Goal: Task Accomplishment & Management: Manage account settings

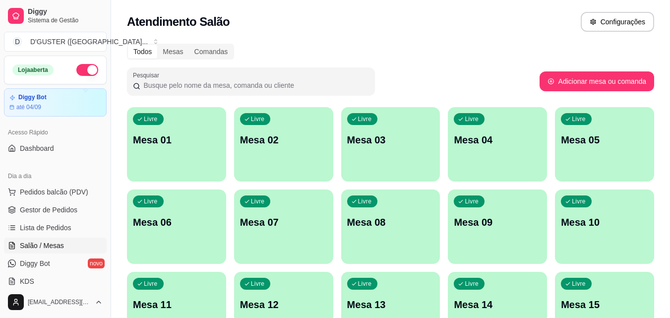
click at [585, 146] on p "Mesa 05" at bounding box center [604, 140] width 87 height 14
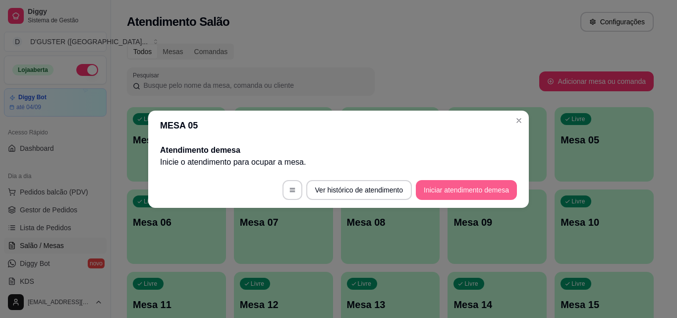
click at [461, 183] on button "Iniciar atendimento de mesa" at bounding box center [466, 190] width 101 height 20
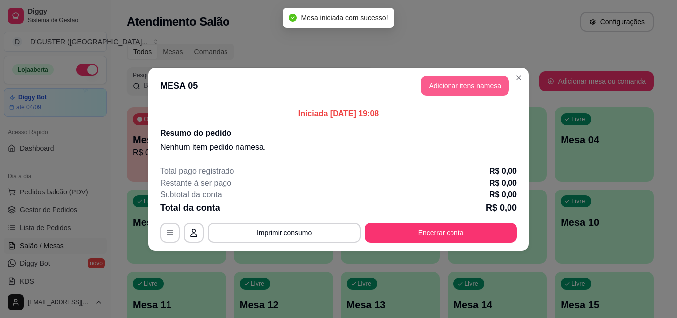
click at [472, 84] on button "Adicionar itens na mesa" at bounding box center [465, 86] width 88 height 20
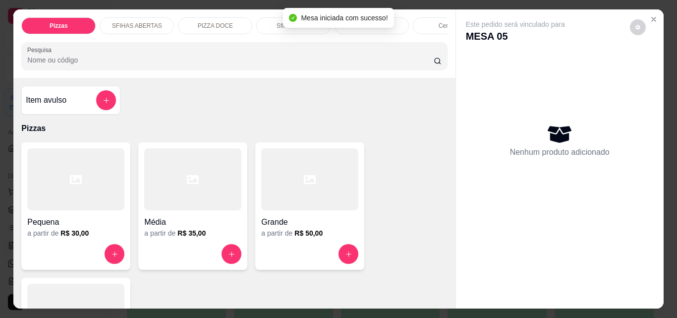
click at [100, 217] on div "Pequena" at bounding box center [75, 219] width 97 height 18
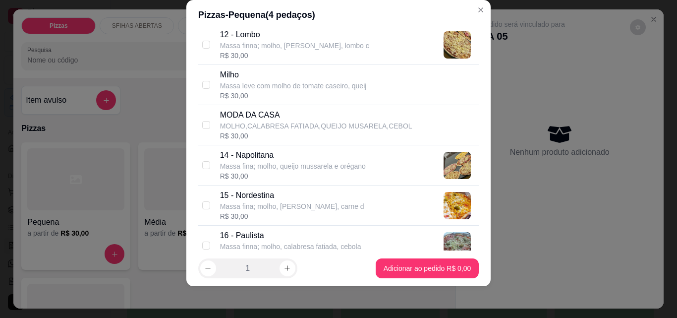
scroll to position [545, 0]
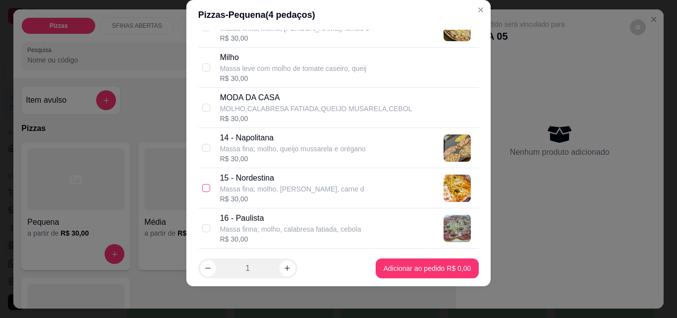
click at [202, 188] on input "checkbox" at bounding box center [206, 188] width 8 height 8
checkbox input "true"
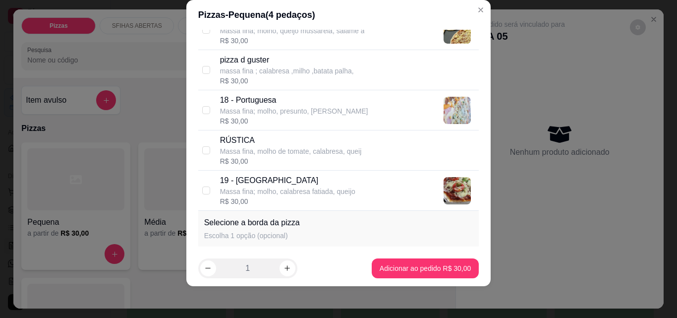
scroll to position [793, 0]
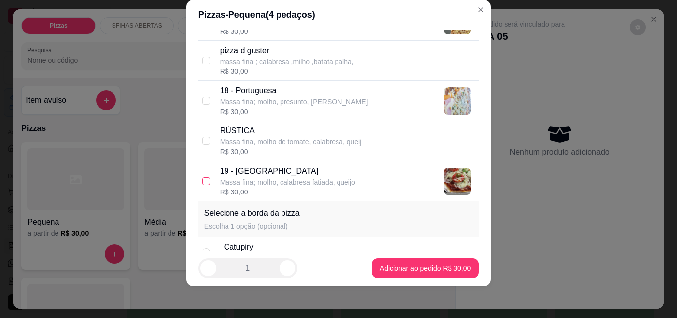
click at [202, 180] on input "checkbox" at bounding box center [206, 181] width 8 height 8
checkbox input "true"
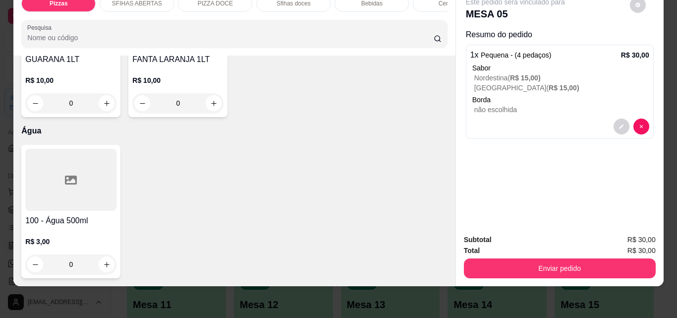
scroll to position [3669, 0]
type input "1"
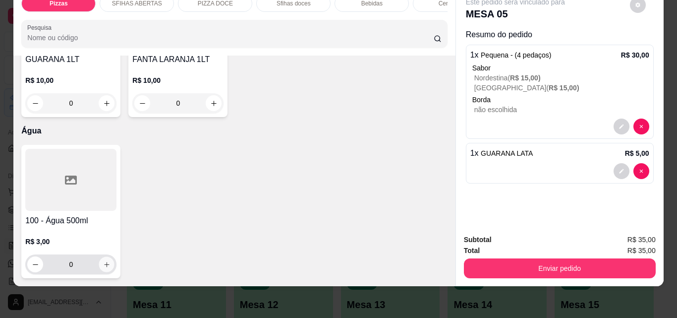
click at [104, 261] on icon "increase-product-quantity" at bounding box center [106, 264] width 7 height 7
type input "1"
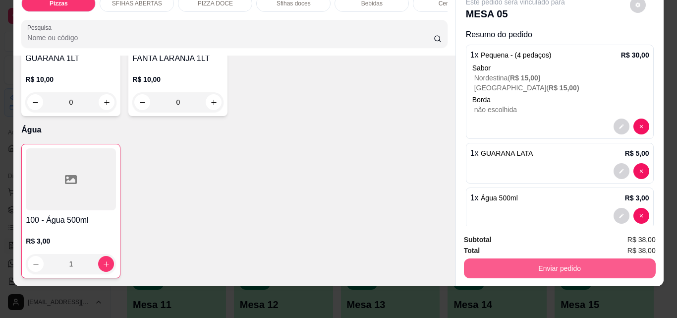
click at [583, 258] on button "Enviar pedido" at bounding box center [560, 268] width 192 height 20
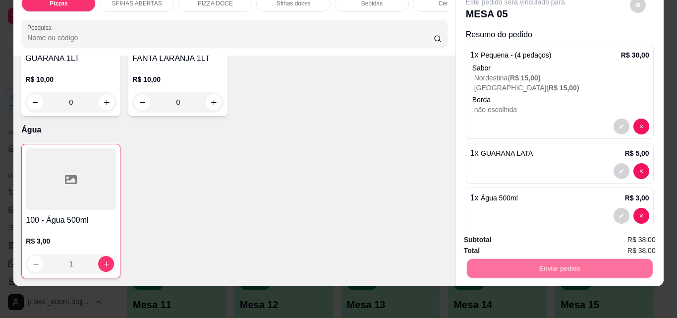
click at [512, 241] on button "Não registrar e enviar pedido" at bounding box center [526, 236] width 103 height 19
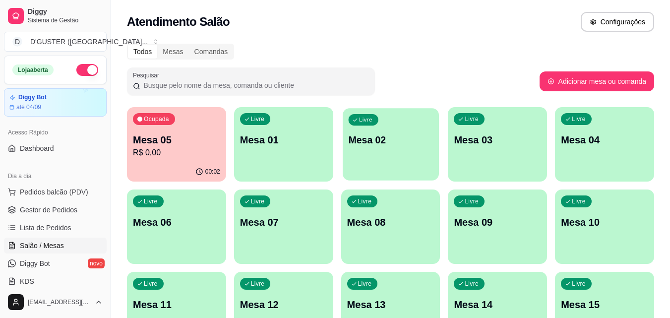
click at [388, 162] on div "Livre Mesa 02" at bounding box center [391, 138] width 96 height 60
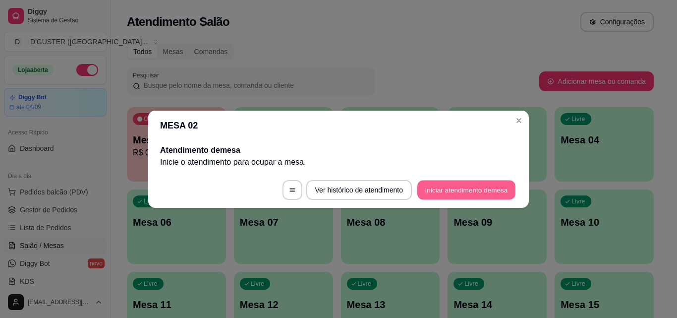
click at [455, 197] on button "Iniciar atendimento de mesa" at bounding box center [466, 189] width 98 height 19
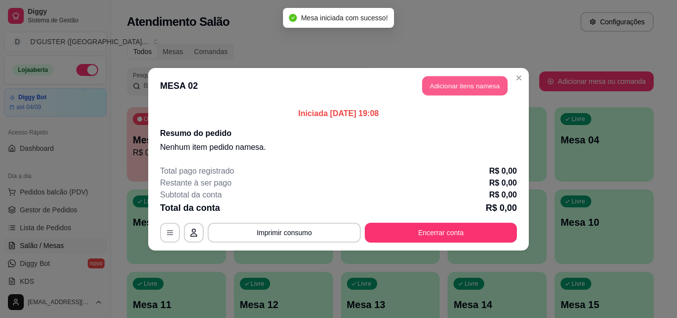
click at [462, 82] on button "Adicionar itens na mesa" at bounding box center [464, 85] width 85 height 19
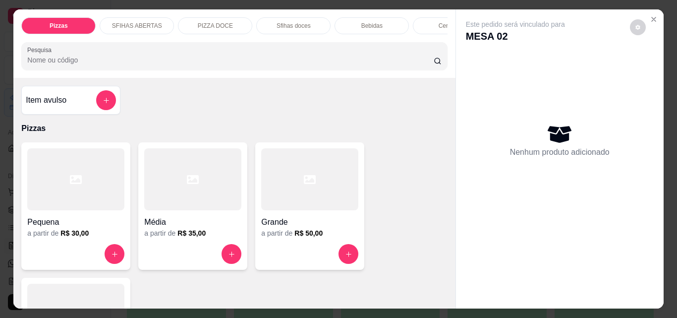
click at [319, 227] on h4 "Grande" at bounding box center [309, 222] width 97 height 12
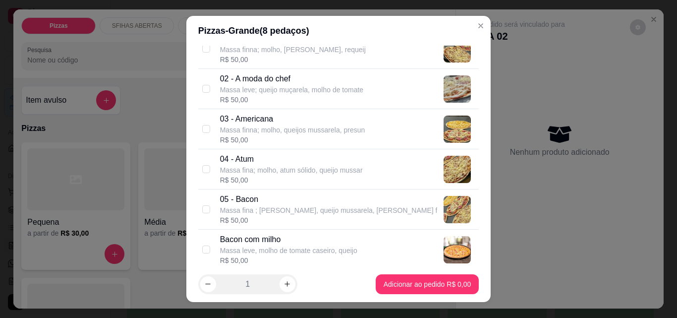
scroll to position [99, 0]
click at [206, 92] on input "checkbox" at bounding box center [206, 88] width 8 height 8
checkbox input "true"
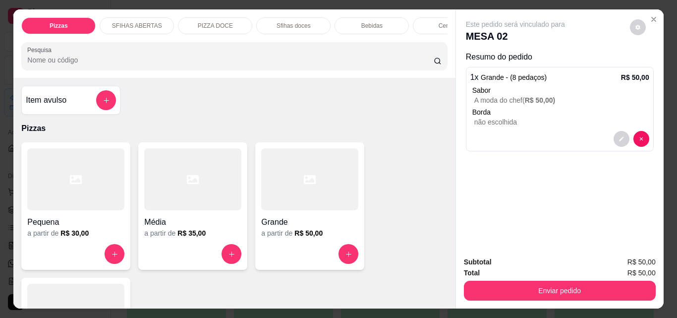
click at [312, 217] on div "Grande" at bounding box center [309, 219] width 97 height 18
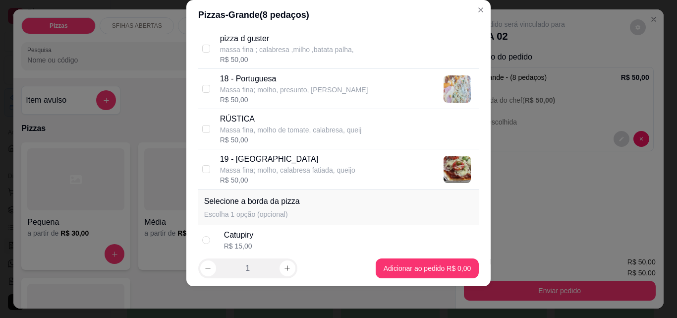
scroll to position [843, 0]
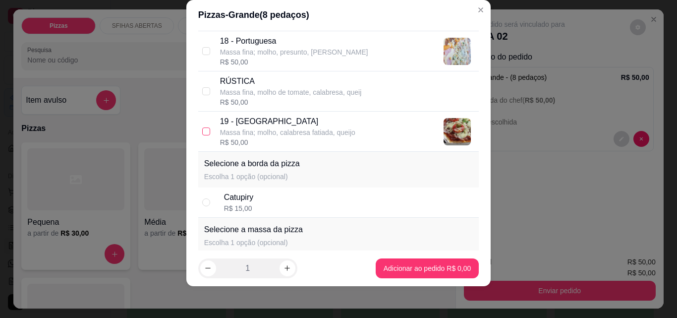
click at [203, 128] on input "checkbox" at bounding box center [206, 131] width 8 height 8
checkbox input "true"
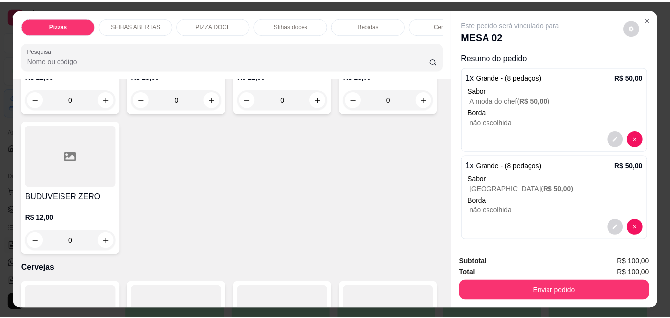
scroll to position [2231, 0]
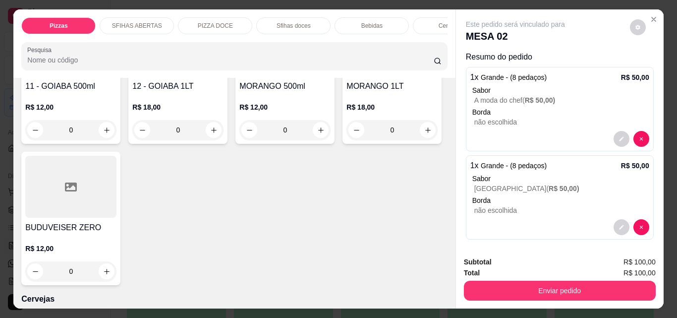
type input "1"
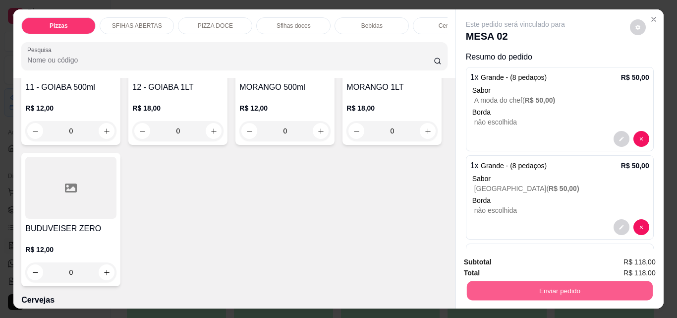
click at [612, 288] on button "Enviar pedido" at bounding box center [560, 290] width 186 height 19
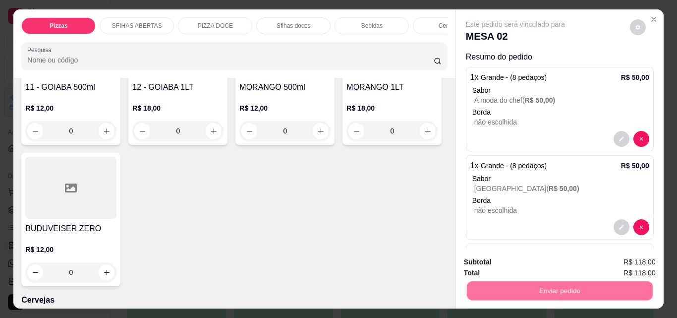
click at [524, 256] on button "Não registrar e enviar pedido" at bounding box center [526, 262] width 103 height 19
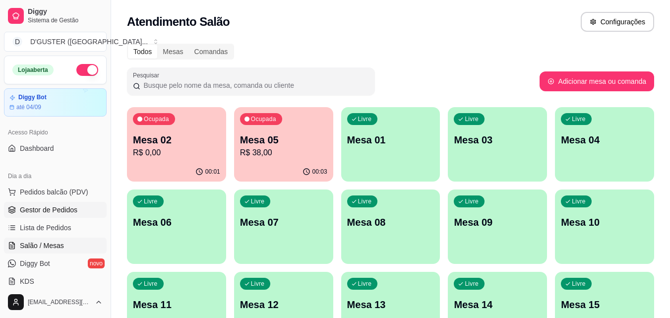
click at [50, 211] on span "Gestor de Pedidos" at bounding box center [49, 210] width 58 height 10
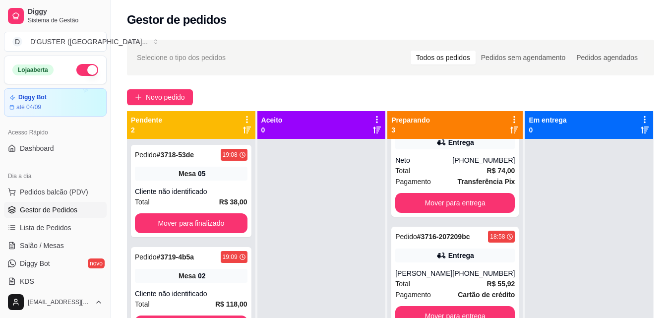
click at [61, 207] on span "Gestor de Pedidos" at bounding box center [49, 210] width 58 height 10
click at [17, 243] on link "Salão / Mesas" at bounding box center [55, 245] width 103 height 16
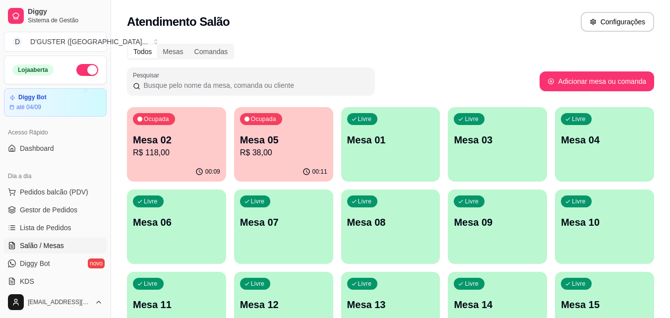
click at [276, 151] on p "R$ 38,00" at bounding box center [283, 153] width 87 height 12
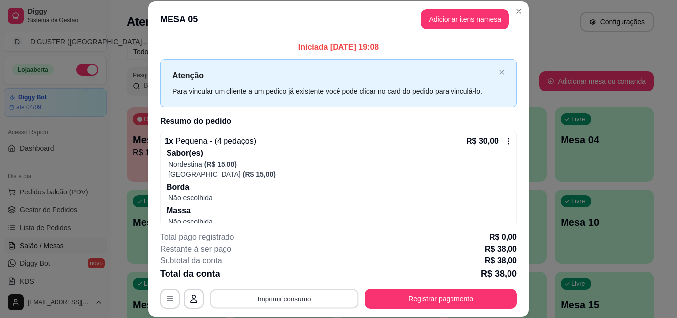
click at [291, 297] on button "Imprimir consumo" at bounding box center [284, 298] width 149 height 19
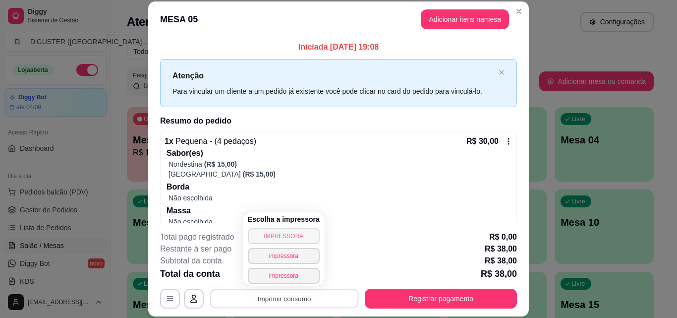
click at [285, 232] on button "IMPRESSORA" at bounding box center [284, 236] width 72 height 16
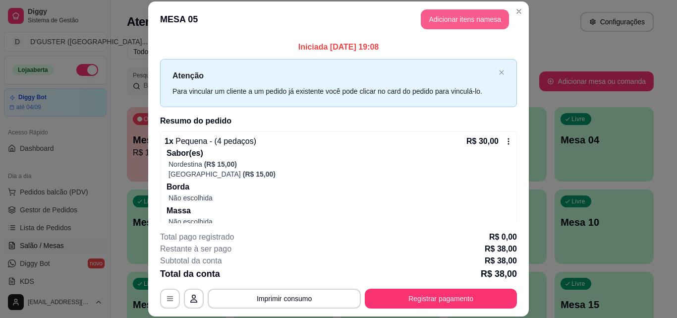
click at [465, 28] on button "Adicionar itens na mesa" at bounding box center [465, 19] width 88 height 20
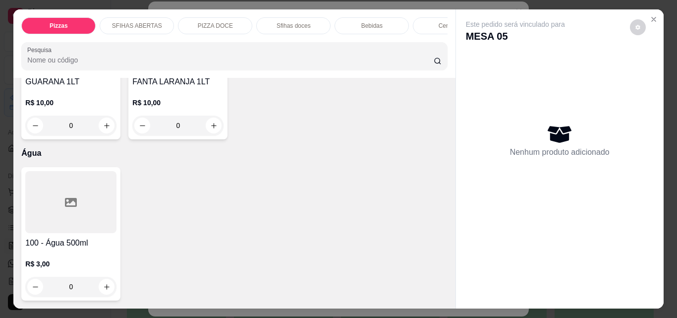
scroll to position [4119, 0]
click at [103, 283] on icon "increase-product-quantity" at bounding box center [106, 286] width 7 height 7
type input "1"
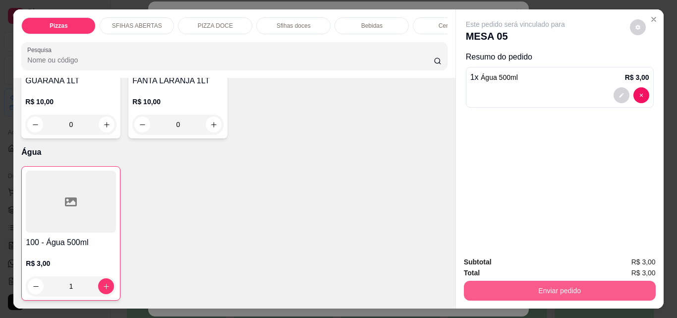
click at [557, 281] on button "Enviar pedido" at bounding box center [560, 291] width 192 height 20
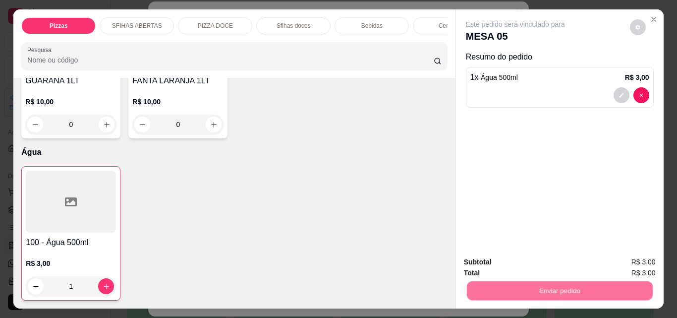
click at [515, 260] on button "Não registrar e enviar pedido" at bounding box center [526, 262] width 103 height 19
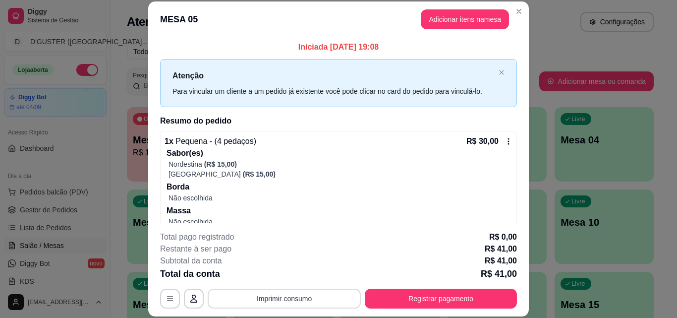
click at [292, 301] on button "Imprimir consumo" at bounding box center [284, 299] width 153 height 20
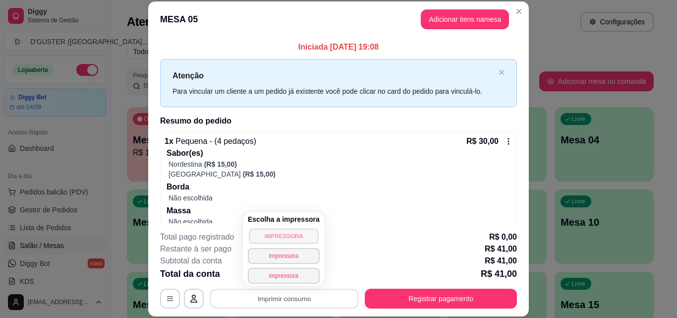
click at [292, 235] on button "IMPRESSORA" at bounding box center [283, 235] width 69 height 15
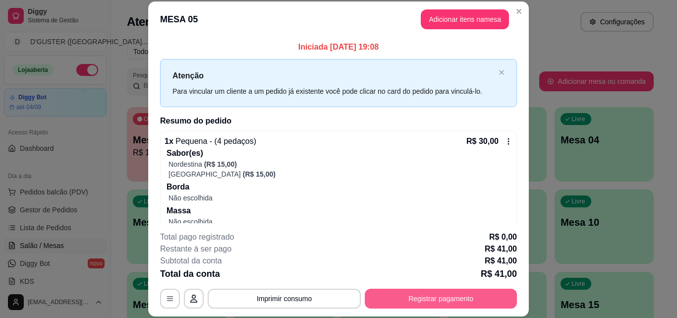
click at [457, 295] on button "Registrar pagamento" at bounding box center [441, 299] width 152 height 20
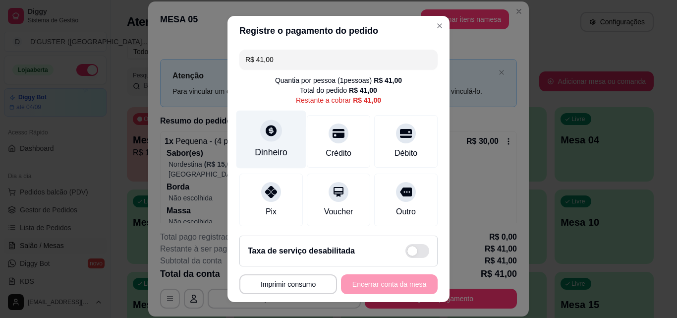
click at [275, 146] on div "Dinheiro" at bounding box center [271, 152] width 33 height 13
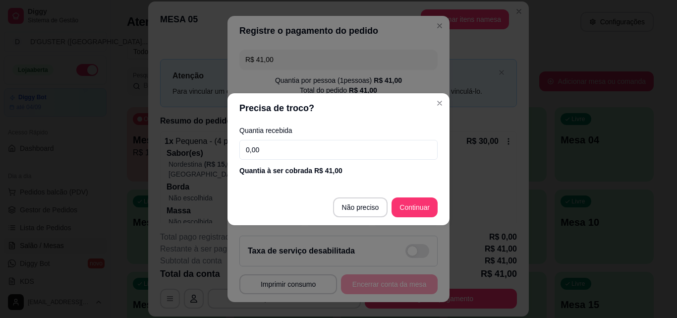
click at [287, 144] on input "0,00" at bounding box center [338, 150] width 198 height 20
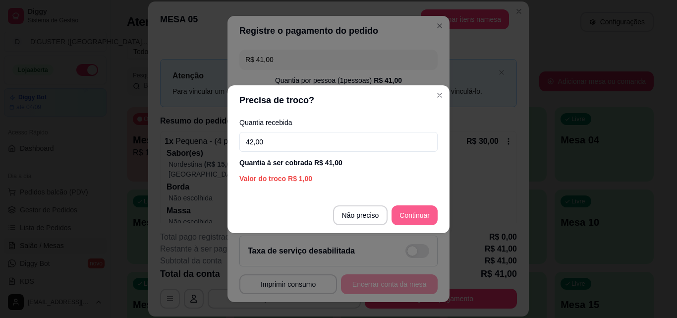
type input "42,00"
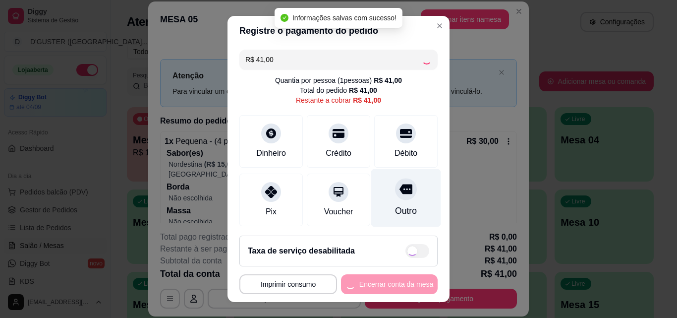
type input "R$ 0,00"
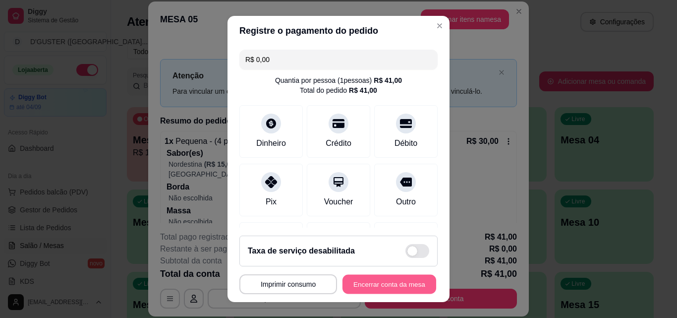
click at [402, 281] on button "Encerrar conta da mesa" at bounding box center [390, 284] width 94 height 19
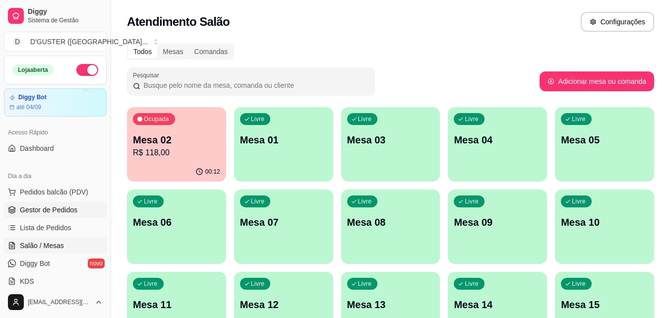
click at [55, 215] on link "Gestor de Pedidos" at bounding box center [55, 210] width 103 height 16
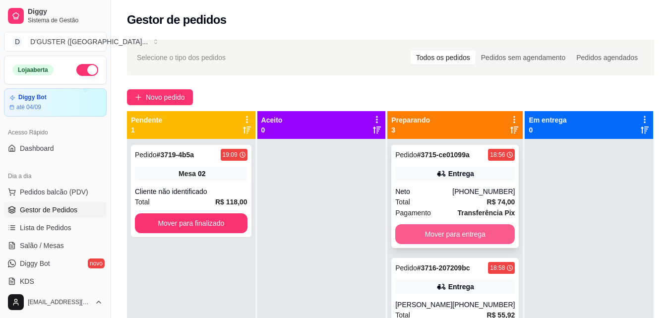
click at [462, 235] on button "Mover para entrega" at bounding box center [454, 234] width 119 height 20
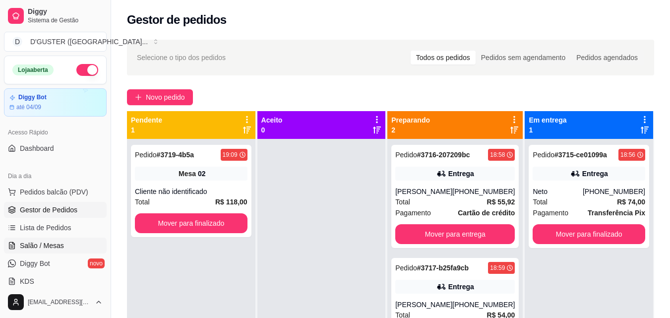
click at [54, 245] on span "Salão / Mesas" at bounding box center [42, 245] width 44 height 10
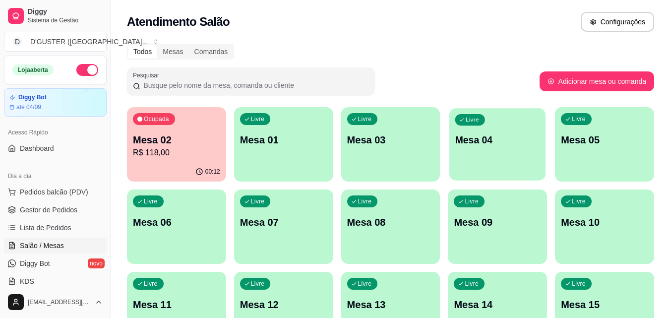
click at [494, 159] on div "Livre Mesa 04" at bounding box center [497, 138] width 96 height 60
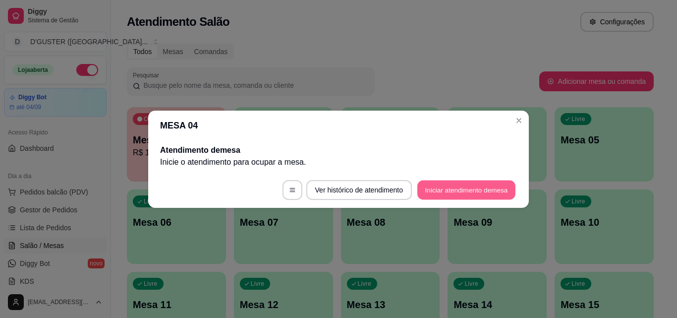
click at [457, 189] on button "Iniciar atendimento de mesa" at bounding box center [466, 189] width 98 height 19
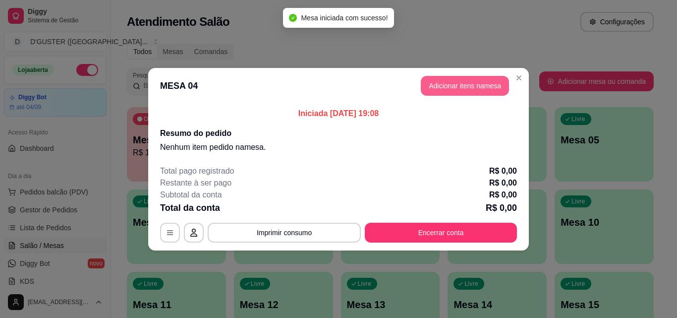
click at [452, 86] on button "Adicionar itens na mesa" at bounding box center [465, 86] width 88 height 20
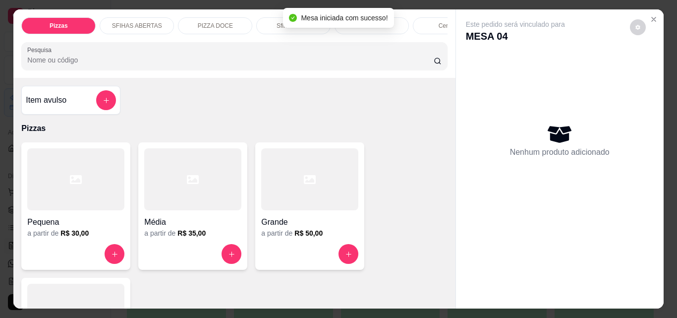
click at [210, 209] on div at bounding box center [192, 179] width 97 height 62
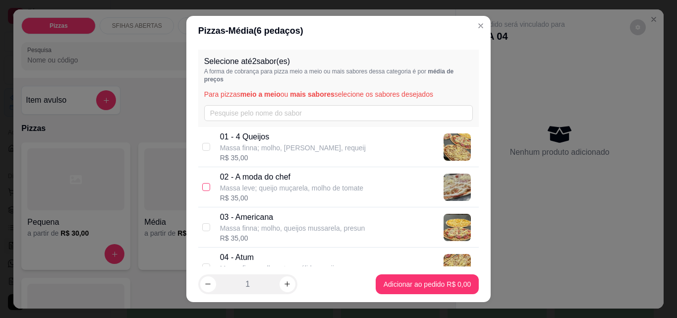
click at [204, 189] on input "checkbox" at bounding box center [206, 187] width 8 height 8
checkbox input "true"
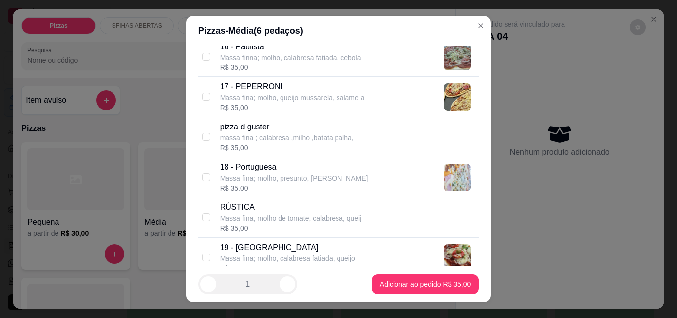
scroll to position [744, 0]
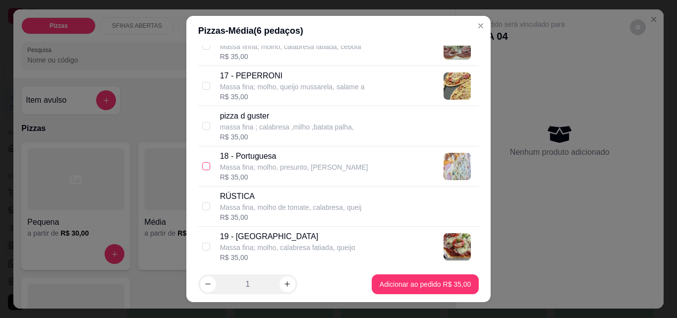
click at [202, 163] on input "checkbox" at bounding box center [206, 166] width 8 height 8
checkbox input "true"
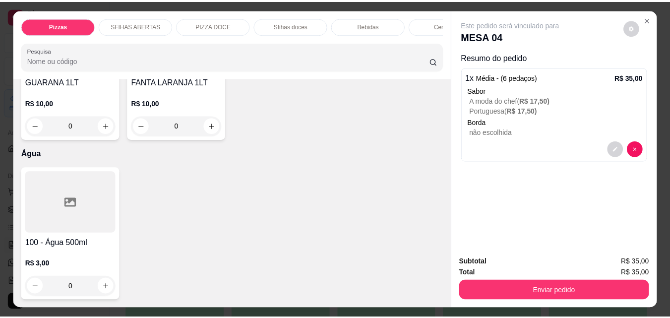
scroll to position [3768, 0]
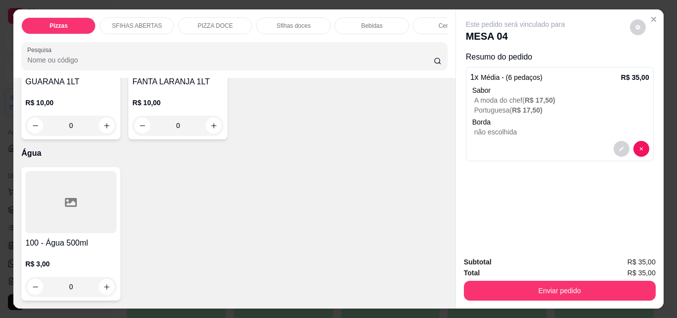
type input "1"
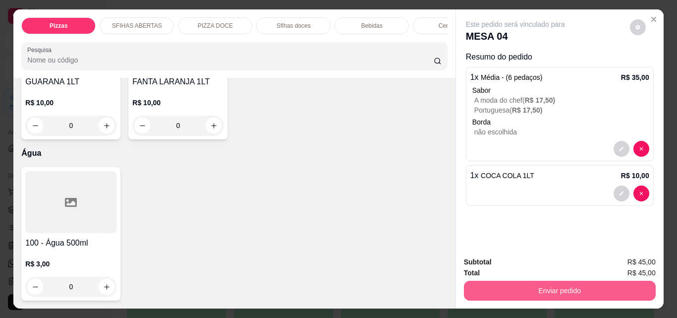
click at [622, 288] on button "Enviar pedido" at bounding box center [560, 291] width 192 height 20
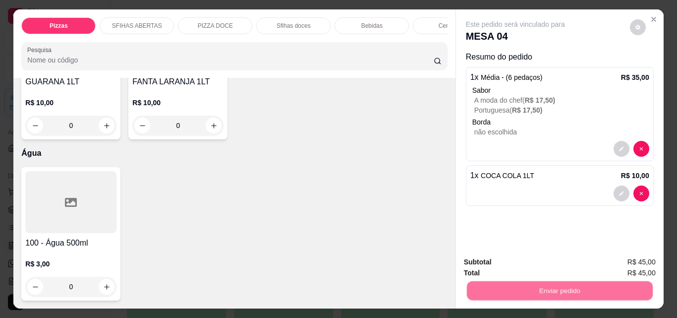
click at [525, 263] on button "Não registrar e enviar pedido" at bounding box center [526, 262] width 103 height 19
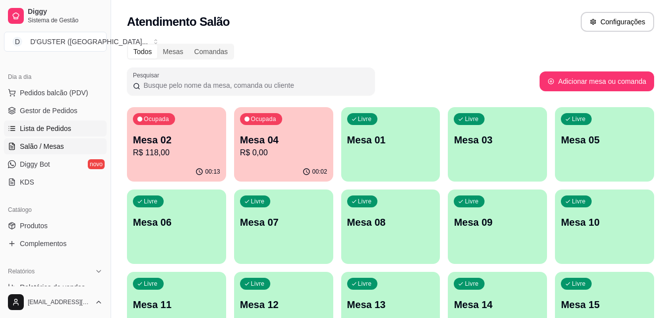
scroll to position [149, 0]
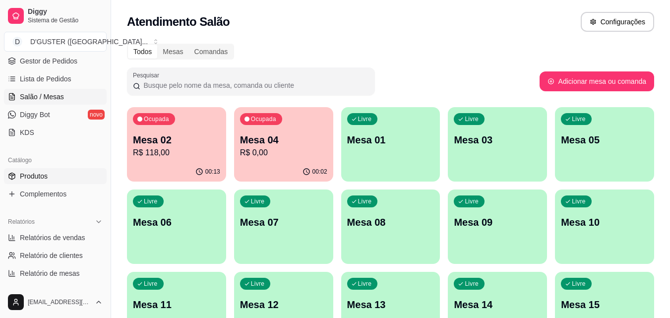
click at [50, 173] on link "Produtos" at bounding box center [55, 176] width 103 height 16
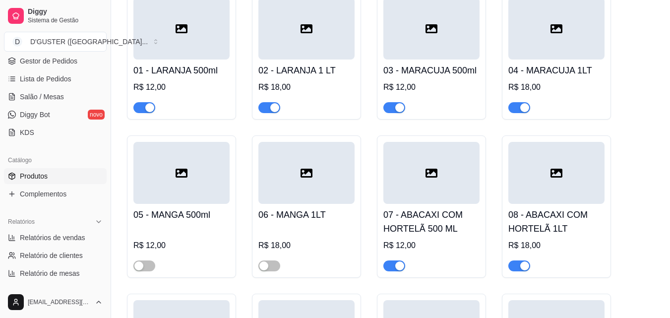
scroll to position [3272, 0]
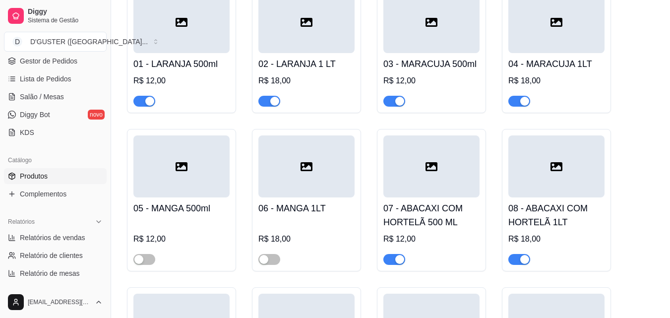
click at [144, 96] on button "button" at bounding box center [144, 101] width 22 height 11
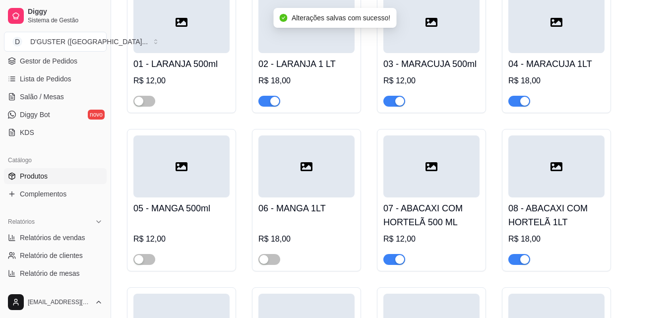
click at [262, 96] on span "button" at bounding box center [269, 101] width 22 height 11
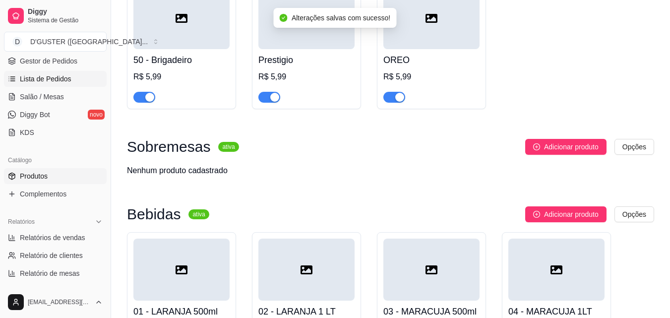
scroll to position [3024, 0]
click at [53, 76] on span "Lista de Pedidos" at bounding box center [46, 79] width 52 height 10
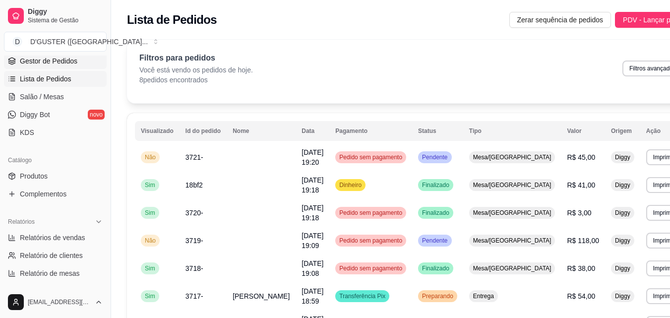
click at [67, 63] on span "Gestor de Pedidos" at bounding box center [49, 61] width 58 height 10
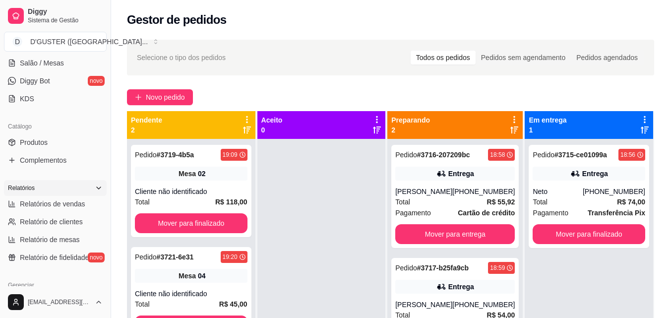
scroll to position [198, 0]
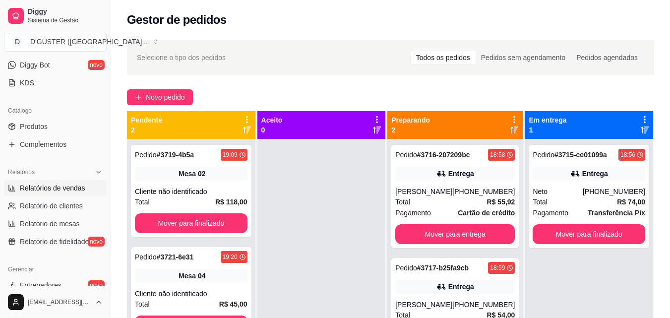
click at [63, 190] on span "Relatórios de vendas" at bounding box center [52, 188] width 65 height 10
select select "ALL"
select select "0"
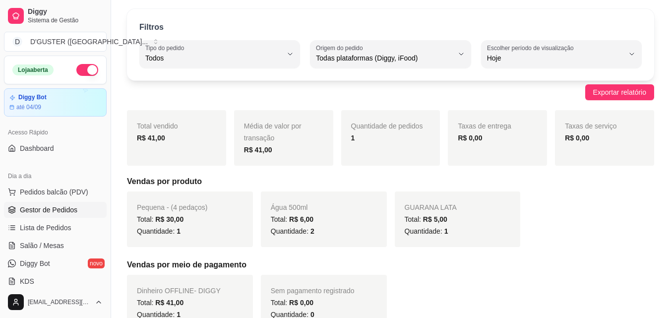
click at [33, 211] on span "Gestor de Pedidos" at bounding box center [49, 210] width 58 height 10
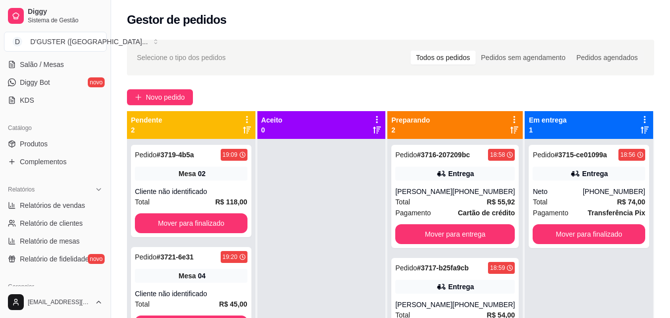
scroll to position [198, 0]
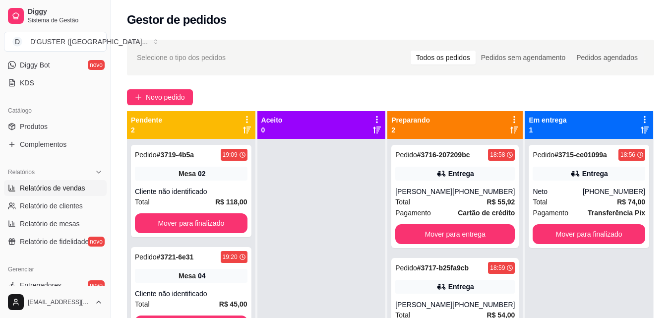
click at [61, 185] on span "Relatórios de vendas" at bounding box center [52, 188] width 65 height 10
select select "ALL"
select select "0"
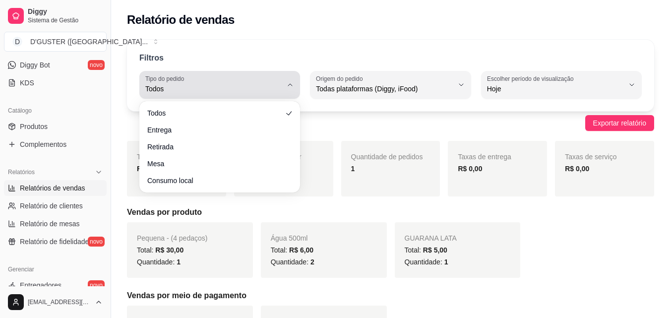
click at [290, 84] on icon "button" at bounding box center [290, 85] width 8 height 8
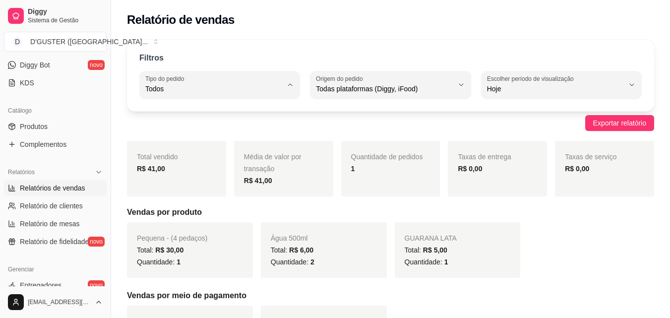
click at [226, 129] on span "Entrega" at bounding box center [214, 128] width 129 height 9
type input "DELIVERY"
select select "DELIVERY"
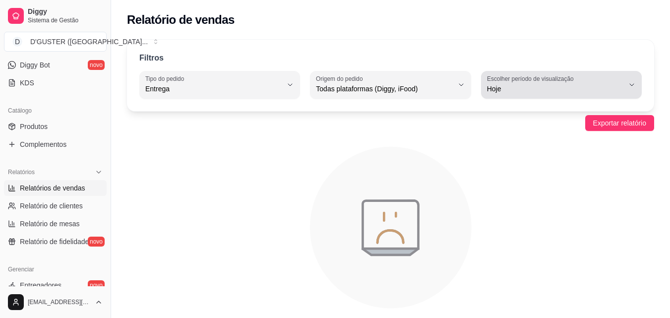
click at [612, 84] on span "Hoje" at bounding box center [555, 89] width 137 height 10
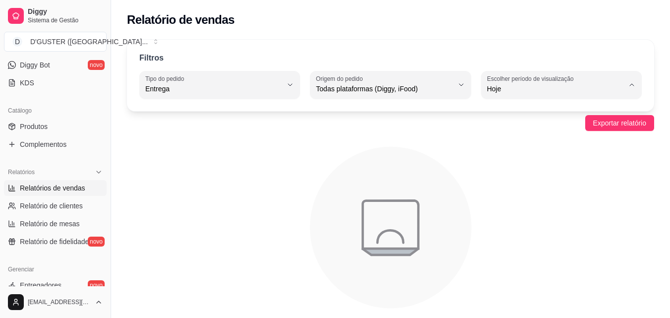
click at [593, 153] on li "7 dias" at bounding box center [561, 144] width 147 height 15
type input "7"
select select "7"
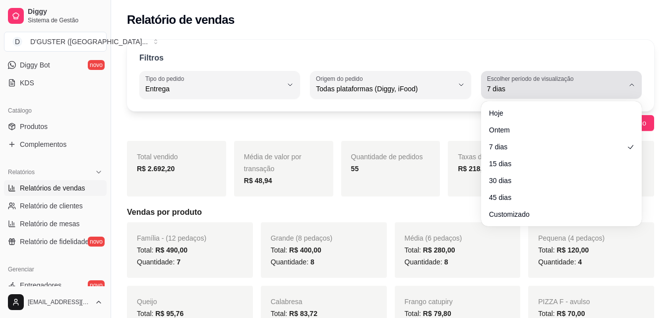
click at [569, 83] on div "7 dias" at bounding box center [555, 85] width 137 height 20
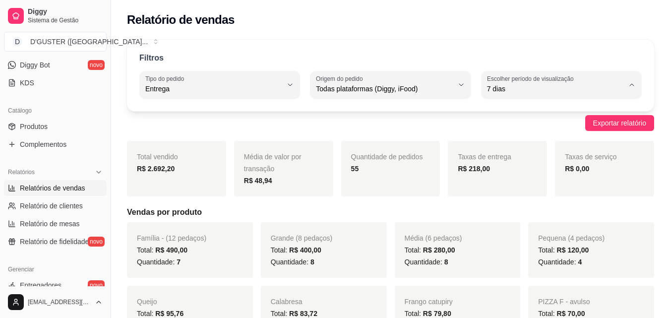
click at [564, 166] on span "15 dias" at bounding box center [555, 160] width 129 height 9
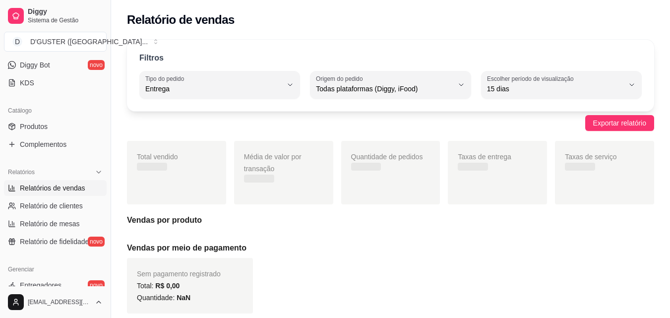
type input "15"
select select "15"
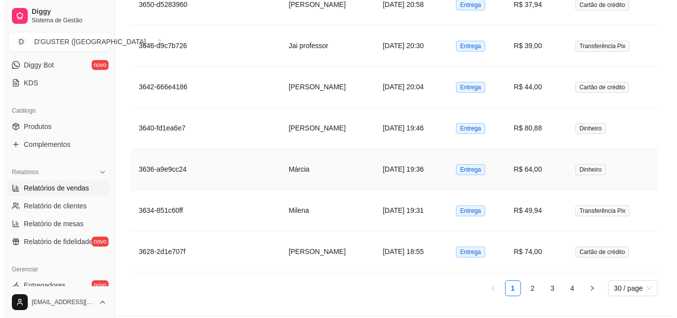
scroll to position [2816, 0]
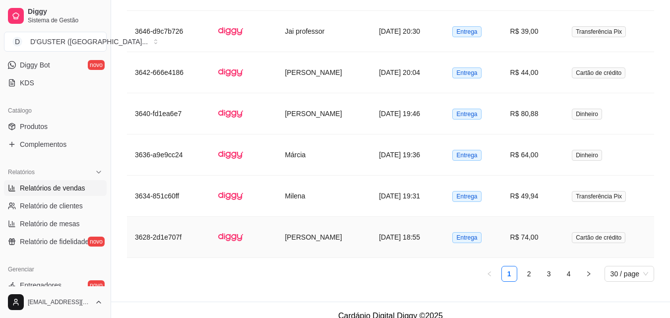
click at [444, 219] on td "[DATE] 18:55" at bounding box center [407, 237] width 73 height 41
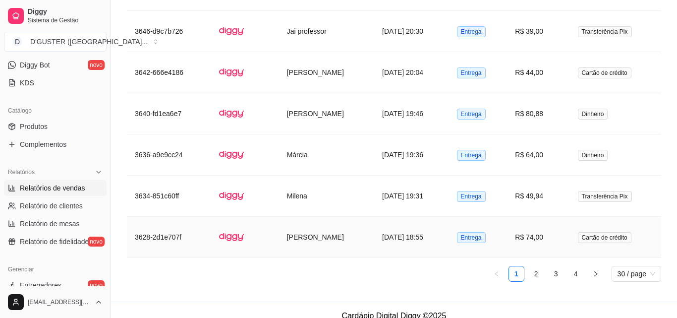
scroll to position [2804, 0]
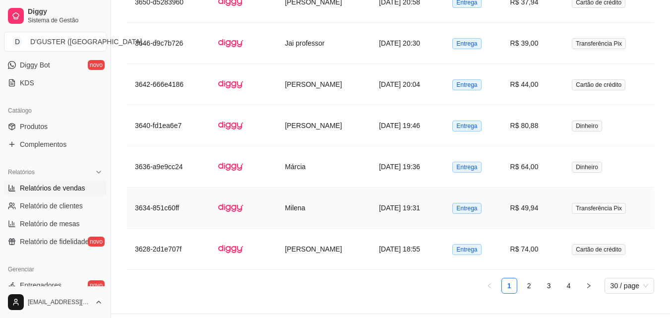
click at [444, 196] on td "[DATE] 19:31" at bounding box center [407, 207] width 73 height 41
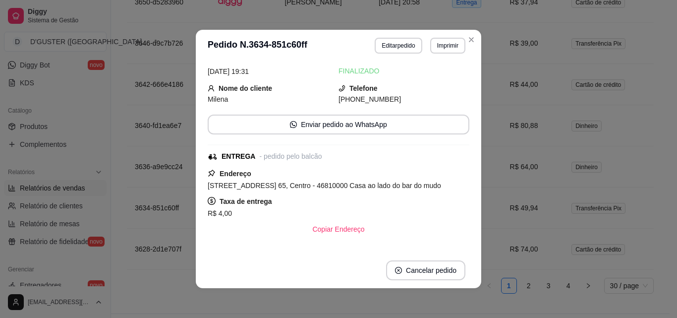
scroll to position [50, 0]
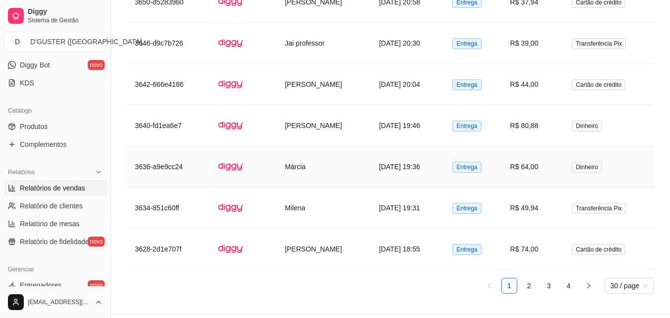
click at [444, 154] on td "[DATE] 19:36" at bounding box center [407, 166] width 73 height 41
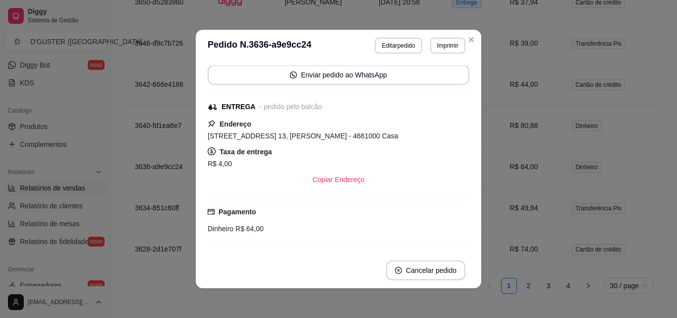
scroll to position [99, 0]
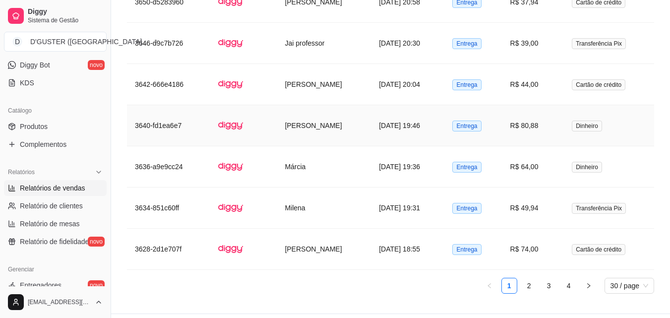
click at [412, 112] on td "[DATE] 19:46" at bounding box center [407, 125] width 73 height 41
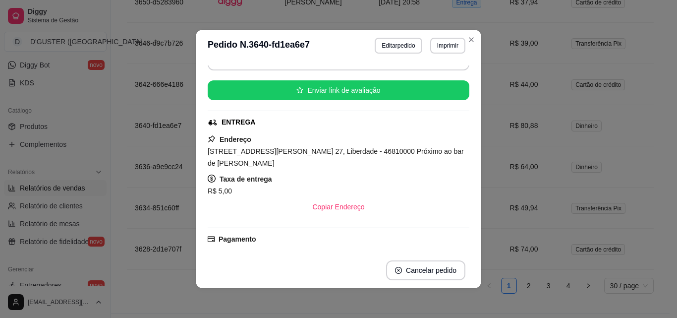
scroll to position [149, 0]
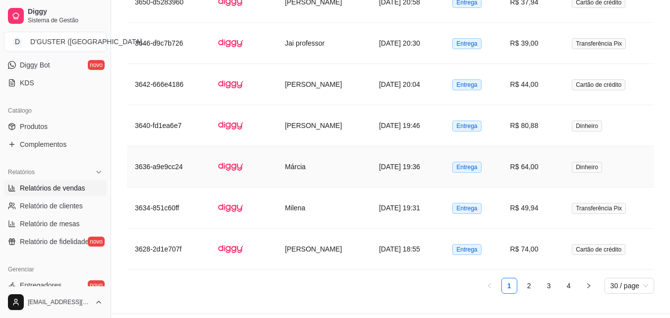
click at [327, 155] on td "Márcia" at bounding box center [324, 166] width 94 height 41
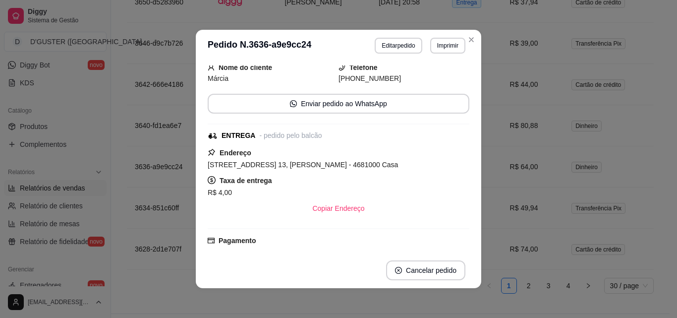
scroll to position [0, 0]
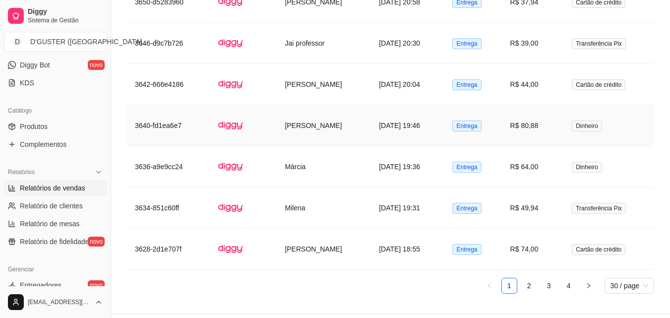
click at [283, 118] on td "[PERSON_NAME]" at bounding box center [324, 125] width 94 height 41
click at [281, 80] on td "[PERSON_NAME]" at bounding box center [324, 84] width 94 height 41
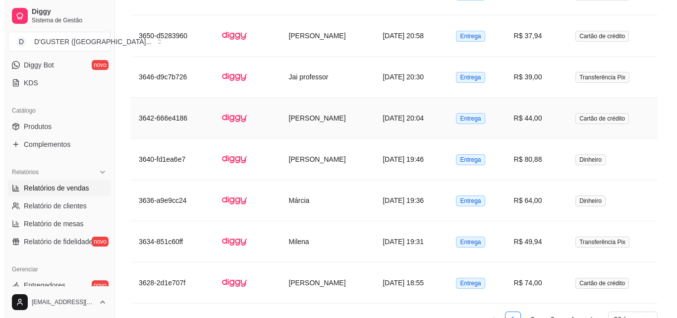
scroll to position [2755, 0]
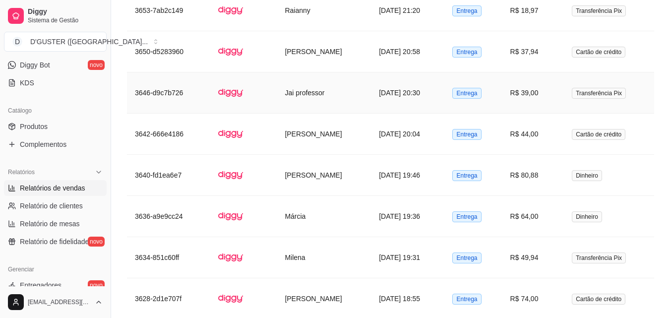
click at [315, 84] on td "Jai professor" at bounding box center [324, 92] width 94 height 41
click at [281, 55] on td "[PERSON_NAME]" at bounding box center [324, 51] width 94 height 41
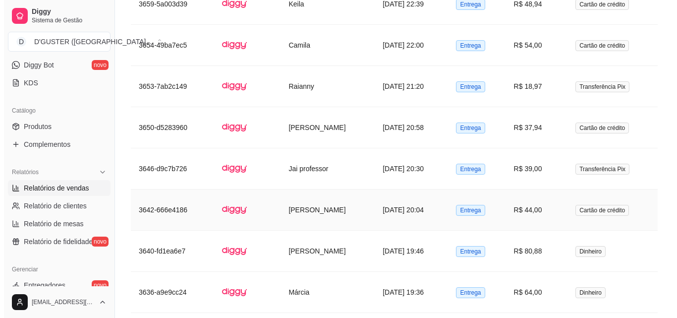
scroll to position [2656, 0]
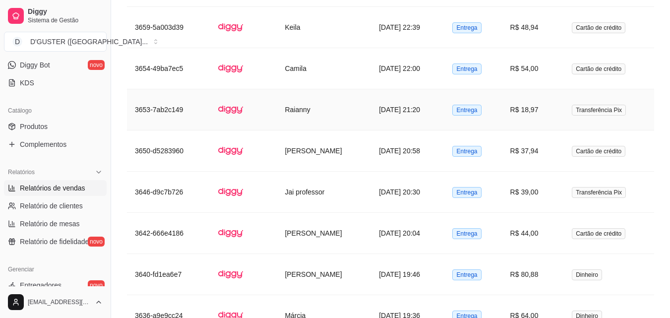
click at [277, 96] on td "Raianny" at bounding box center [324, 109] width 94 height 41
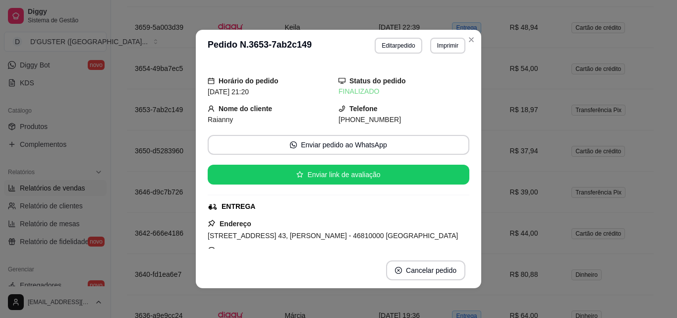
scroll to position [50, 0]
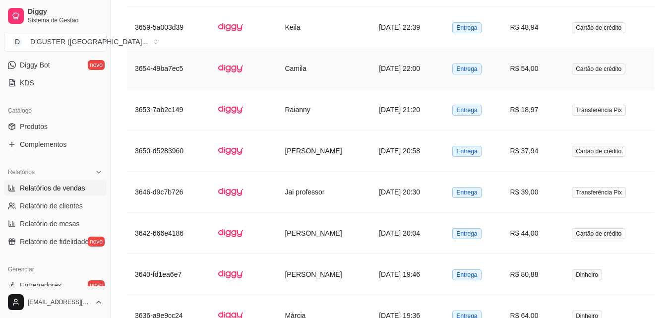
click at [277, 54] on td "Camila" at bounding box center [324, 68] width 94 height 41
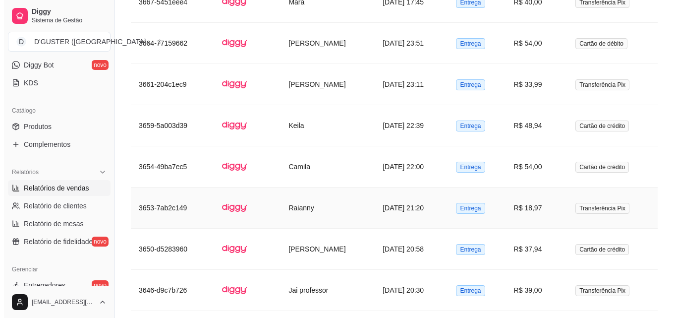
scroll to position [2557, 0]
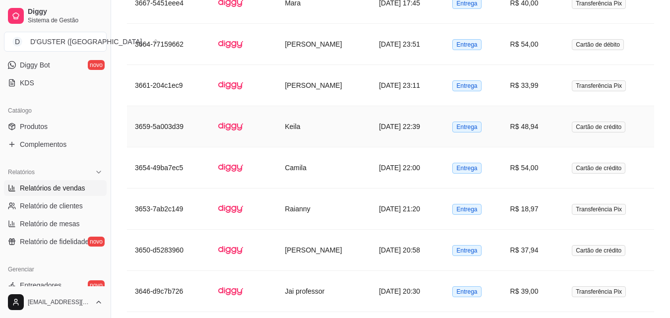
click at [293, 106] on td "Keila" at bounding box center [324, 126] width 94 height 41
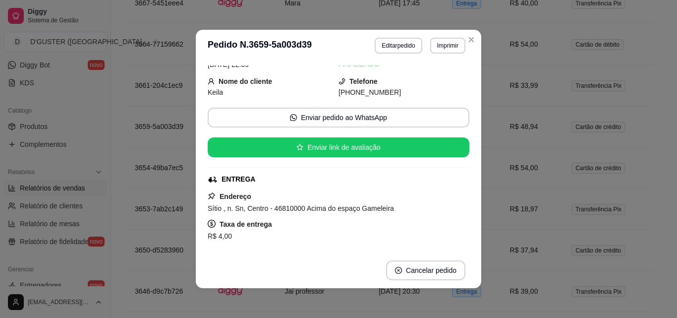
scroll to position [50, 0]
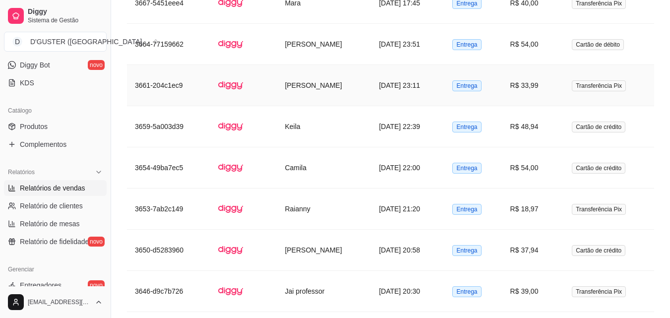
click at [277, 74] on td "[PERSON_NAME]" at bounding box center [324, 85] width 94 height 41
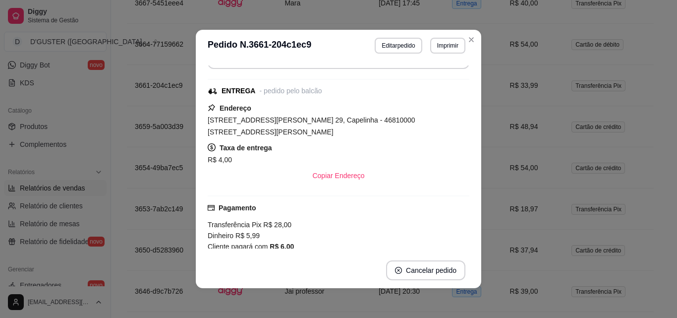
scroll to position [99, 0]
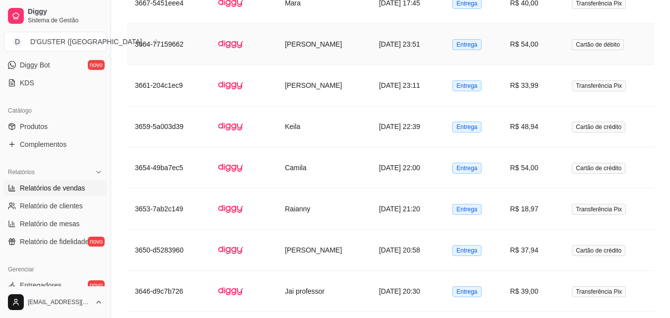
click at [320, 39] on td "[PERSON_NAME]" at bounding box center [324, 44] width 94 height 41
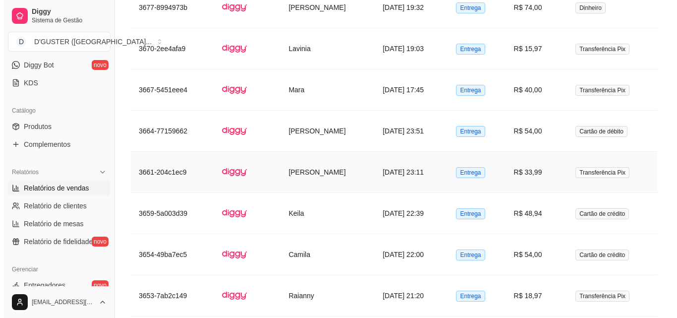
scroll to position [2457, 0]
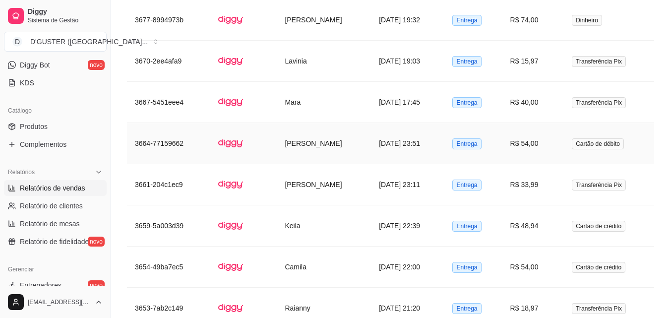
click at [306, 130] on td "[PERSON_NAME]" at bounding box center [324, 143] width 94 height 41
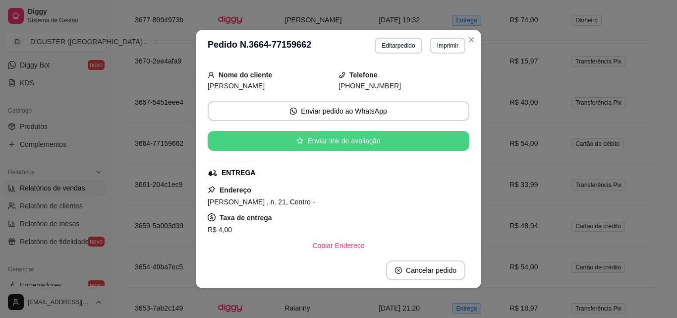
scroll to position [50, 0]
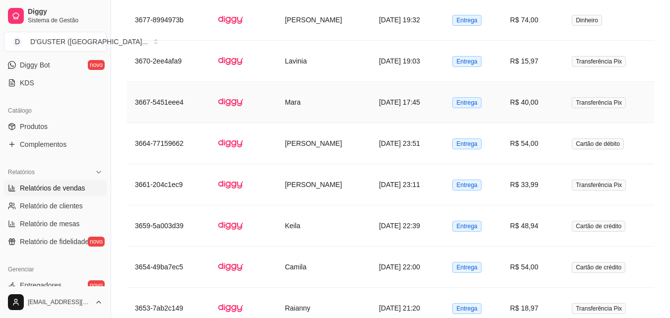
click at [296, 82] on td "Mara" at bounding box center [324, 102] width 94 height 41
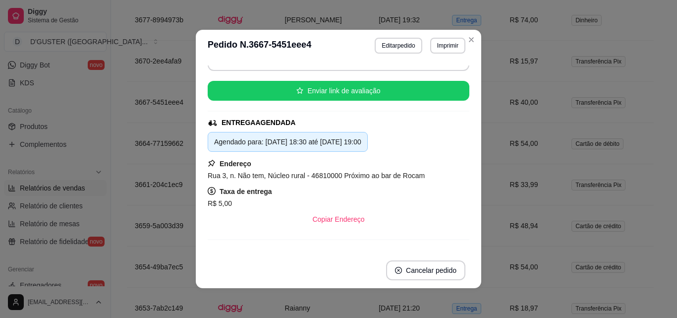
scroll to position [99, 0]
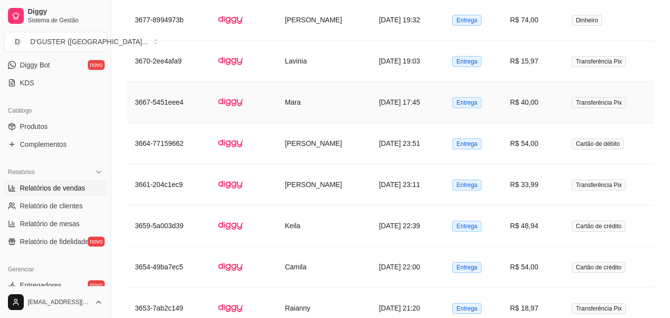
click at [218, 90] on img at bounding box center [230, 102] width 25 height 25
click at [284, 67] on td "Lavinia" at bounding box center [324, 61] width 94 height 41
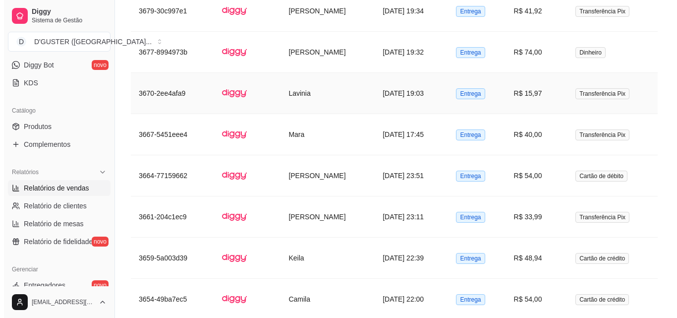
scroll to position [2408, 0]
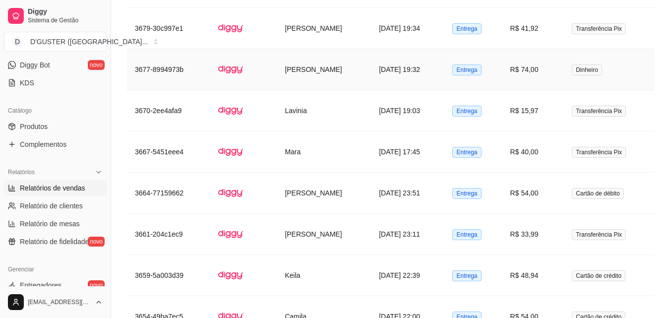
click at [277, 58] on td "[PERSON_NAME]" at bounding box center [324, 69] width 94 height 41
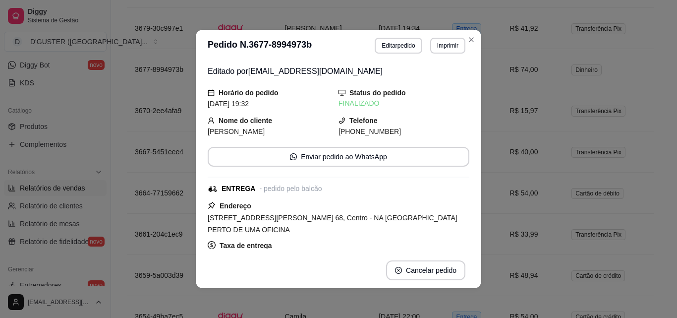
scroll to position [2, 0]
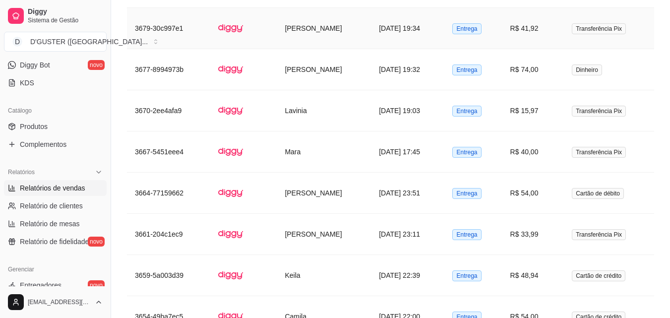
click at [277, 23] on td "[PERSON_NAME]" at bounding box center [324, 28] width 94 height 41
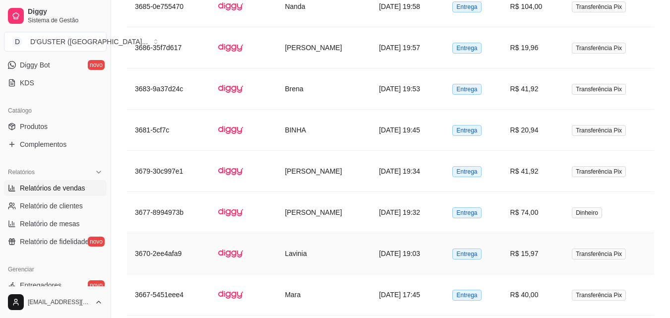
scroll to position [2259, 0]
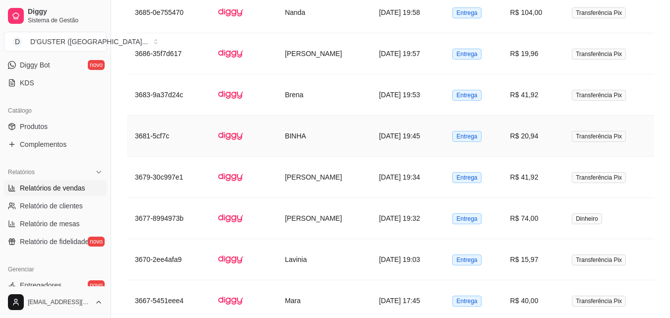
click at [308, 119] on td "BINHA" at bounding box center [324, 136] width 94 height 41
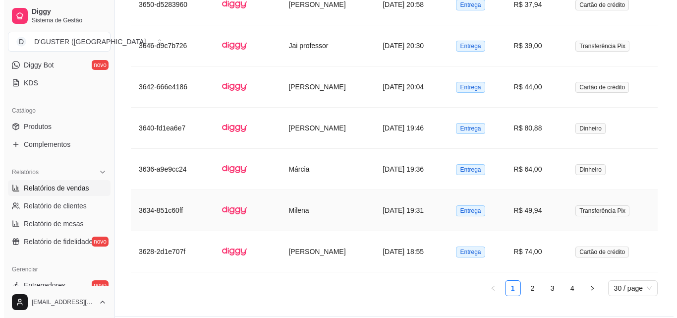
scroll to position [2816, 0]
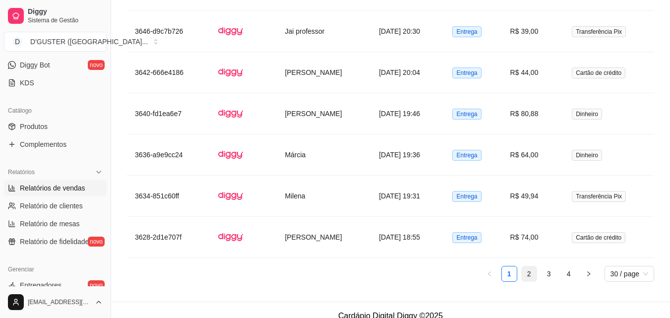
click at [529, 266] on link "2" at bounding box center [529, 273] width 15 height 15
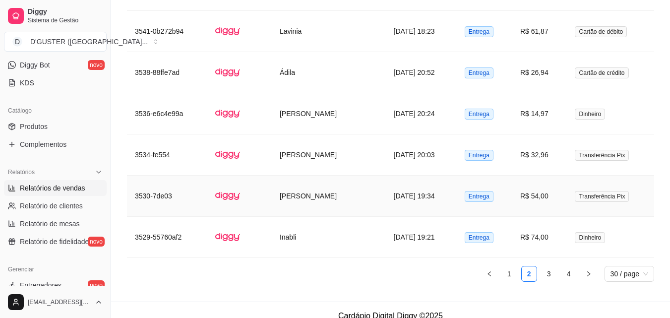
click at [303, 175] on td "[PERSON_NAME]" at bounding box center [329, 195] width 114 height 41
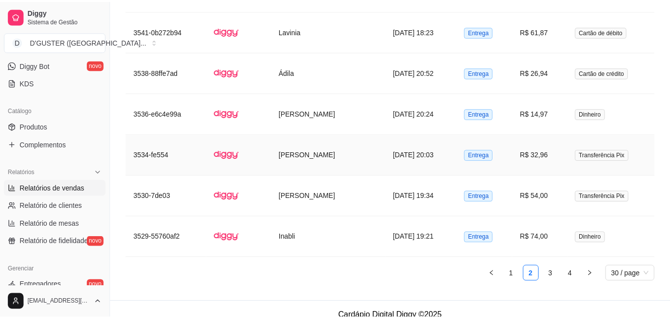
scroll to position [2804, 0]
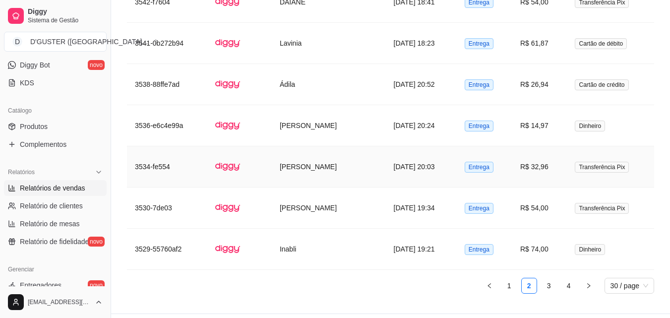
click at [315, 156] on td "[PERSON_NAME]" at bounding box center [329, 166] width 114 height 41
click at [304, 150] on td "[PERSON_NAME]" at bounding box center [329, 166] width 114 height 41
click at [505, 278] on link "1" at bounding box center [509, 285] width 15 height 15
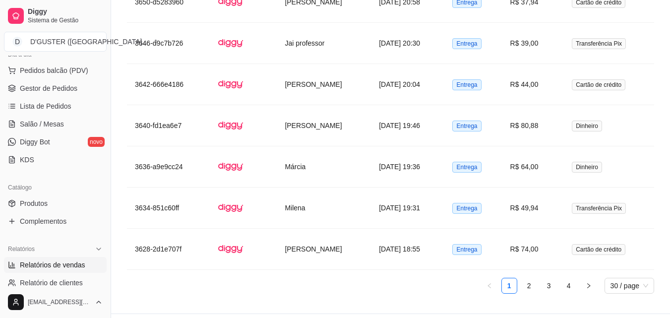
scroll to position [0, 0]
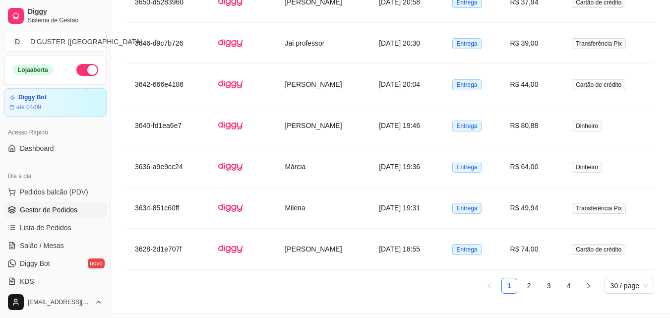
click at [55, 203] on link "Gestor de Pedidos" at bounding box center [55, 210] width 103 height 16
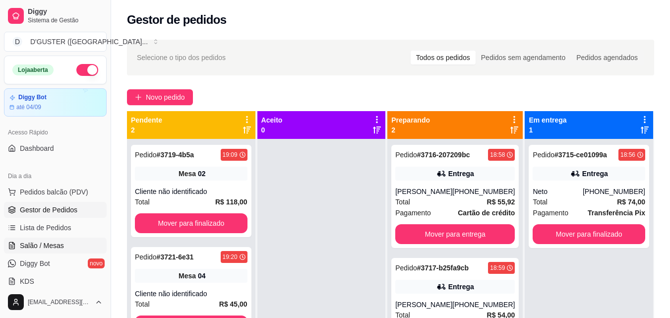
click at [56, 246] on span "Salão / Mesas" at bounding box center [42, 245] width 44 height 10
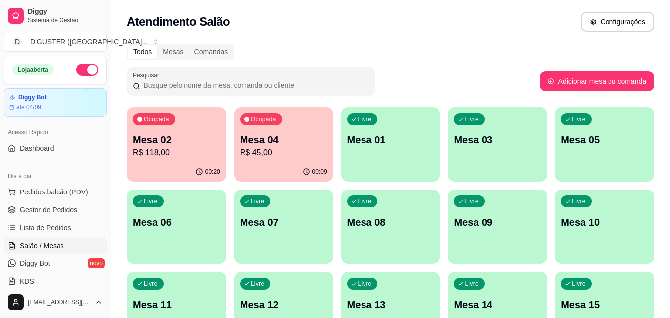
click at [281, 146] on div "Mesa 04 R$ 45,00" at bounding box center [283, 146] width 87 height 26
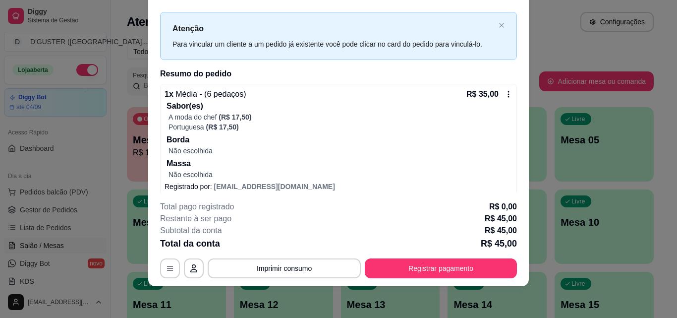
scroll to position [66, 0]
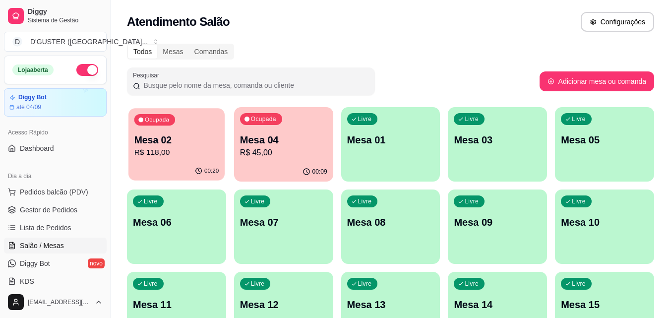
click at [156, 151] on p "R$ 118,00" at bounding box center [176, 152] width 85 height 11
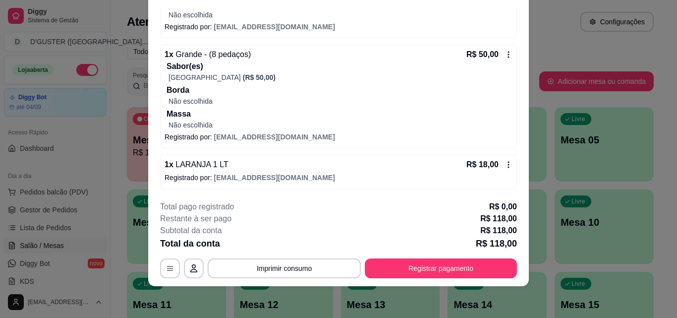
scroll to position [0, 0]
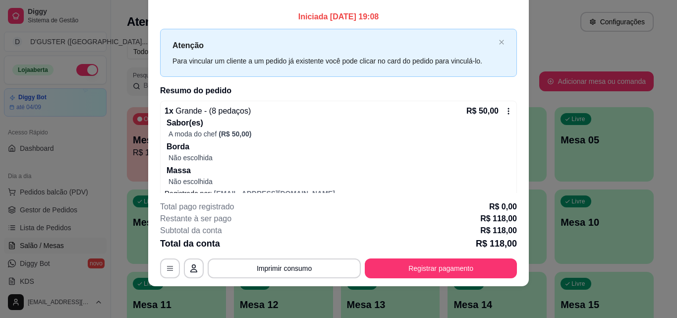
click at [505, 109] on icon at bounding box center [509, 111] width 8 height 8
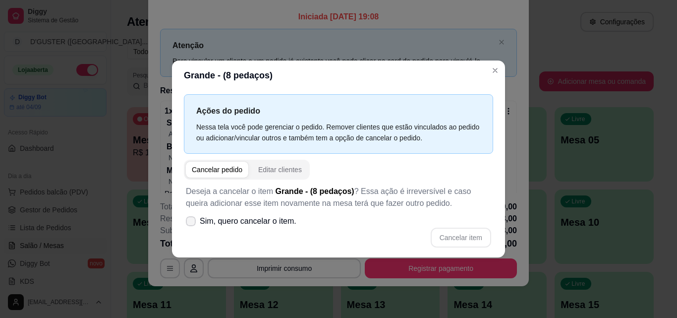
click at [193, 221] on icon at bounding box center [191, 221] width 8 height 6
click at [192, 223] on input "Sim, quero cancelar o item." at bounding box center [188, 226] width 6 height 6
checkbox input "true"
click at [473, 237] on button "Cancelar item" at bounding box center [461, 238] width 60 height 20
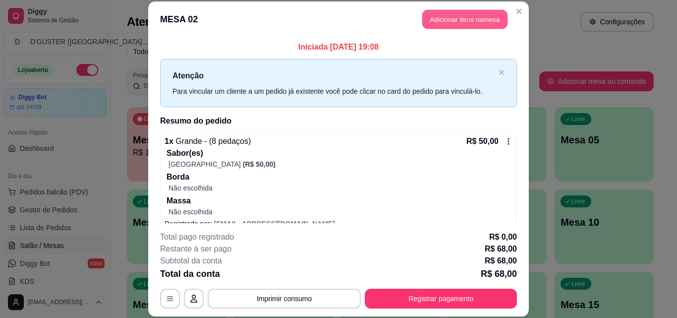
click at [458, 22] on button "Adicionar itens na mesa" at bounding box center [464, 19] width 85 height 19
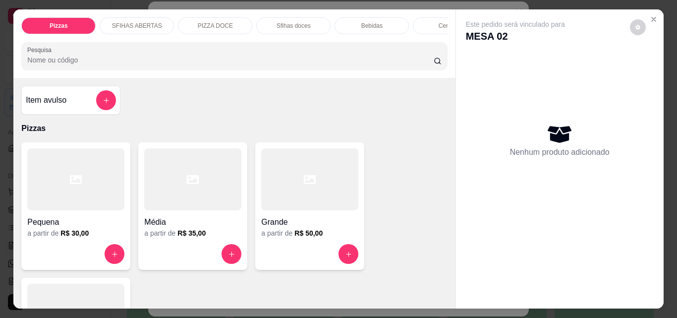
click at [301, 204] on div at bounding box center [309, 179] width 97 height 62
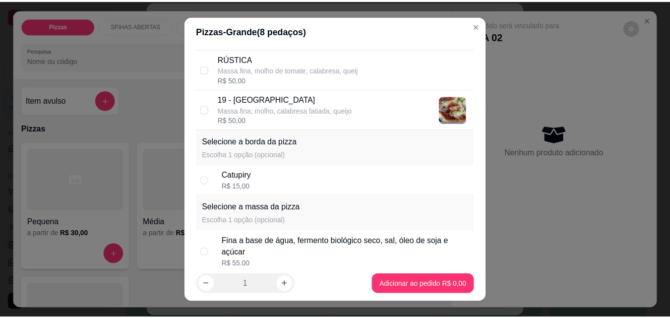
scroll to position [932, 0]
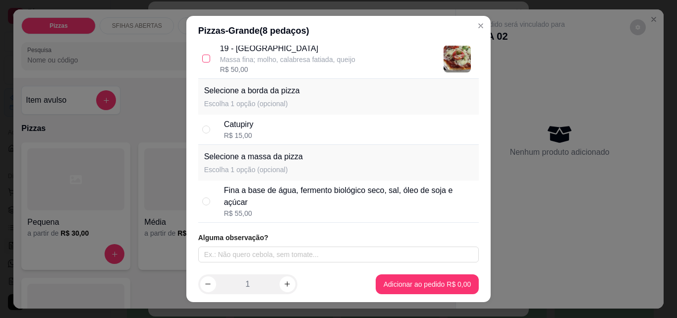
click at [202, 60] on input "checkbox" at bounding box center [206, 59] width 8 height 8
checkbox input "true"
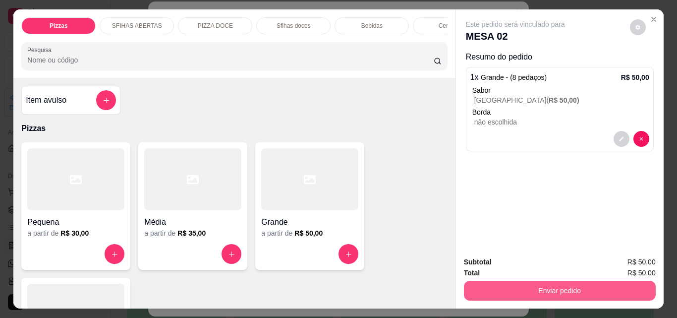
click at [564, 281] on button "Enviar pedido" at bounding box center [560, 291] width 192 height 20
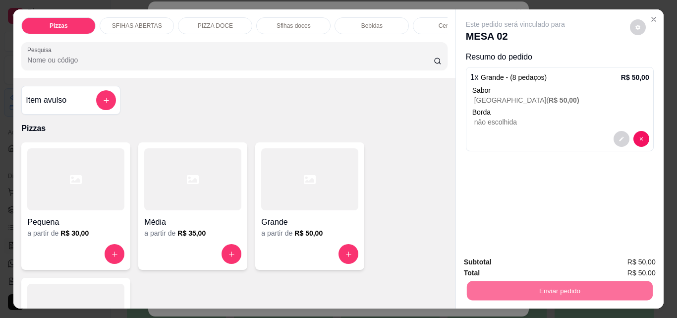
click at [542, 266] on button "Não registrar e enviar pedido" at bounding box center [526, 262] width 103 height 19
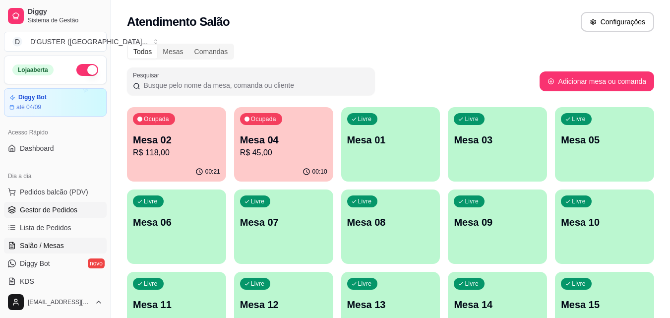
click at [72, 208] on span "Gestor de Pedidos" at bounding box center [49, 210] width 58 height 10
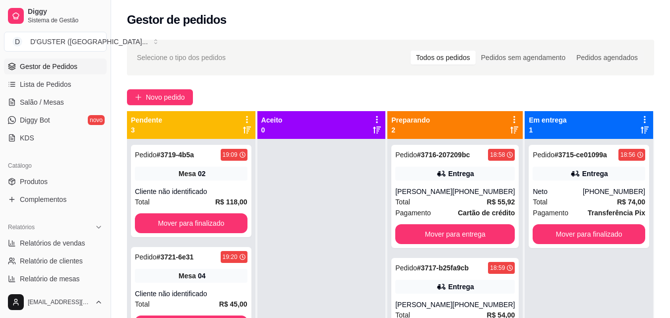
scroll to position [198, 0]
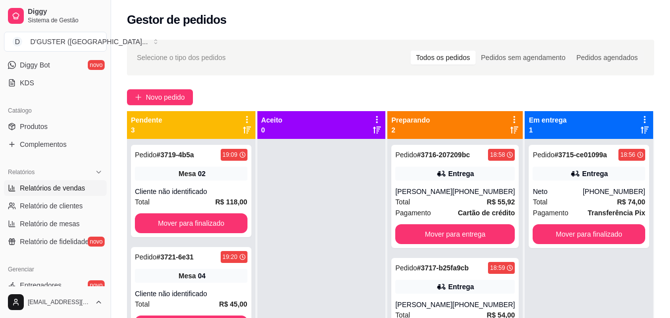
click at [58, 181] on link "Relatórios de vendas" at bounding box center [55, 188] width 103 height 16
select select "ALL"
select select "0"
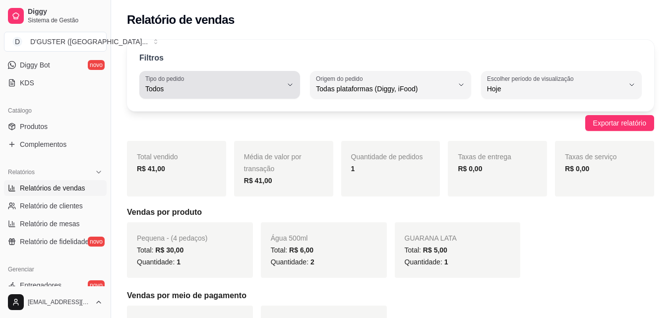
click at [292, 86] on icon "button" at bounding box center [290, 85] width 8 height 8
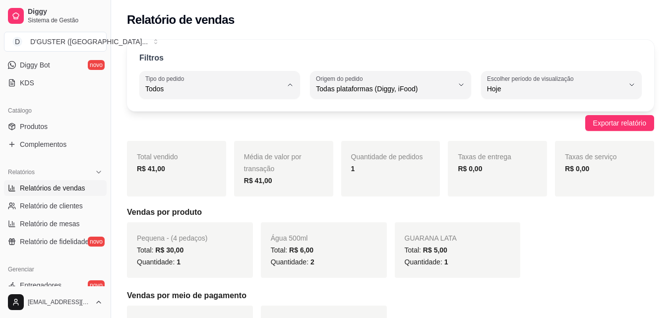
click at [246, 122] on li "Entrega" at bounding box center [219, 128] width 147 height 15
type input "DELIVERY"
select select "DELIVERY"
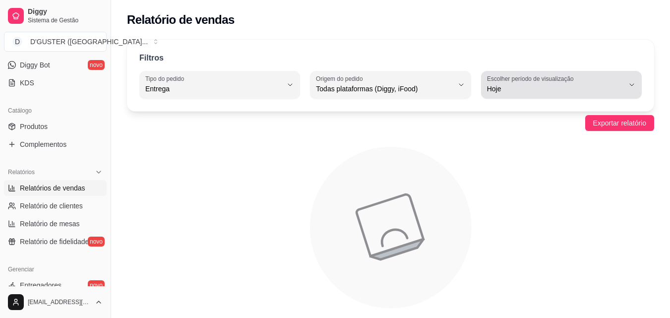
click at [559, 93] on span "Hoje" at bounding box center [555, 89] width 137 height 10
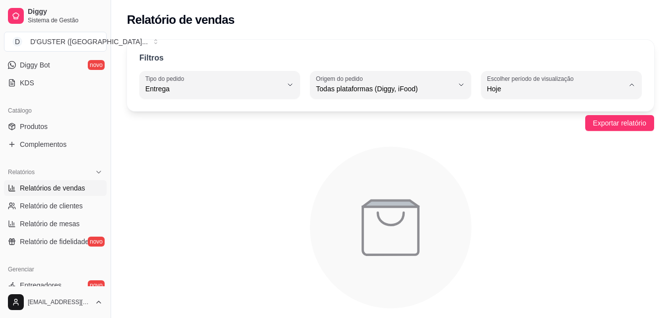
click at [555, 181] on span "30 dias" at bounding box center [555, 177] width 129 height 9
type input "30"
select select "30"
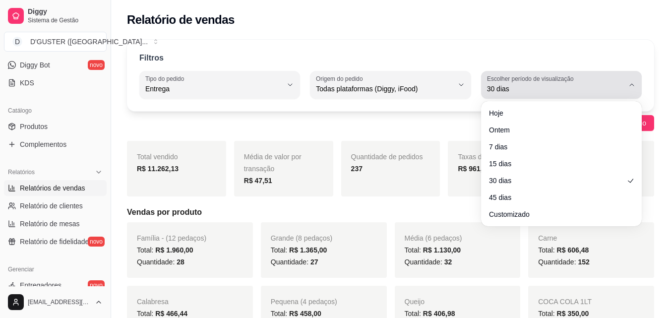
click at [560, 86] on span "30 dias" at bounding box center [555, 89] width 137 height 10
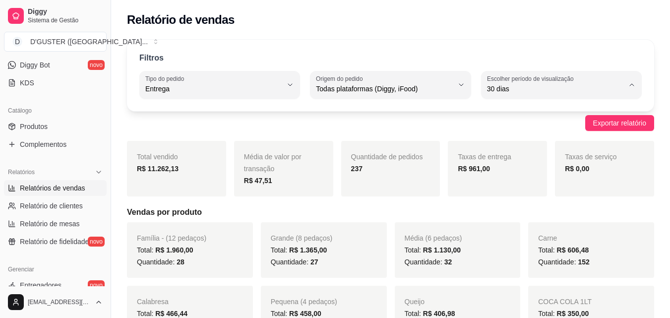
click at [534, 157] on li "15 dias" at bounding box center [561, 161] width 147 height 15
type input "15"
select select "15"
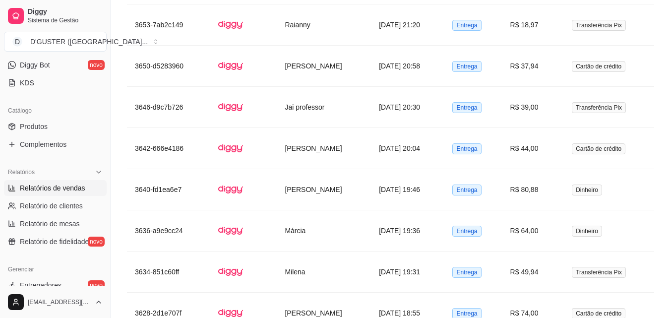
scroll to position [2816, 0]
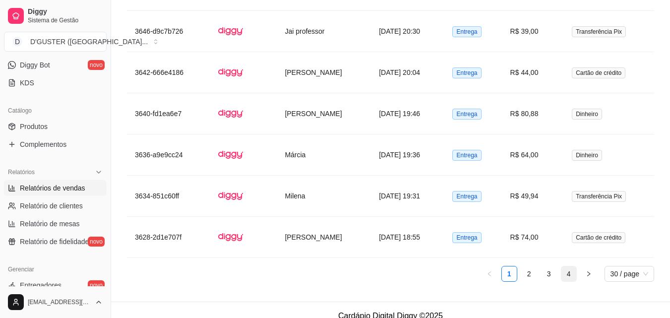
click at [574, 266] on link "4" at bounding box center [568, 273] width 15 height 15
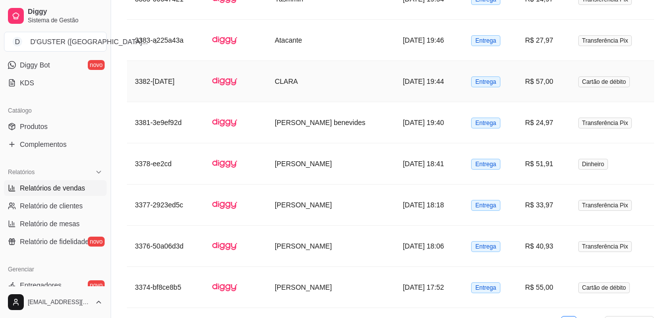
scroll to position [2528, 0]
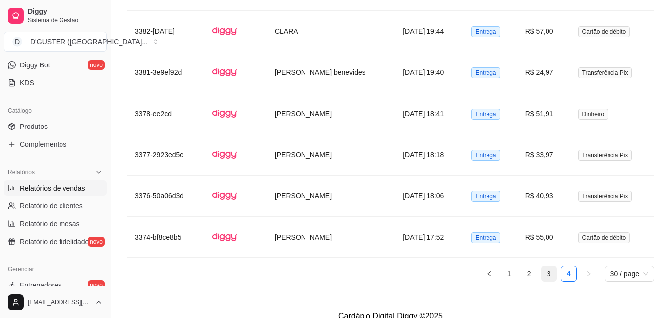
click at [551, 266] on link "3" at bounding box center [548, 273] width 15 height 15
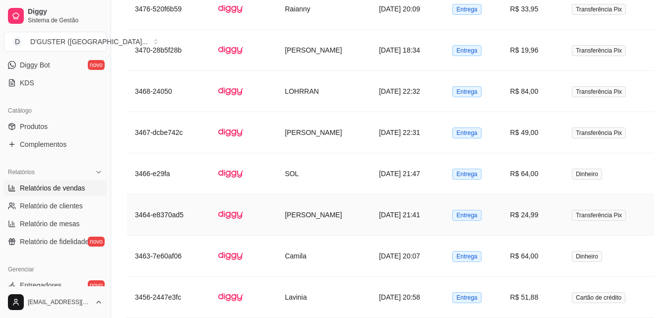
scroll to position [2816, 0]
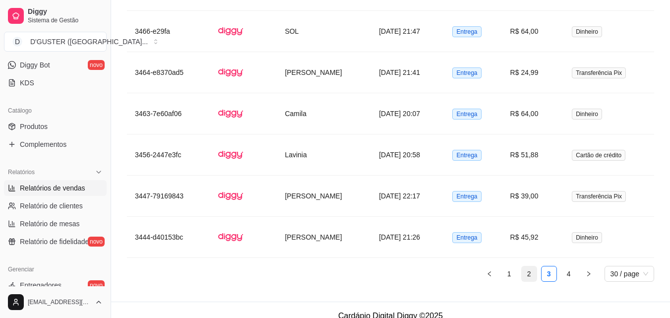
click at [531, 266] on link "2" at bounding box center [529, 273] width 15 height 15
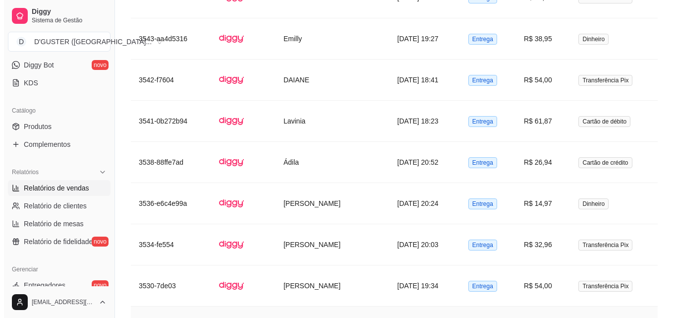
scroll to position [2717, 0]
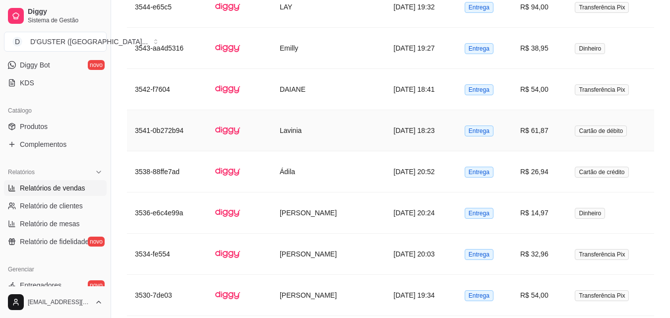
click at [286, 113] on td "Lavinia" at bounding box center [329, 130] width 114 height 41
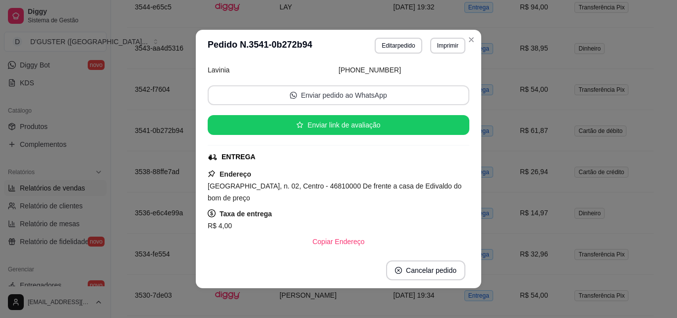
scroll to position [99, 0]
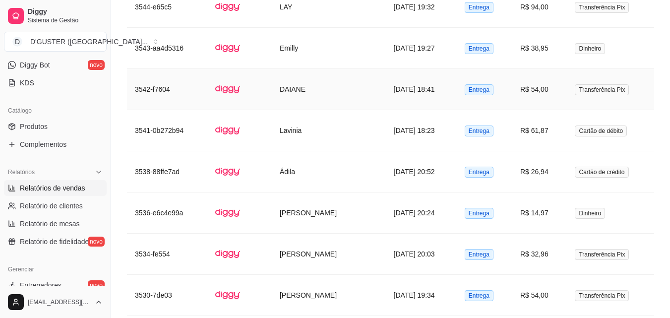
click at [341, 78] on td "DAIANE" at bounding box center [329, 89] width 114 height 41
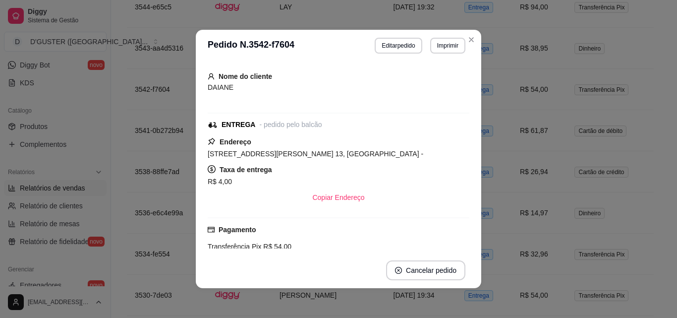
scroll to position [50, 0]
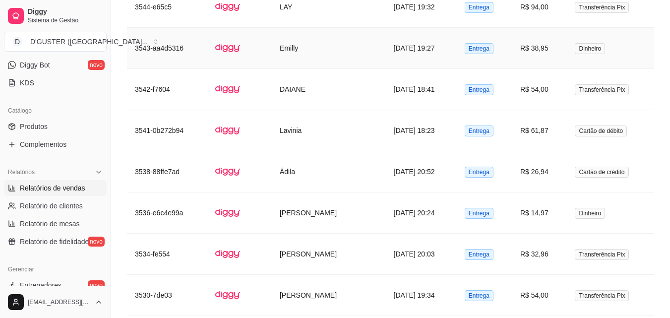
click at [314, 41] on td "Emilly" at bounding box center [329, 48] width 114 height 41
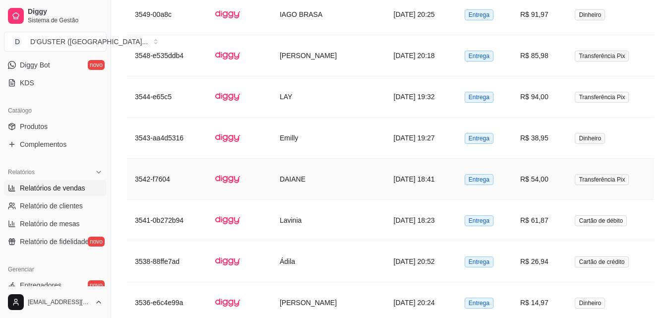
scroll to position [2618, 0]
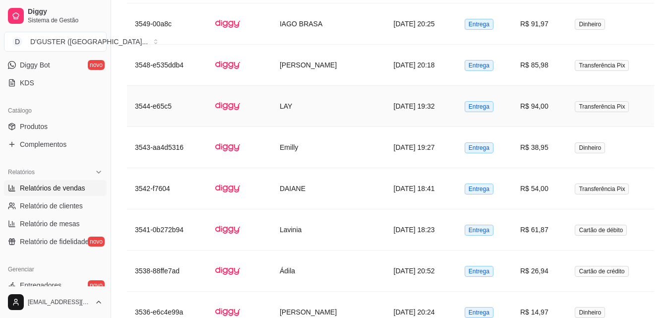
click at [316, 96] on td "LAY" at bounding box center [329, 106] width 114 height 41
click at [294, 53] on td "[PERSON_NAME]" at bounding box center [329, 65] width 114 height 41
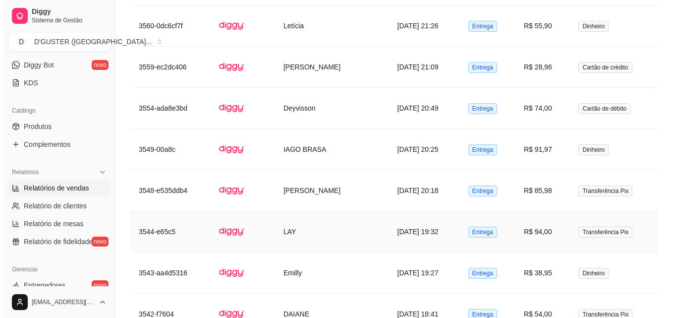
scroll to position [2469, 0]
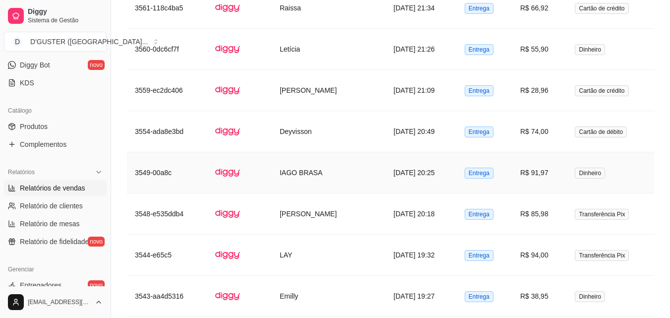
click at [332, 159] on td "IAGO BRASA" at bounding box center [329, 172] width 114 height 41
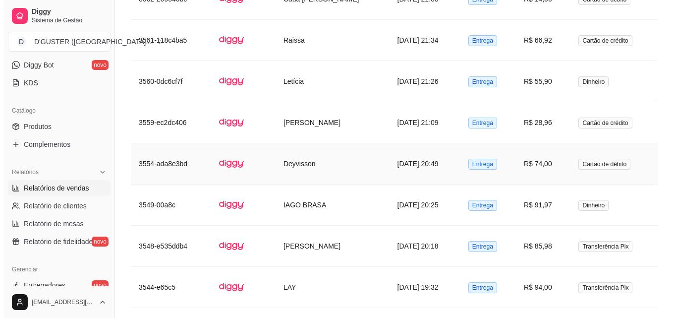
scroll to position [2420, 0]
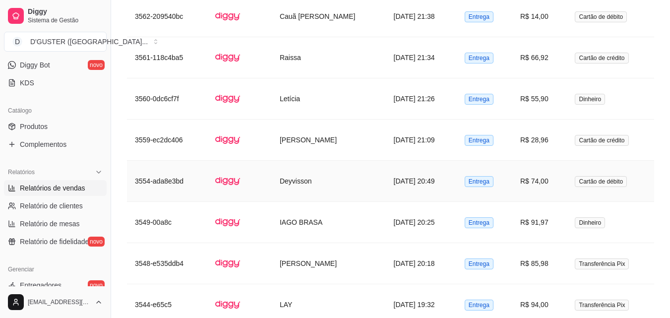
click at [330, 168] on td "Deyvisson" at bounding box center [329, 181] width 114 height 41
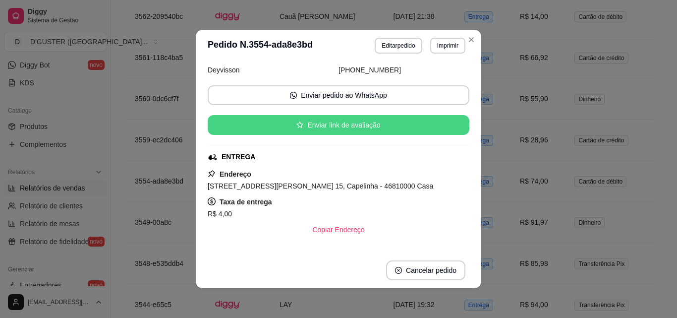
scroll to position [99, 0]
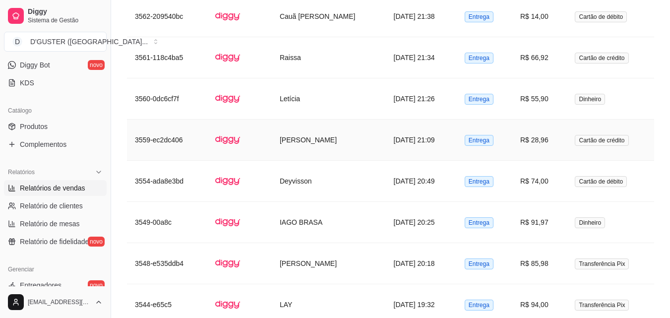
click at [330, 128] on td "[PERSON_NAME]" at bounding box center [329, 139] width 114 height 41
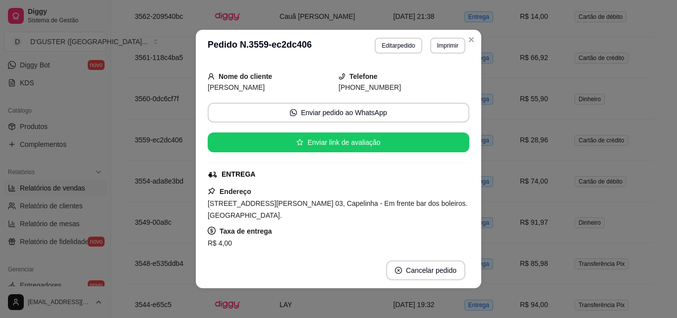
scroll to position [50, 0]
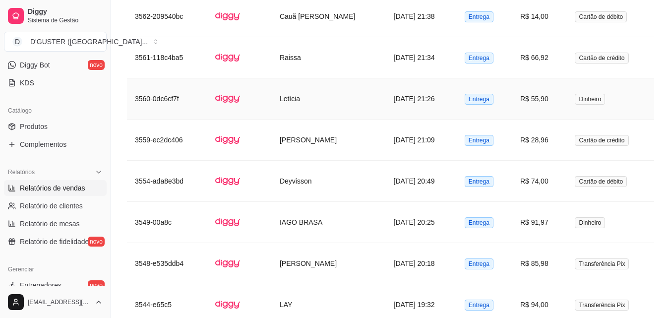
click at [343, 81] on td "Letícia" at bounding box center [329, 98] width 114 height 41
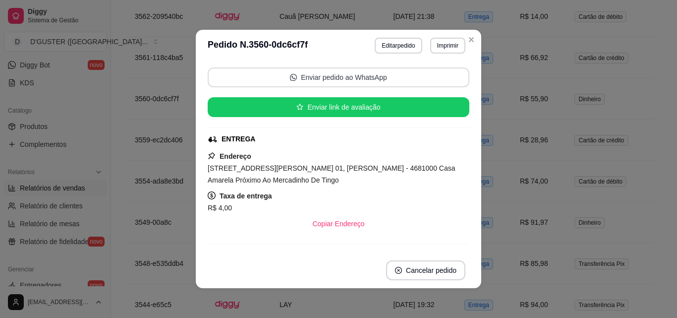
scroll to position [99, 0]
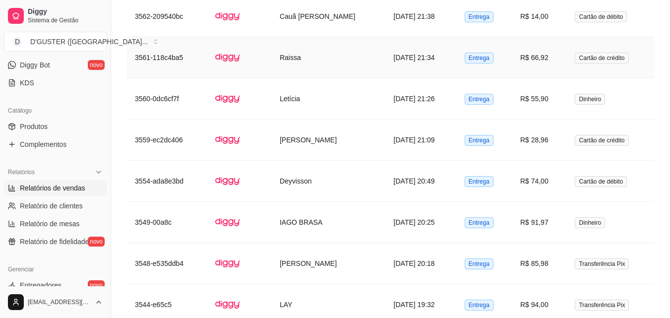
click at [298, 43] on td "Raissa" at bounding box center [329, 57] width 114 height 41
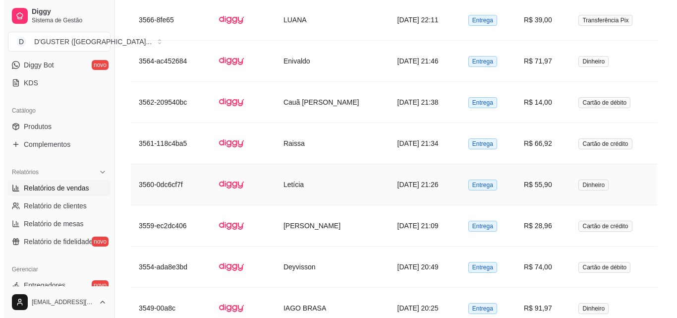
scroll to position [2321, 0]
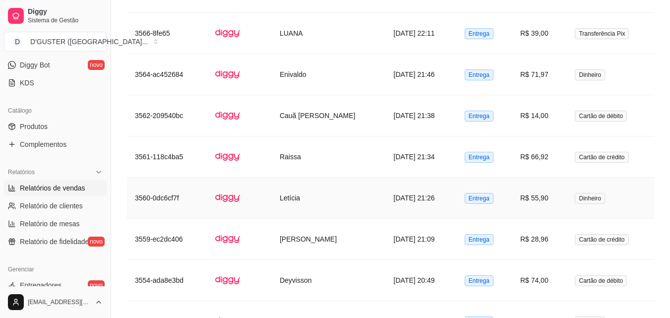
click at [275, 107] on td "Cauã [PERSON_NAME]" at bounding box center [329, 115] width 114 height 41
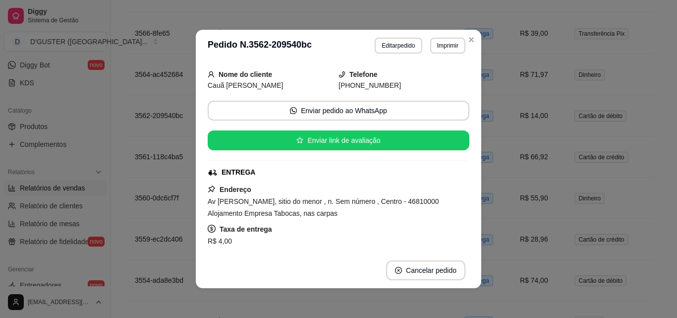
scroll to position [50, 0]
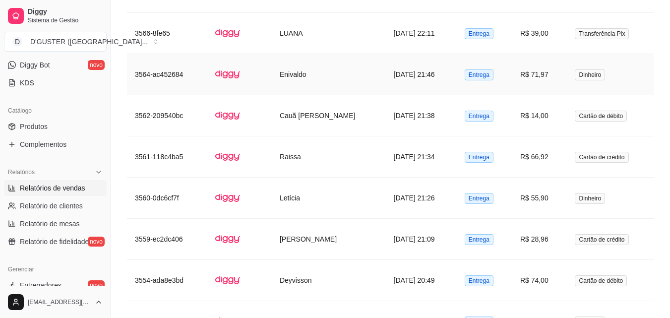
click at [275, 75] on td "Enivaldo" at bounding box center [329, 74] width 114 height 41
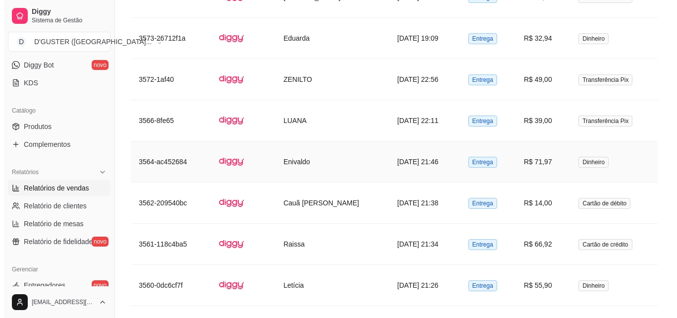
scroll to position [2221, 0]
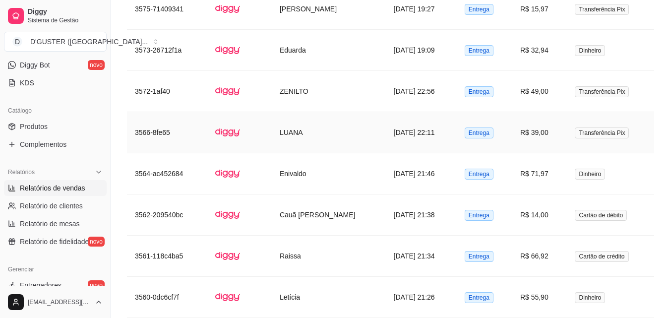
click at [288, 118] on td "LUANA" at bounding box center [329, 132] width 114 height 41
click at [295, 78] on td "ZENILTO" at bounding box center [329, 91] width 114 height 41
click at [323, 50] on td "Eduarda" at bounding box center [329, 50] width 114 height 41
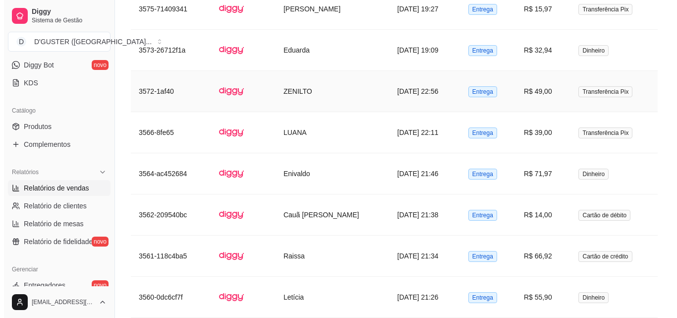
scroll to position [2172, 0]
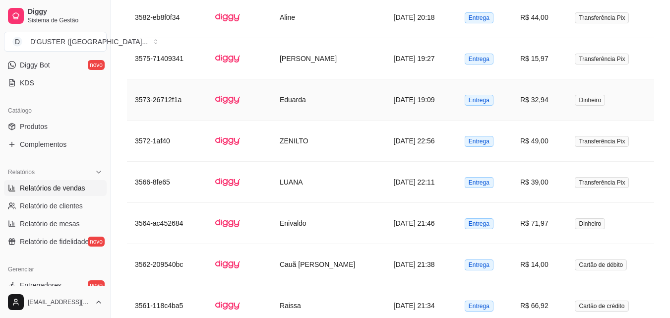
click at [313, 80] on td "Eduarda" at bounding box center [329, 99] width 114 height 41
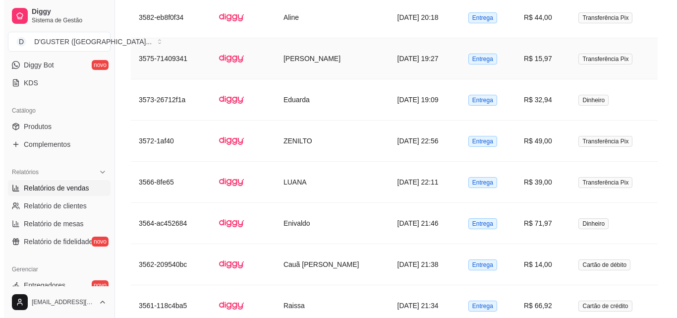
scroll to position [2122, 0]
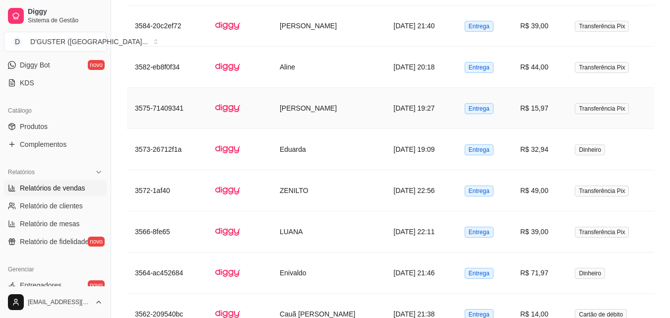
click at [295, 92] on td "[PERSON_NAME]" at bounding box center [329, 108] width 114 height 41
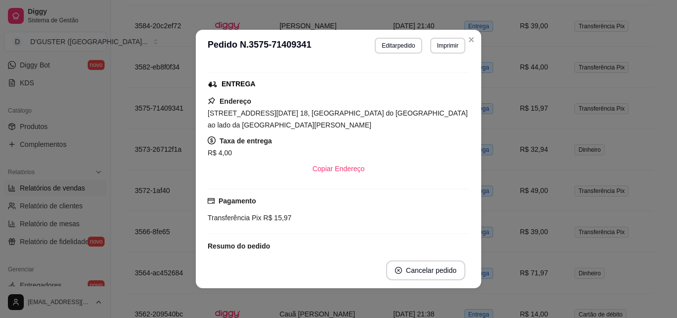
scroll to position [99, 0]
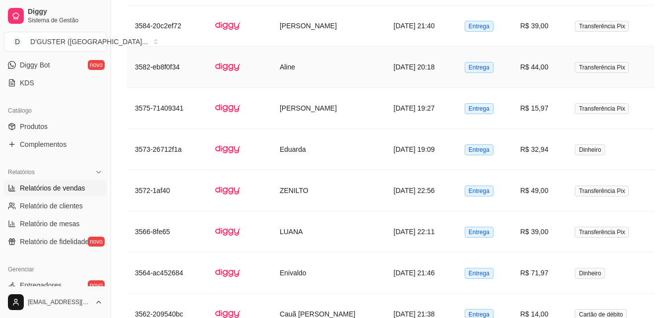
click at [272, 64] on td "Aline" at bounding box center [329, 67] width 114 height 41
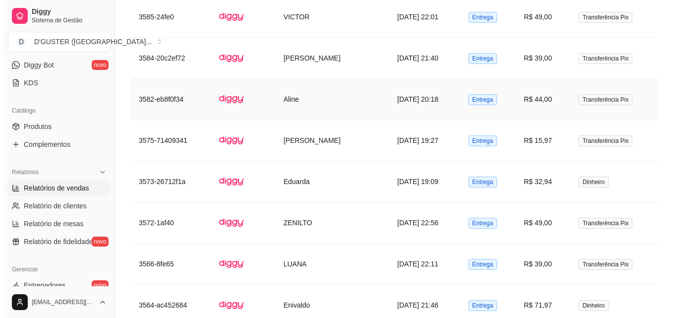
scroll to position [2073, 0]
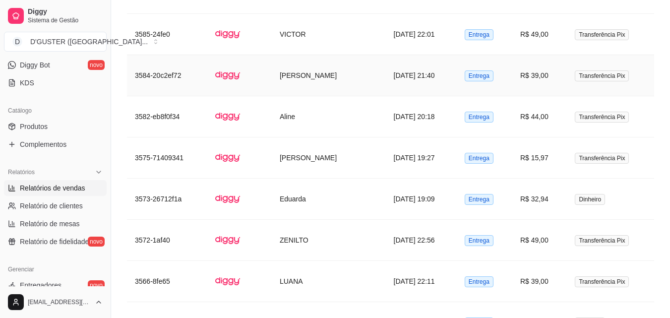
click at [283, 69] on td "[PERSON_NAME]" at bounding box center [329, 75] width 114 height 41
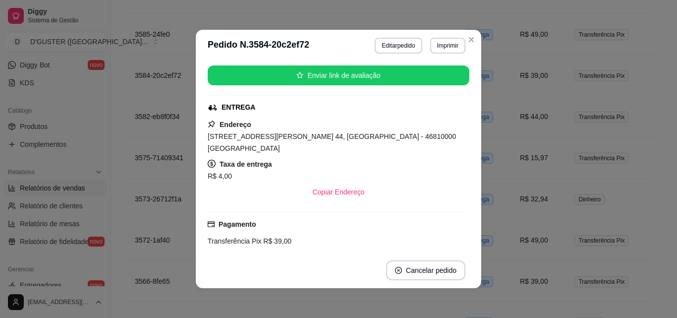
scroll to position [0, 0]
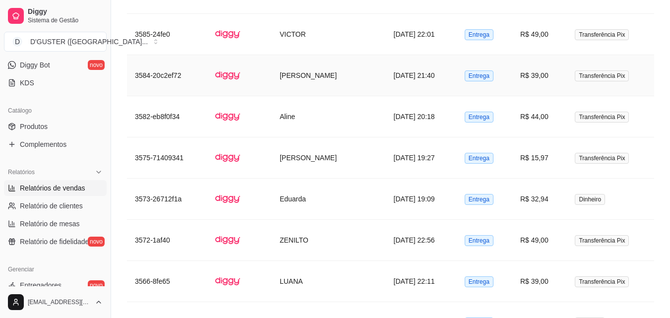
click at [283, 67] on td "[PERSON_NAME]" at bounding box center [329, 75] width 114 height 41
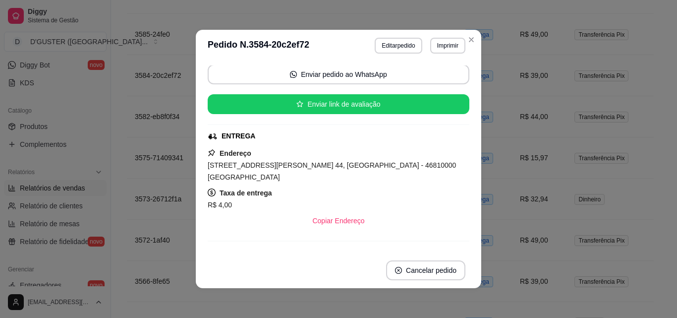
scroll to position [99, 0]
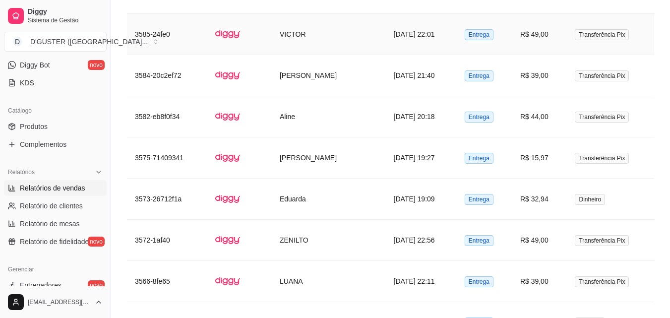
click at [282, 27] on td "VICTOR" at bounding box center [329, 34] width 114 height 41
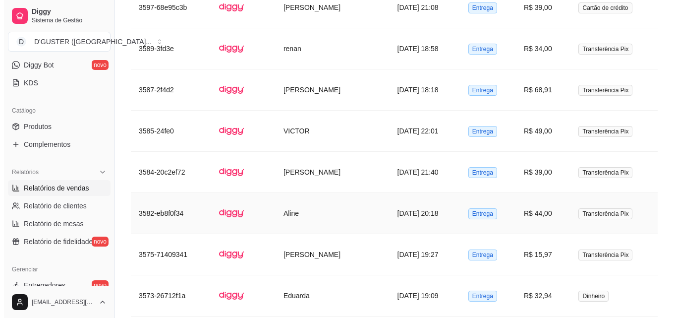
scroll to position [1974, 0]
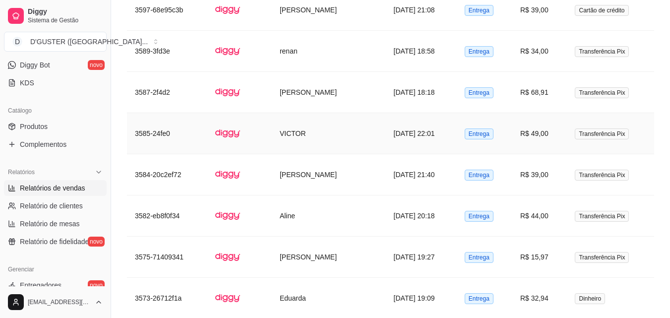
click at [295, 122] on td "VICTOR" at bounding box center [329, 133] width 114 height 41
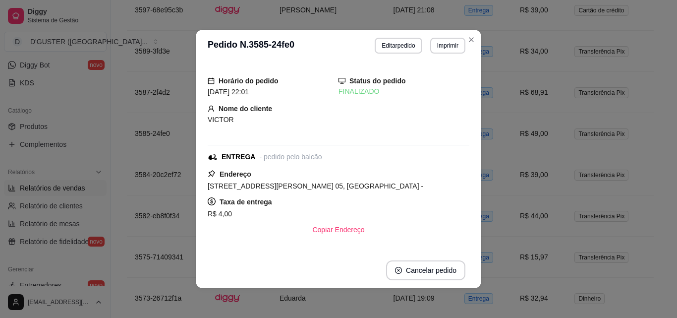
scroll to position [50, 0]
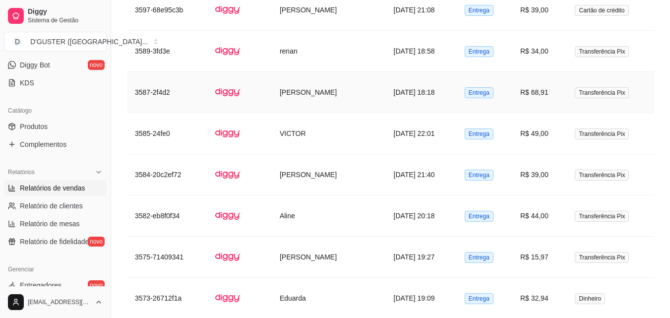
click at [341, 72] on td "[PERSON_NAME]" at bounding box center [329, 92] width 114 height 41
click at [310, 39] on td "renan" at bounding box center [329, 51] width 114 height 41
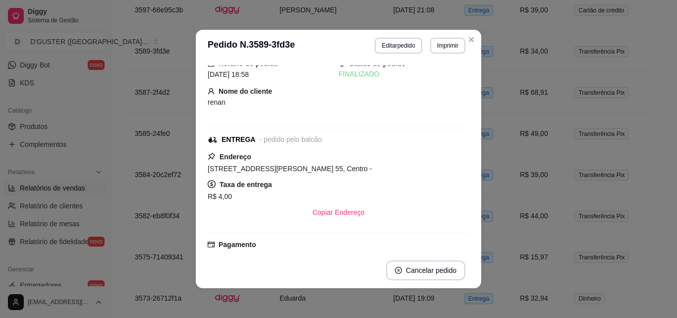
scroll to position [0, 0]
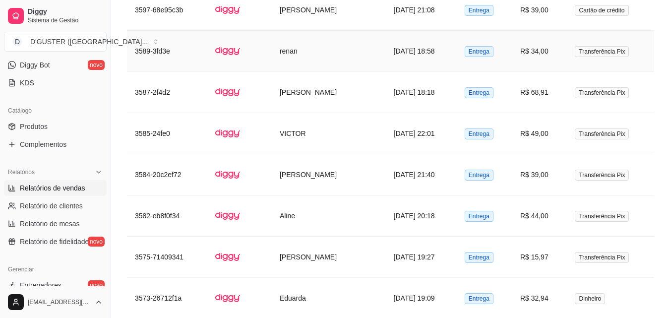
click at [303, 44] on td "renan" at bounding box center [329, 51] width 114 height 41
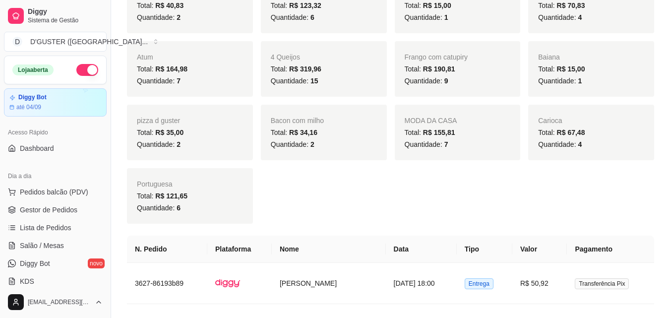
scroll to position [1428, 0]
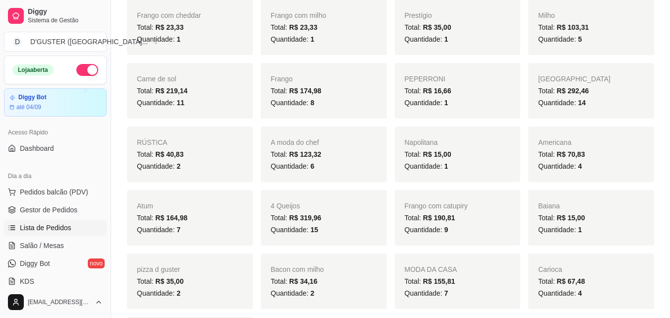
click at [64, 223] on span "Lista de Pedidos" at bounding box center [46, 228] width 52 height 10
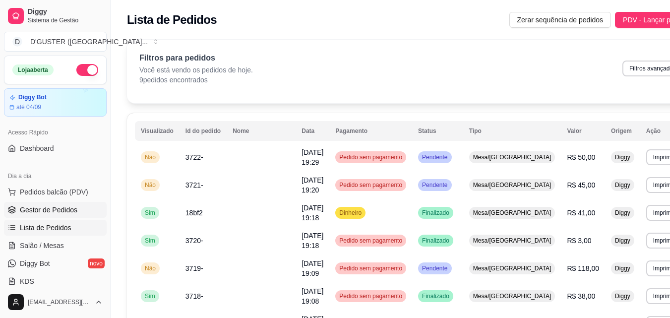
click at [58, 209] on span "Gestor de Pedidos" at bounding box center [49, 210] width 58 height 10
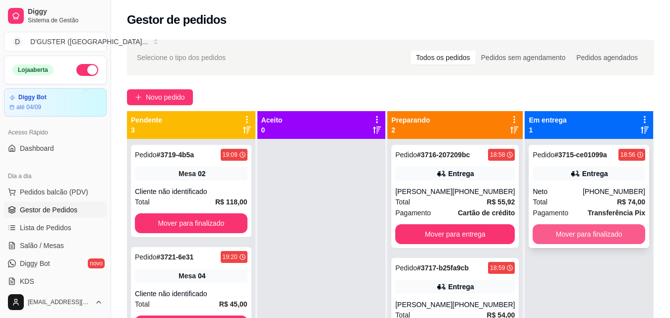
click at [582, 233] on button "Mover para finalizado" at bounding box center [588, 234] width 113 height 20
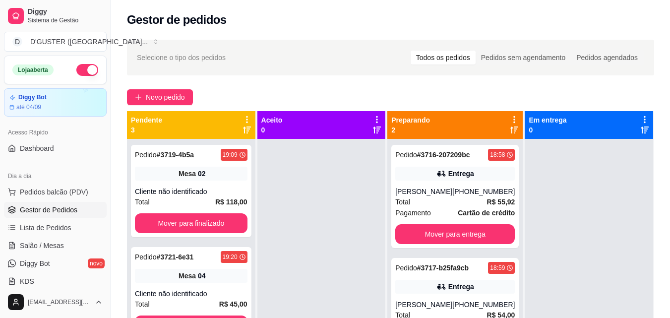
click at [101, 245] on div "Dia a dia Pedidos balcão (PDV) Gestor de Pedidos Lista de Pedidos Salão / Mesas…" at bounding box center [55, 228] width 111 height 129
click at [53, 237] on link "Salão / Mesas" at bounding box center [55, 245] width 103 height 16
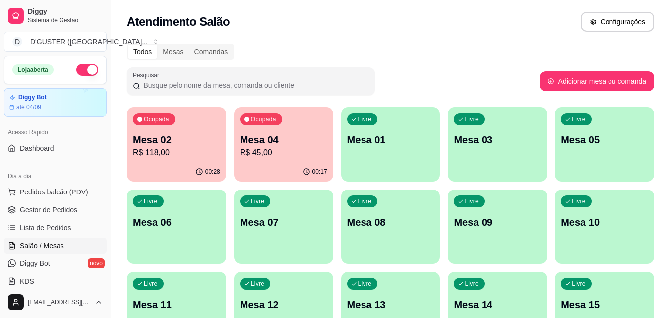
click at [165, 122] on p "Ocupada" at bounding box center [156, 119] width 25 height 8
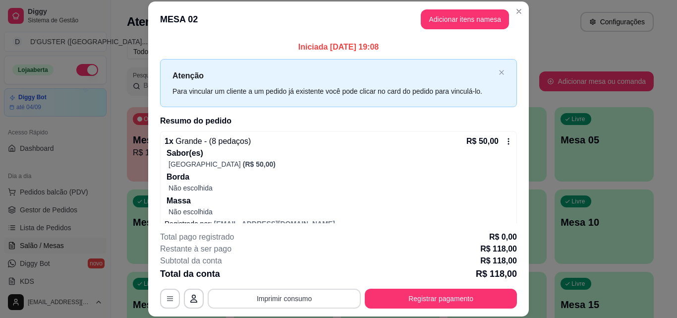
click at [250, 294] on button "Imprimir consumo" at bounding box center [284, 299] width 153 height 20
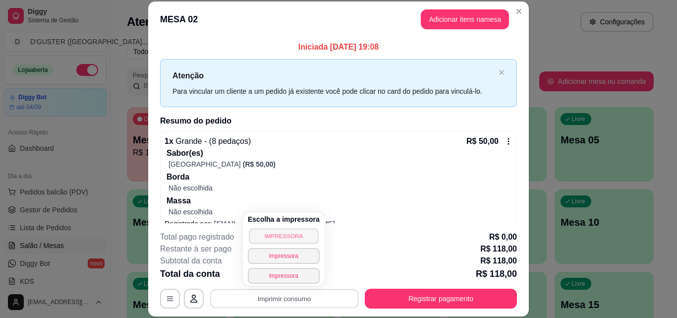
click at [261, 235] on button "IMPRESSORA" at bounding box center [283, 235] width 69 height 15
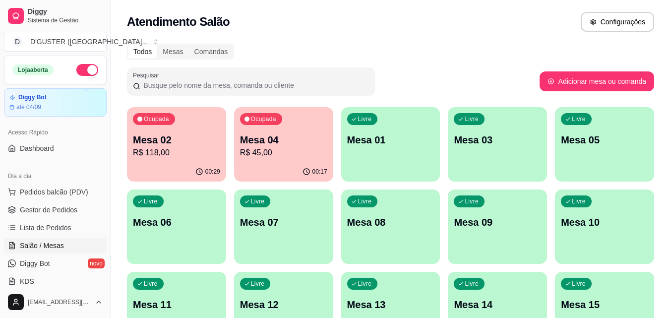
click at [268, 164] on div "00:17" at bounding box center [283, 171] width 99 height 19
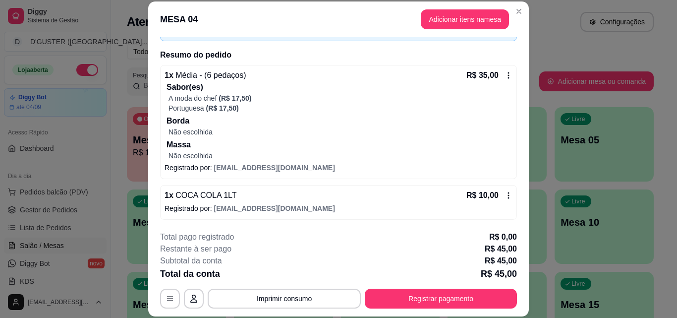
scroll to position [66, 0]
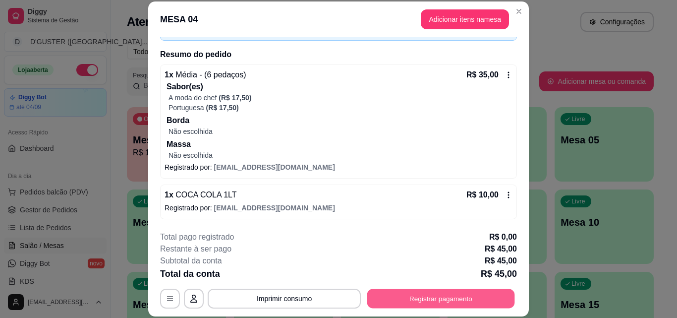
click at [408, 297] on button "Registrar pagamento" at bounding box center [441, 298] width 148 height 19
click at [450, 296] on button "Registrar pagamento" at bounding box center [441, 298] width 148 height 19
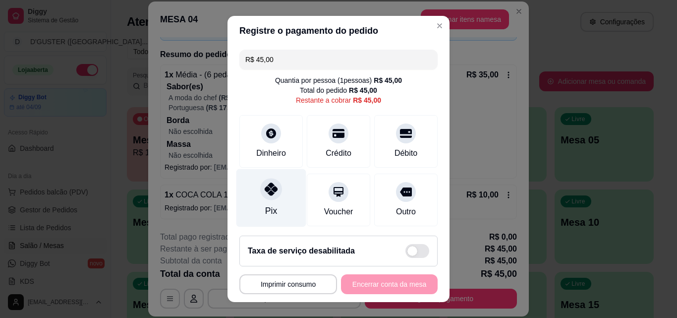
click at [266, 200] on div "Pix" at bounding box center [271, 198] width 70 height 58
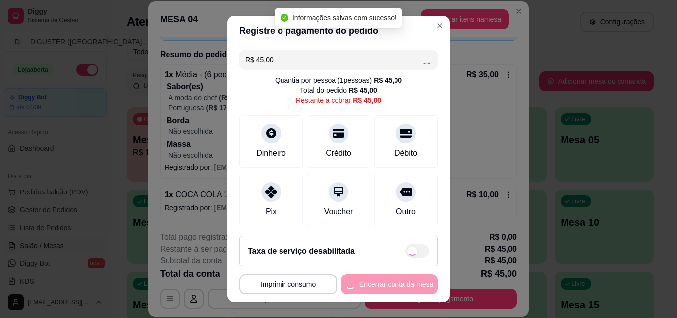
type input "R$ 0,00"
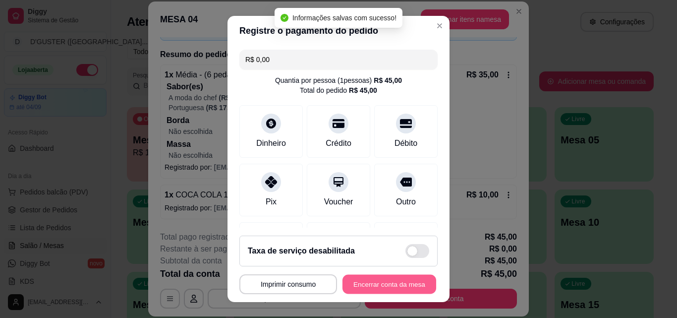
click at [386, 286] on button "Encerrar conta da mesa" at bounding box center [390, 284] width 94 height 19
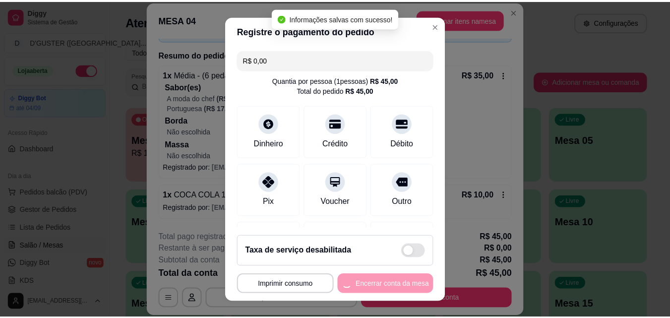
scroll to position [0, 0]
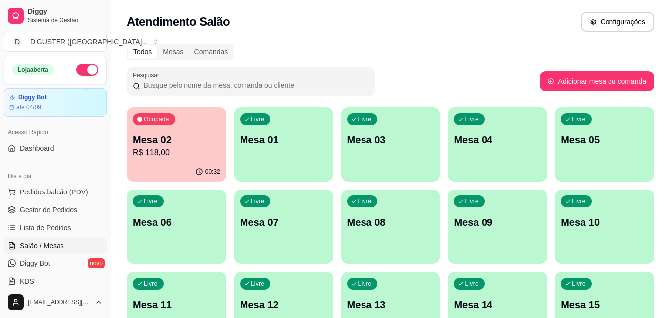
click at [155, 146] on p "Mesa 02" at bounding box center [176, 140] width 87 height 14
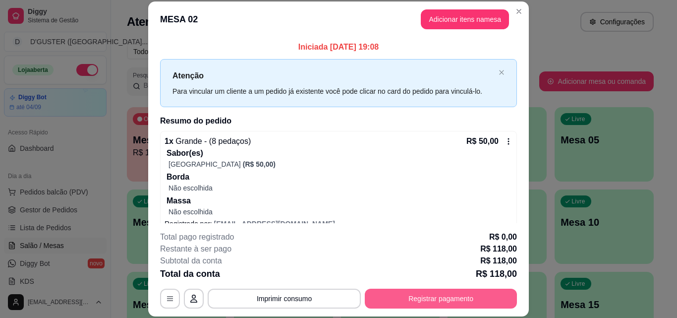
click at [443, 289] on button "Registrar pagamento" at bounding box center [441, 299] width 152 height 20
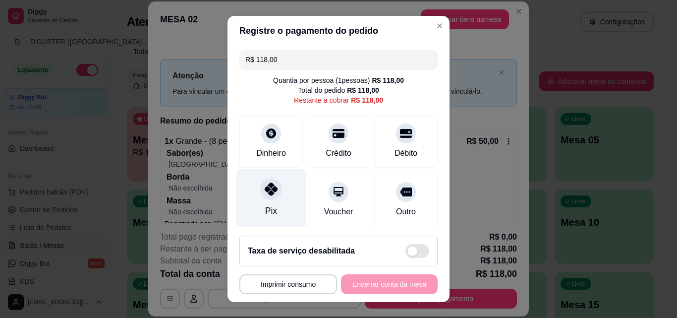
click at [265, 205] on div "Pix" at bounding box center [271, 210] width 12 height 13
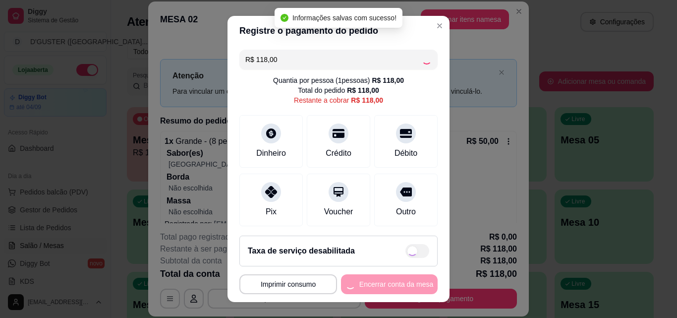
type input "R$ 0,00"
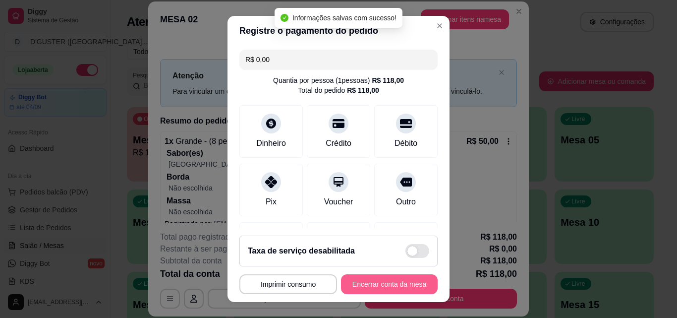
click at [393, 283] on button "Encerrar conta da mesa" at bounding box center [389, 284] width 97 height 20
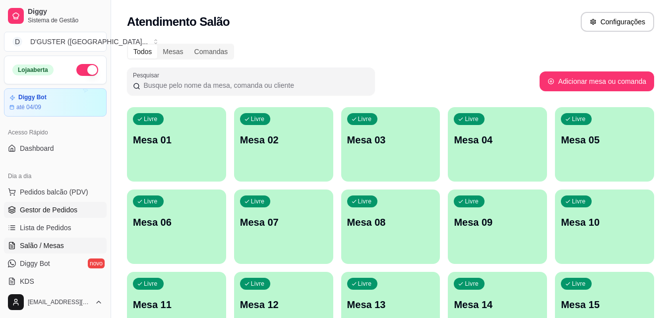
click at [49, 208] on span "Gestor de Pedidos" at bounding box center [49, 210] width 58 height 10
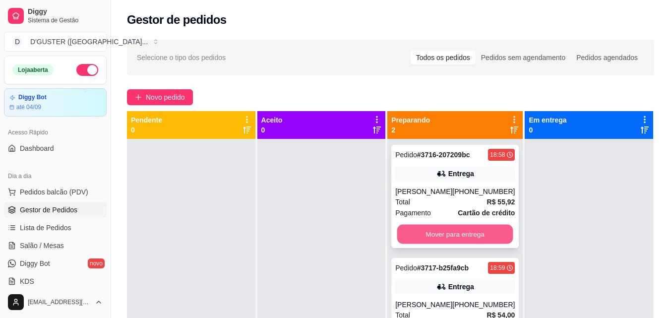
click at [475, 240] on button "Mover para entrega" at bounding box center [455, 234] width 116 height 19
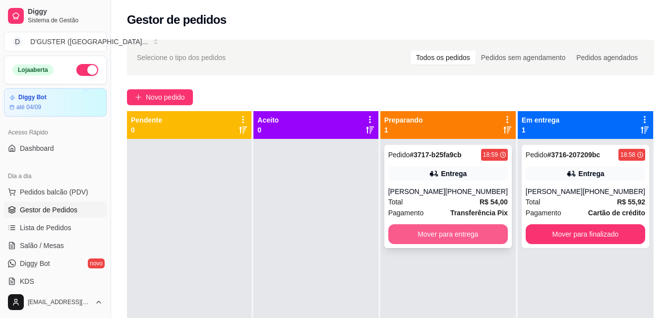
click at [468, 240] on button "Mover para entrega" at bounding box center [447, 234] width 119 height 20
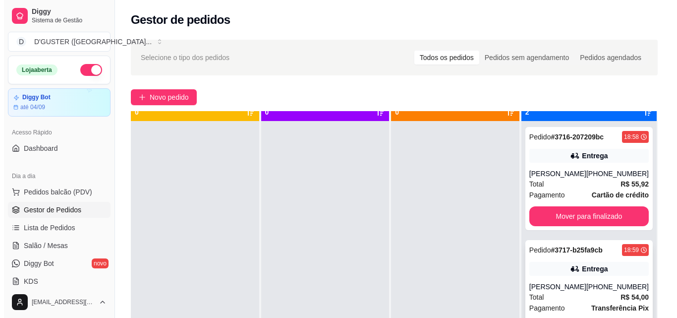
scroll to position [28, 0]
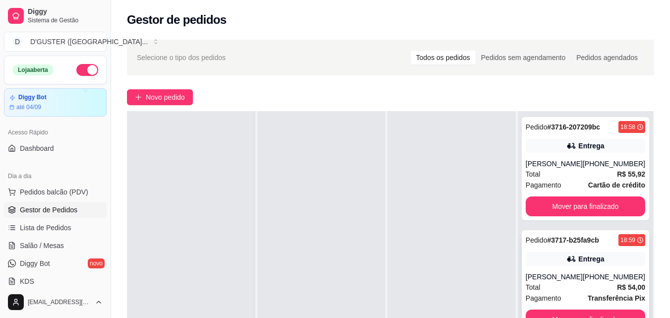
click at [567, 263] on icon at bounding box center [571, 259] width 10 height 10
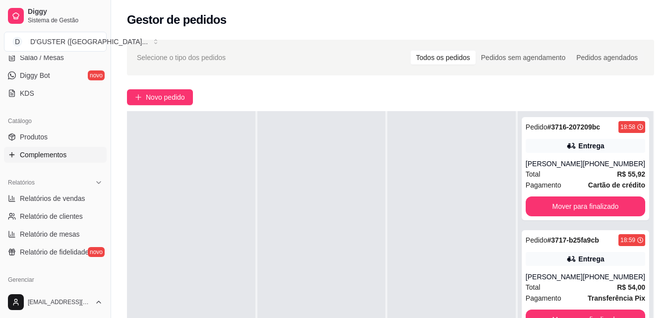
scroll to position [248, 0]
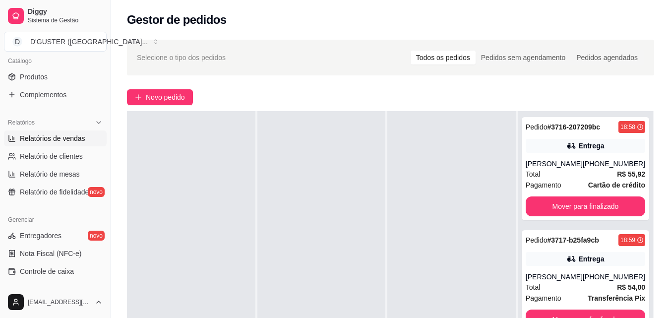
click at [71, 141] on span "Relatórios de vendas" at bounding box center [52, 138] width 65 height 10
select select "ALL"
select select "0"
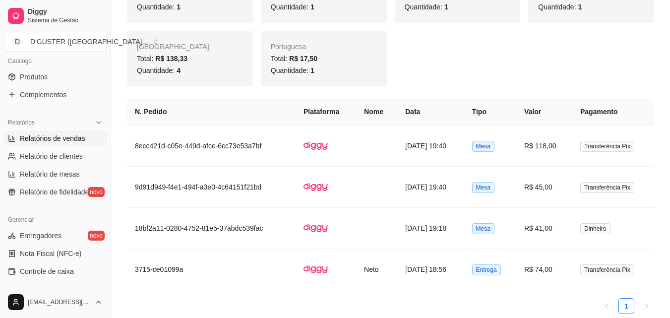
scroll to position [479, 0]
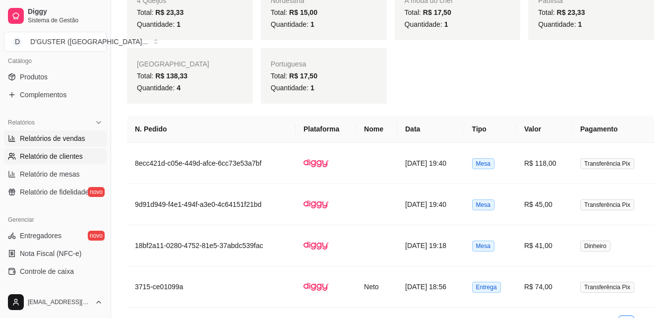
click at [44, 162] on link "Relatório de clientes" at bounding box center [55, 156] width 103 height 16
select select "30"
select select "HIGHEST_TOTAL_SPENT_WITH_ORDERS"
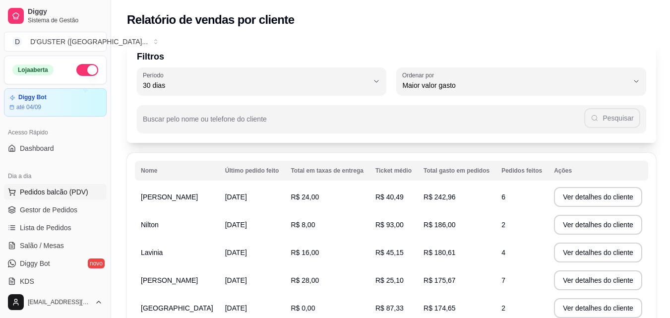
click at [70, 192] on span "Pedidos balcão (PDV)" at bounding box center [54, 192] width 68 height 10
click at [70, 206] on div at bounding box center [70, 179] width 99 height 63
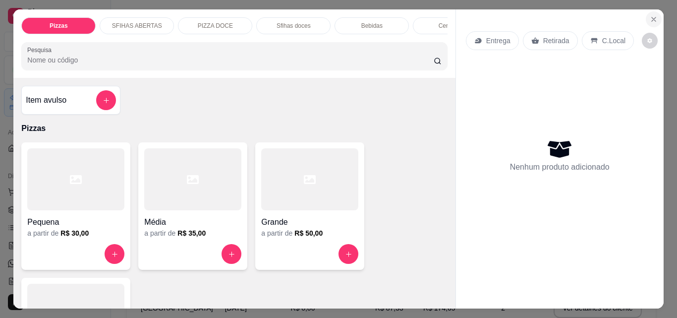
click at [653, 16] on icon "Close" at bounding box center [654, 19] width 8 height 8
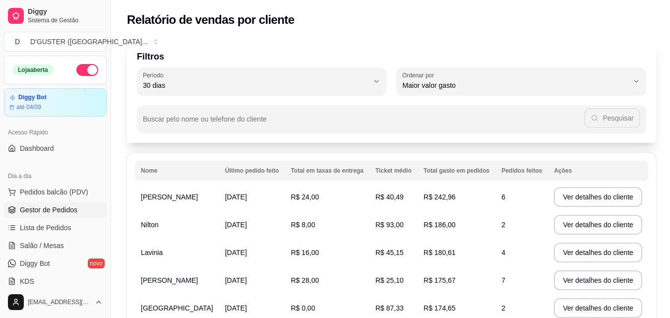
click at [63, 209] on span "Gestor de Pedidos" at bounding box center [49, 210] width 58 height 10
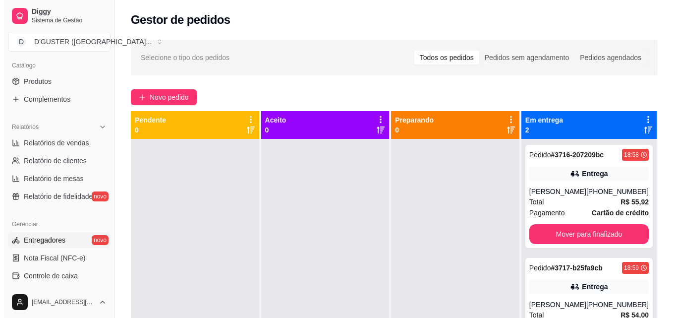
scroll to position [248, 0]
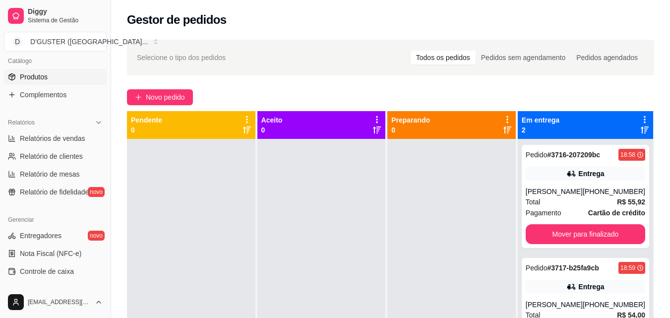
click at [89, 80] on link "Produtos" at bounding box center [55, 77] width 103 height 16
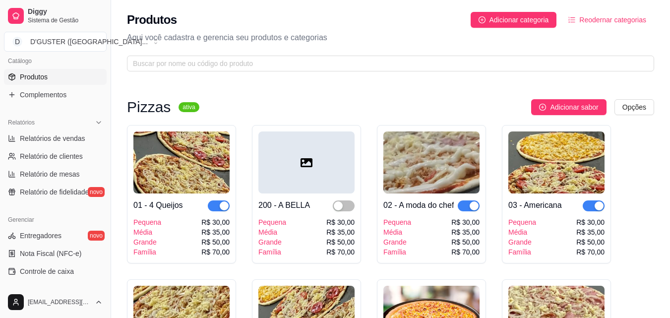
click at [446, 181] on img at bounding box center [431, 162] width 96 height 62
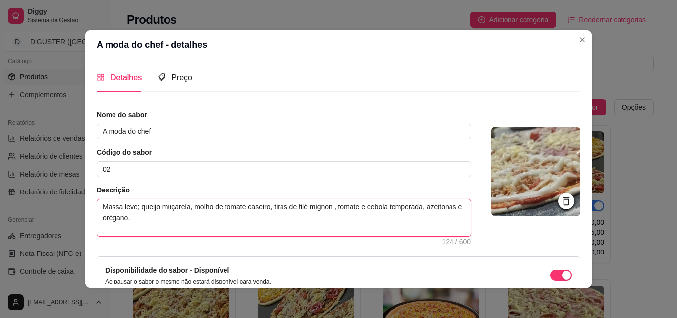
drag, startPoint x: 137, startPoint y: 222, endPoint x: 134, endPoint y: 227, distance: 5.8
click at [136, 224] on textarea "Massa leve; queijo muçarela, molho de tomate caseiro, tiras de filé mignon , to…" at bounding box center [284, 217] width 374 height 37
type textarea "Massa leve; queijo muçarela, molho de tomate caseiro, tiras de filé mignon , to…"
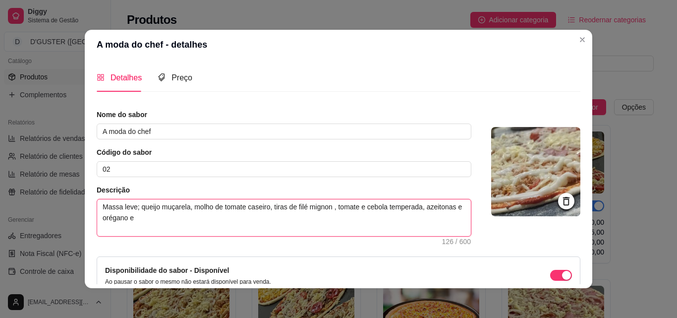
type textarea "Massa leve; queijo muçarela, molho de tomate caseiro, tiras de filé mignon , to…"
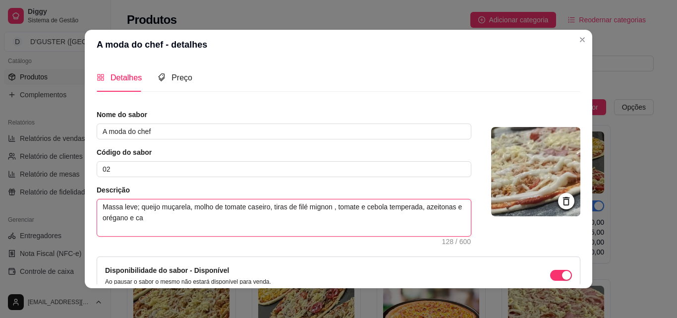
type textarea "Massa leve; queijo muçarela, molho de tomate caseiro, tiras de filé mignon , to…"
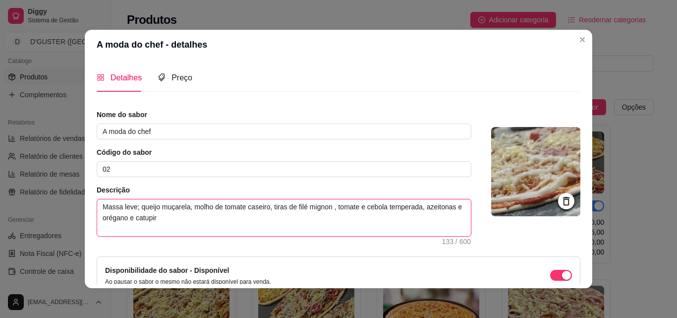
type textarea "Massa leve; queijo muçarela, molho de tomate caseiro, tiras de filé mignon , to…"
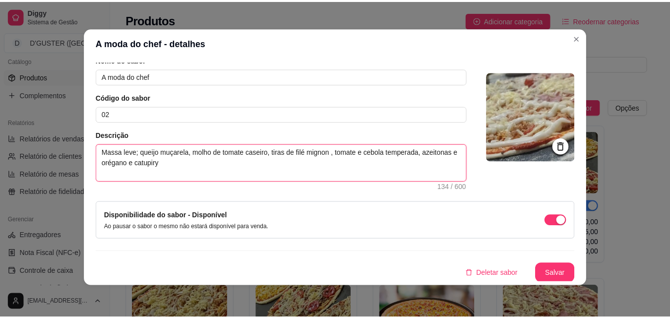
scroll to position [54, 0]
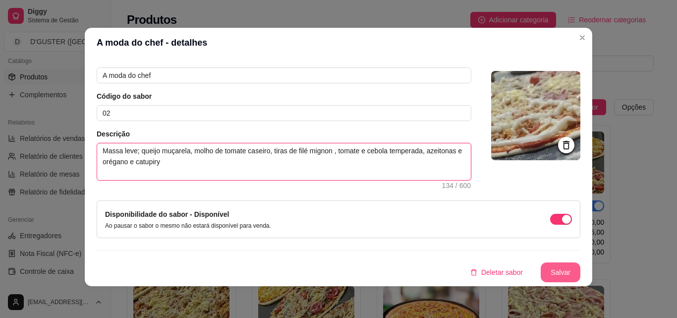
type textarea "Massa leve; queijo muçarela, molho de tomate caseiro, tiras de filé mignon , to…"
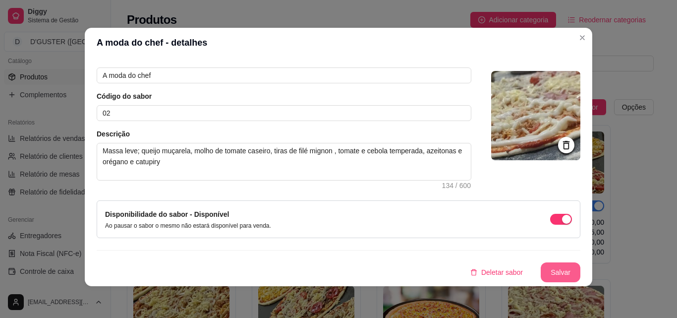
click at [563, 271] on button "Salvar" at bounding box center [561, 272] width 40 height 20
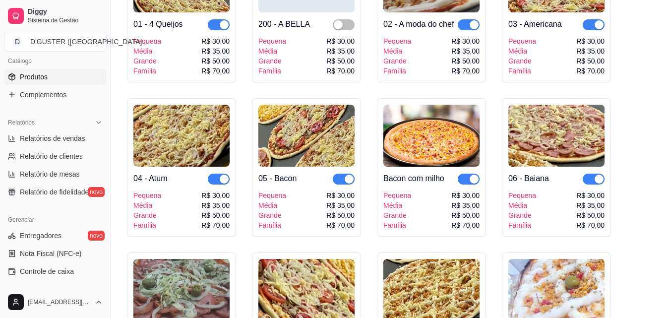
scroll to position [198, 0]
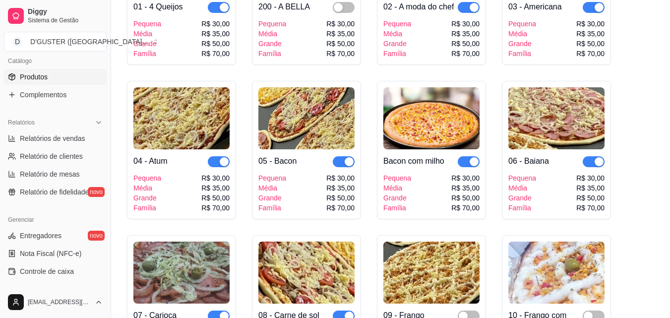
click at [518, 129] on img at bounding box center [556, 118] width 96 height 62
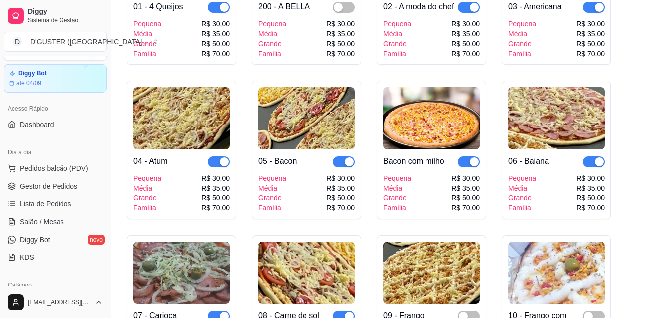
scroll to position [0, 0]
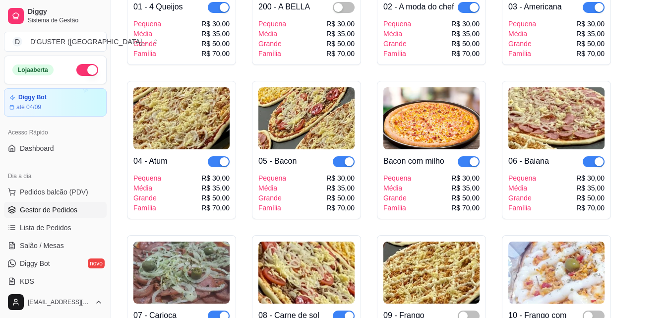
click at [48, 205] on span "Gestor de Pedidos" at bounding box center [49, 210] width 58 height 10
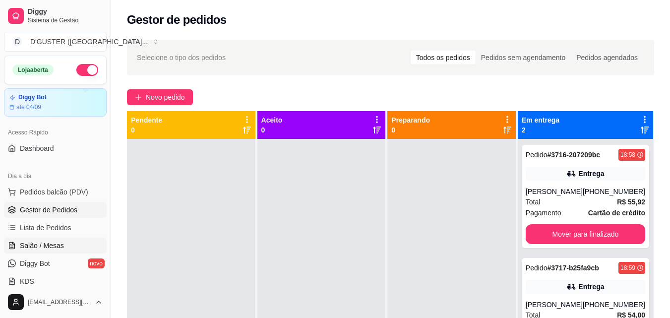
click at [20, 239] on link "Salão / Mesas" at bounding box center [55, 245] width 103 height 16
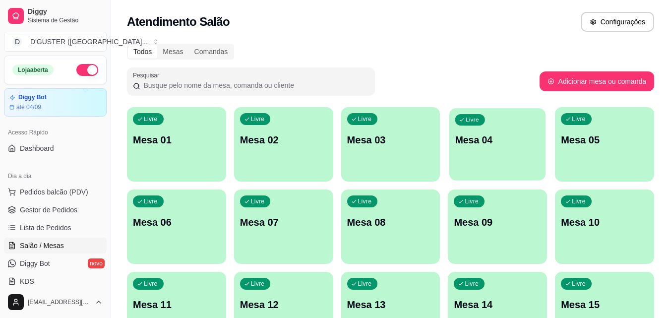
click at [496, 152] on div "Livre Mesa 04" at bounding box center [497, 138] width 96 height 60
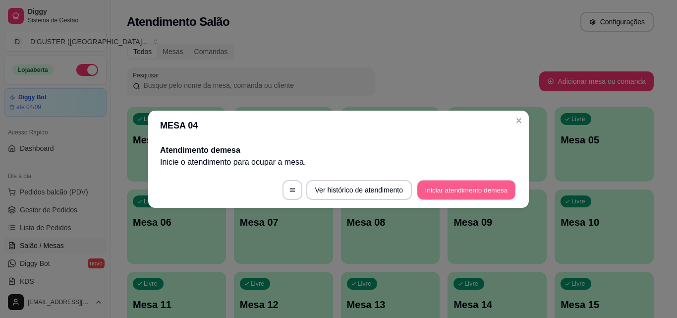
click at [470, 195] on button "Iniciar atendimento de mesa" at bounding box center [466, 189] width 98 height 19
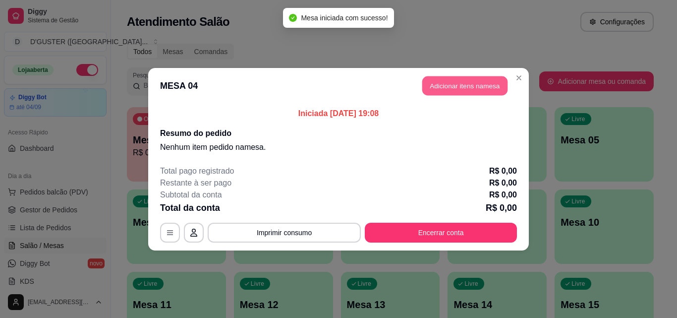
click at [462, 85] on button "Adicionar itens na mesa" at bounding box center [464, 85] width 85 height 19
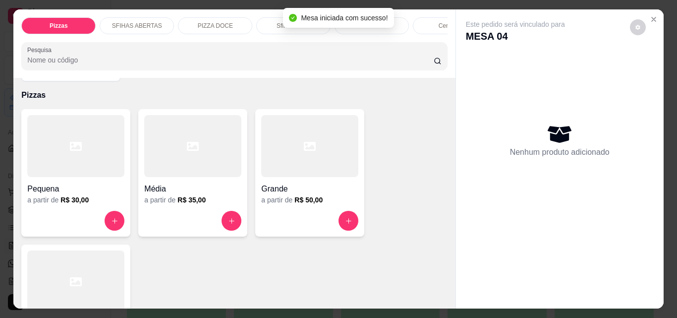
scroll to position [50, 0]
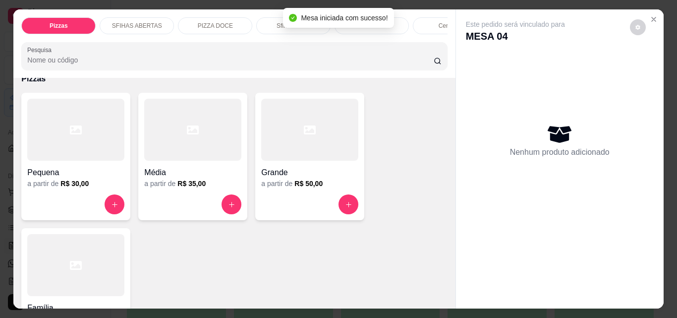
click at [174, 178] on h4 "Média" at bounding box center [192, 173] width 97 height 12
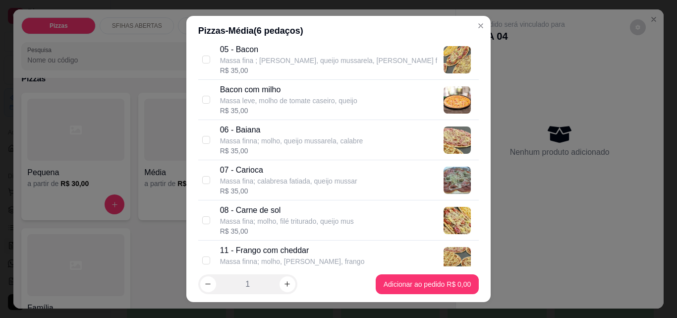
scroll to position [297, 0]
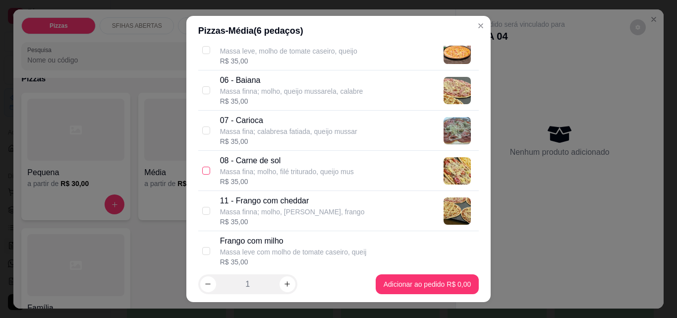
click at [204, 173] on input "checkbox" at bounding box center [206, 171] width 8 height 8
checkbox input "true"
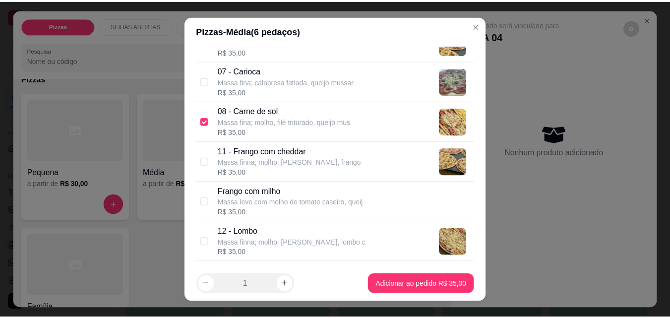
scroll to position [397, 0]
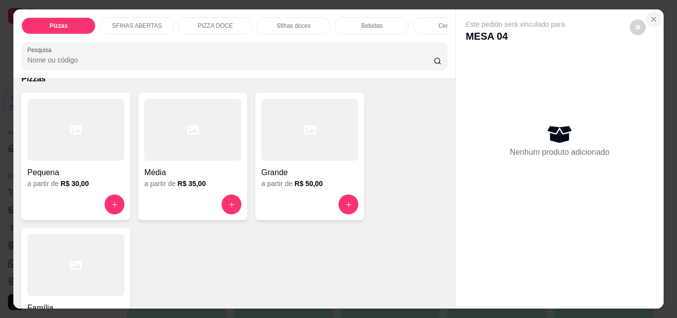
click at [652, 17] on icon "Close" at bounding box center [654, 19] width 8 height 8
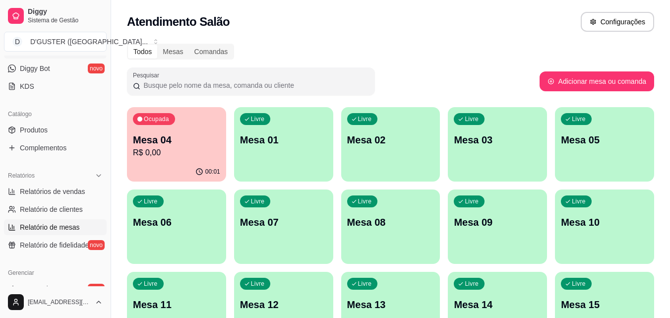
scroll to position [198, 0]
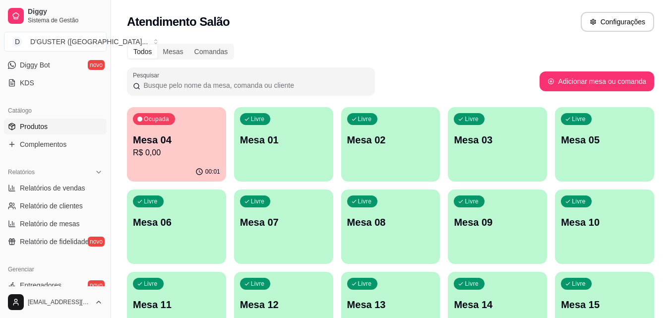
click at [50, 126] on link "Produtos" at bounding box center [55, 126] width 103 height 16
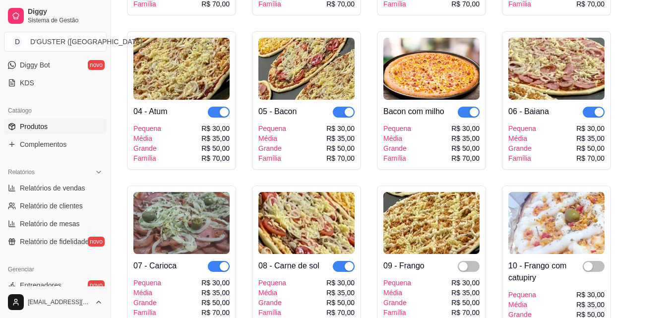
scroll to position [297, 0]
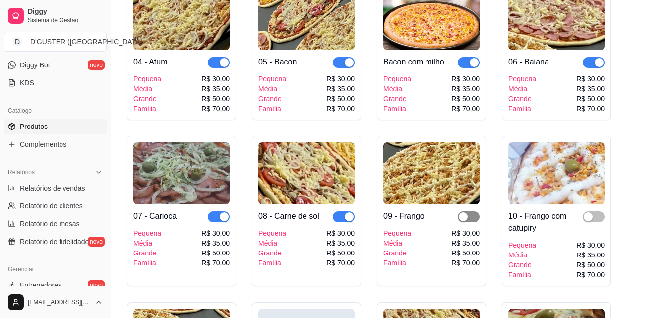
click at [472, 217] on span "button" at bounding box center [469, 216] width 22 height 11
click at [598, 219] on span "button" at bounding box center [594, 216] width 22 height 11
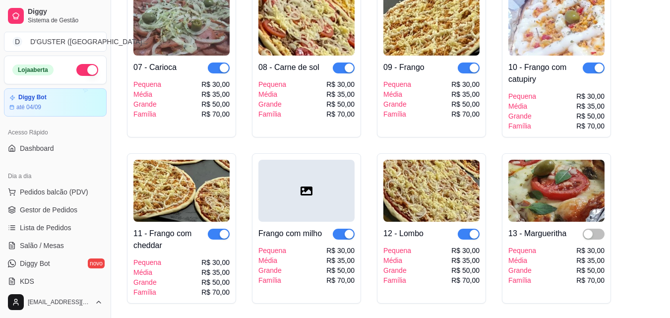
scroll to position [50, 0]
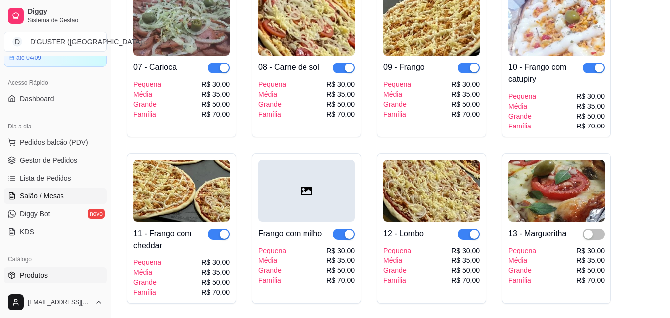
click at [44, 189] on link "Salão / Mesas" at bounding box center [55, 196] width 103 height 16
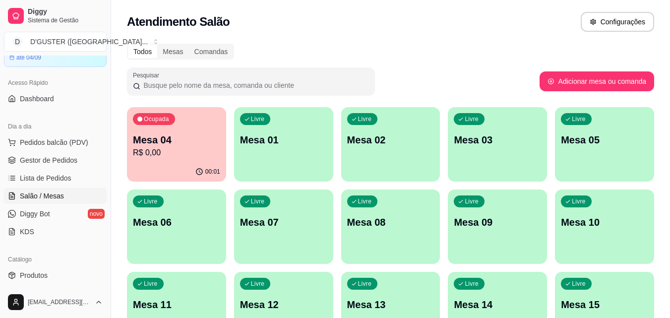
click at [163, 124] on div "Ocupada" at bounding box center [154, 119] width 42 height 12
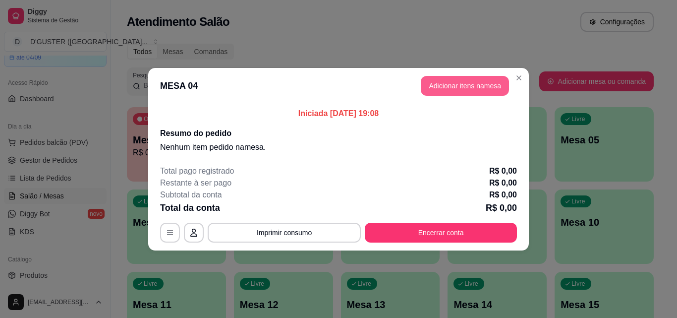
click at [469, 89] on button "Adicionar itens na mesa" at bounding box center [465, 86] width 88 height 20
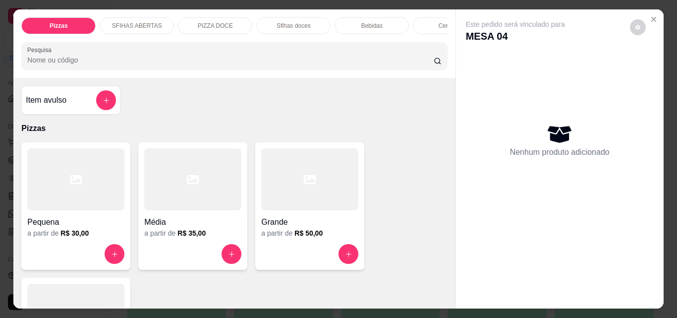
click at [181, 192] on div at bounding box center [192, 179] width 97 height 62
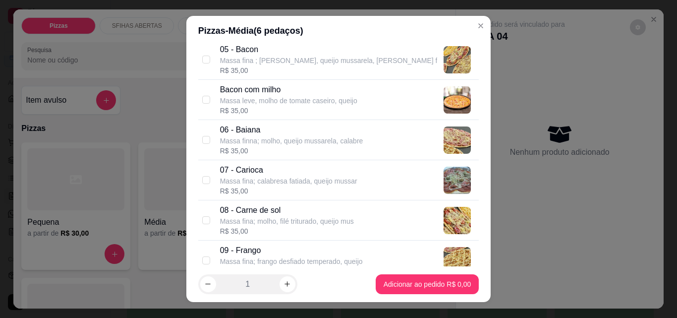
scroll to position [297, 0]
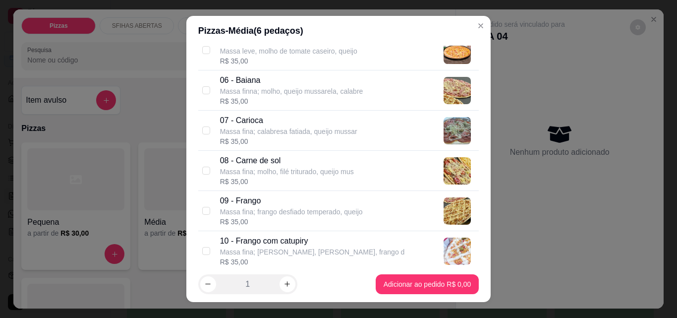
click at [198, 169] on div "08 - Carne de sol Massa fina; molho, filé triturado, queijo mus R$ 35,00" at bounding box center [338, 171] width 281 height 40
checkbox input "true"
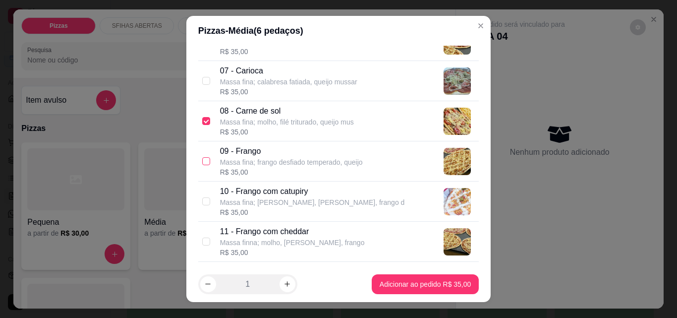
click at [202, 162] on input "checkbox" at bounding box center [206, 161] width 8 height 8
checkbox input "true"
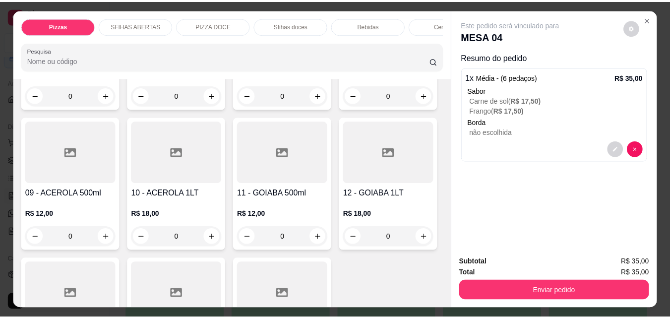
scroll to position [2380, 0]
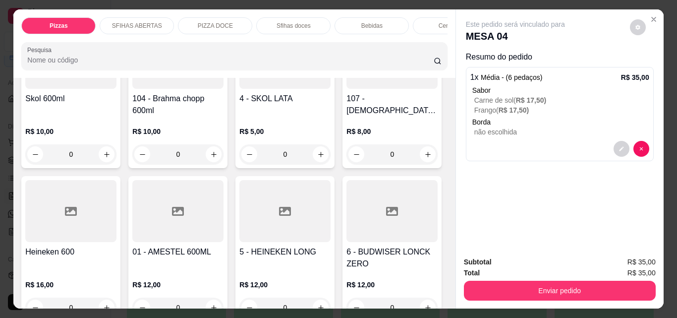
type input "1"
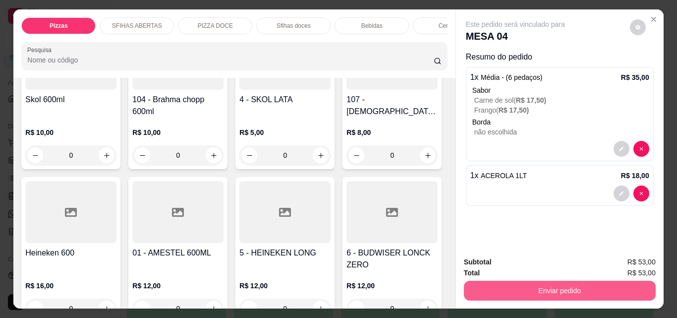
click at [588, 294] on button "Enviar pedido" at bounding box center [560, 291] width 192 height 20
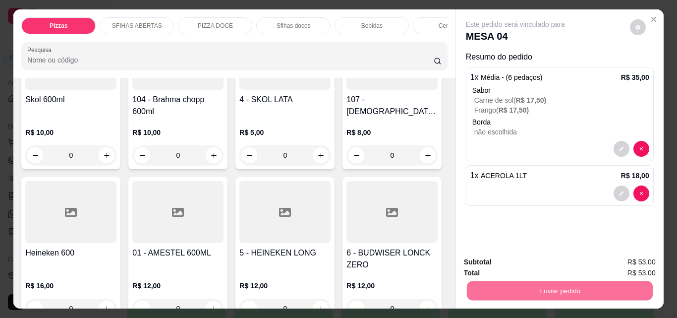
click at [536, 260] on button "Não registrar e enviar pedido" at bounding box center [527, 262] width 100 height 18
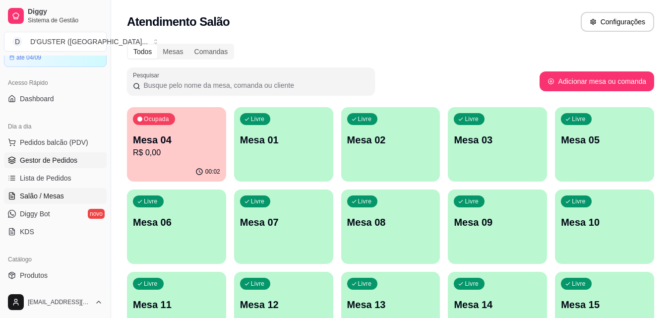
click at [51, 160] on span "Gestor de Pedidos" at bounding box center [49, 160] width 58 height 10
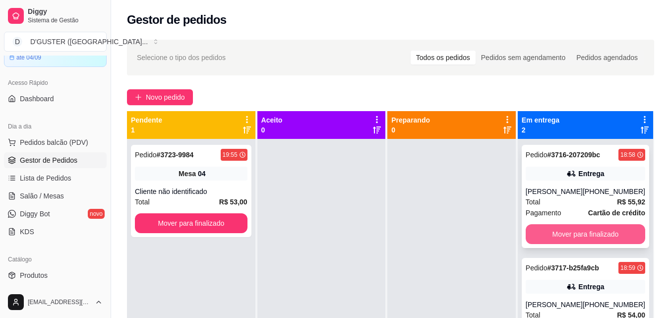
click at [583, 230] on button "Mover para finalizado" at bounding box center [584, 234] width 119 height 20
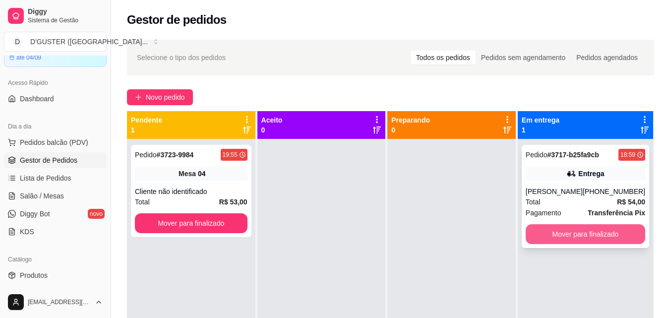
click at [584, 232] on button "Mover para finalizado" at bounding box center [584, 234] width 119 height 20
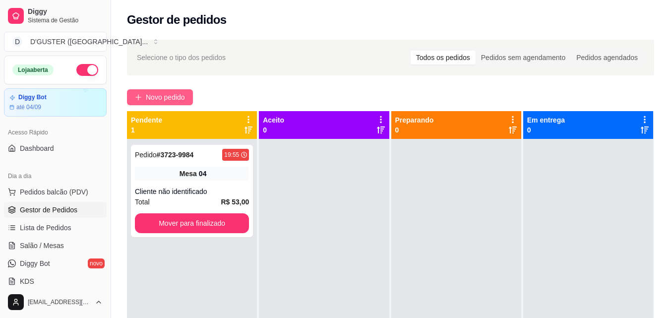
click at [179, 93] on span "Novo pedido" at bounding box center [165, 97] width 39 height 11
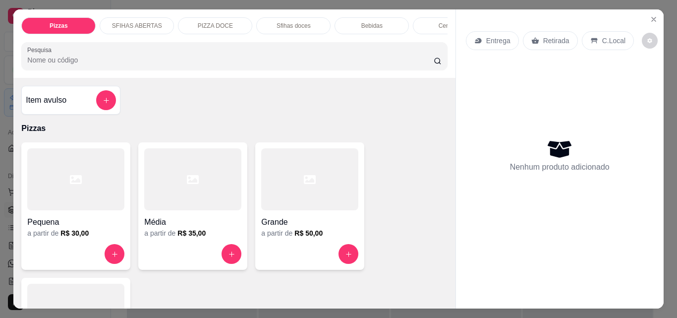
click at [475, 40] on icon at bounding box center [478, 40] width 6 height 5
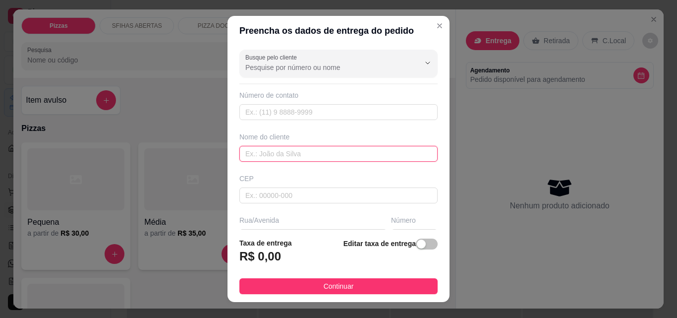
click at [302, 153] on input "text" at bounding box center [338, 154] width 198 height 16
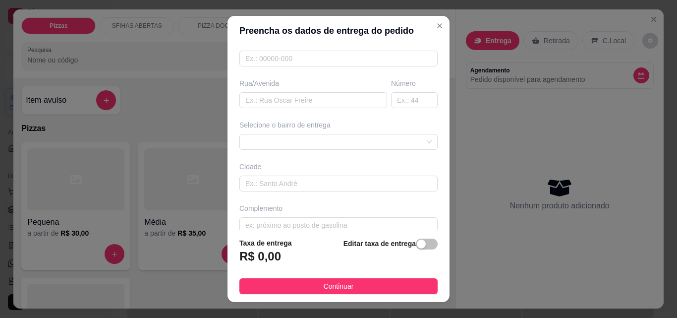
scroll to position [149, 0]
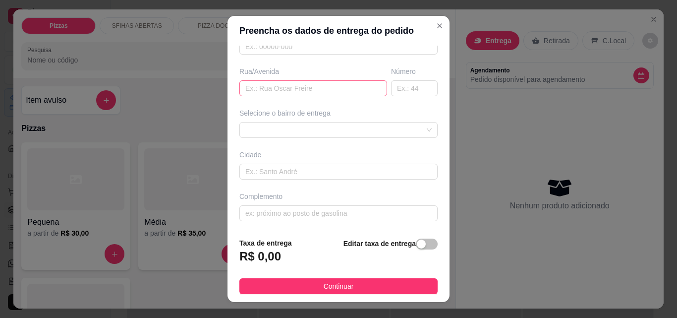
type input "CAIKE"
click at [261, 93] on input "text" at bounding box center [313, 88] width 148 height 16
type input "AV [PERSON_NAME]"
click at [393, 85] on input "text" at bounding box center [414, 88] width 47 height 16
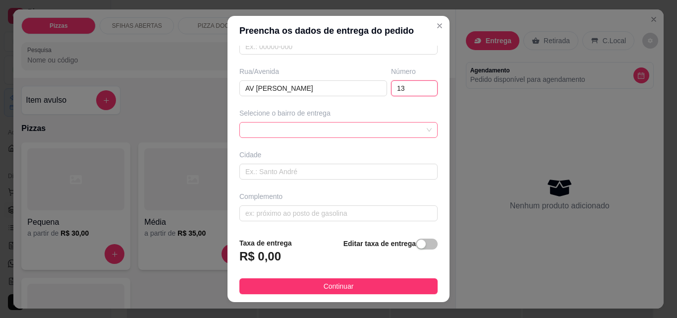
click at [288, 125] on div at bounding box center [338, 130] width 198 height 16
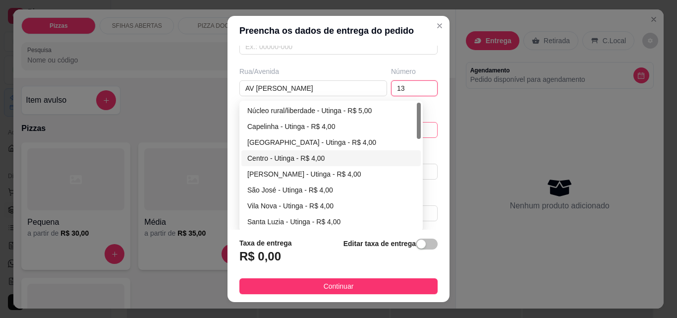
type input "13"
click at [289, 157] on div "Centro - Utinga - R$ 4,00" at bounding box center [331, 158] width 168 height 11
type input "Utinga"
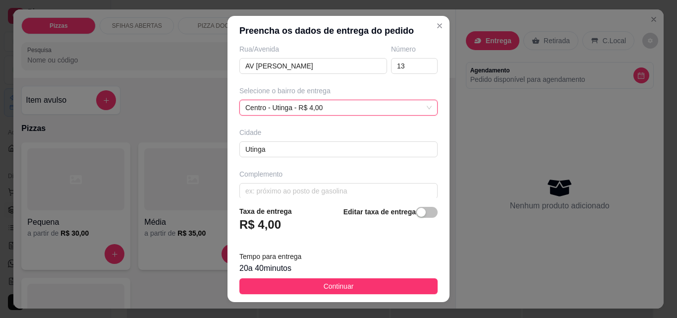
scroll to position [182, 0]
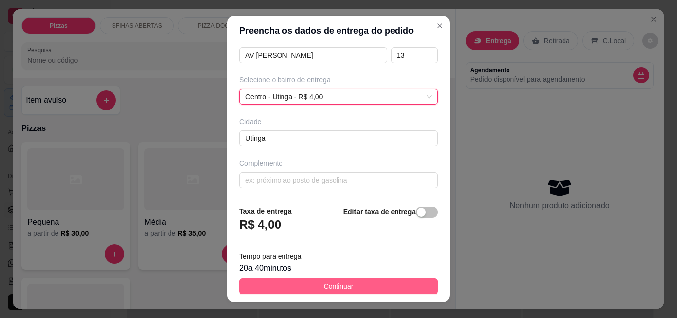
click at [348, 279] on button "Continuar" at bounding box center [338, 286] width 198 height 16
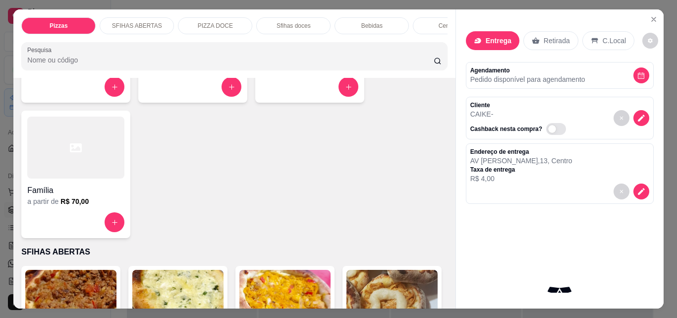
scroll to position [297, 0]
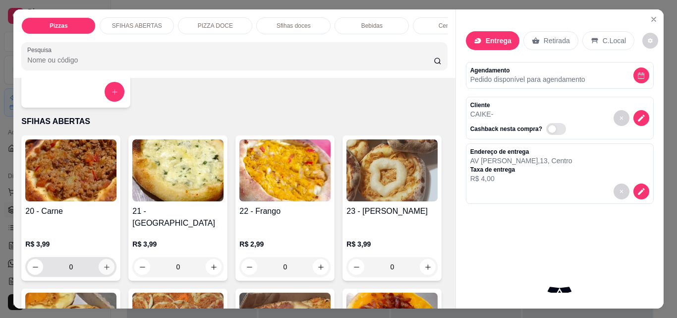
click at [104, 264] on icon "increase-product-quantity" at bounding box center [106, 266] width 5 height 5
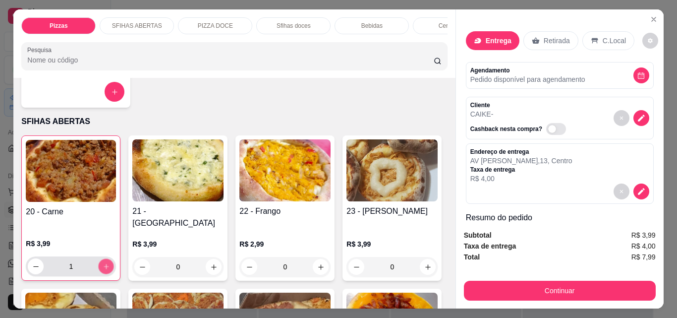
click at [103, 263] on icon "increase-product-quantity" at bounding box center [106, 266] width 7 height 7
type input "3"
click at [212, 264] on icon "increase-product-quantity" at bounding box center [213, 266] width 5 height 5
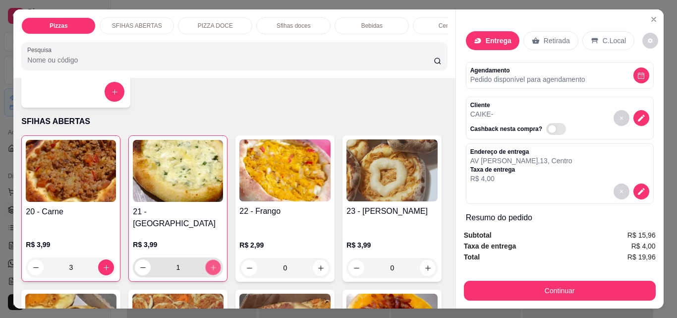
click at [212, 264] on icon "increase-product-quantity" at bounding box center [213, 267] width 7 height 7
type input "2"
click at [318, 264] on icon "increase-product-quantity" at bounding box center [320, 267] width 7 height 7
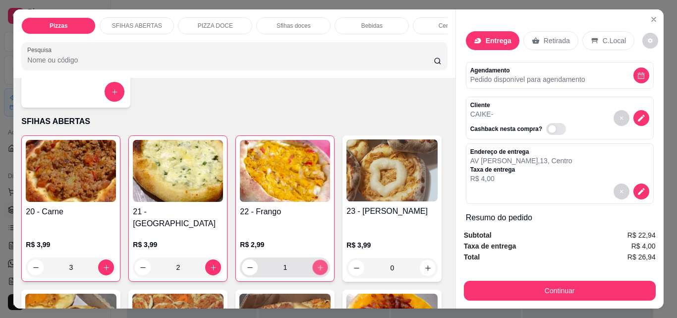
click at [318, 264] on icon "increase-product-quantity" at bounding box center [320, 267] width 7 height 7
type input "3"
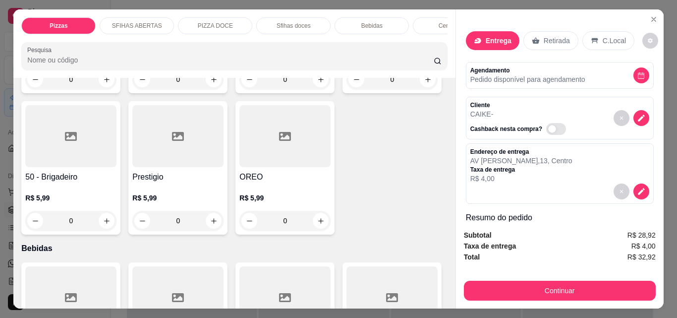
scroll to position [1884, 0]
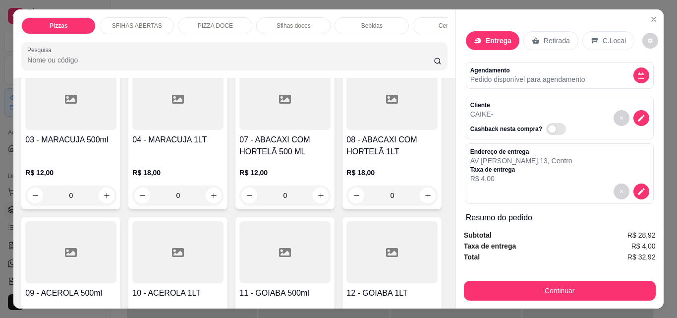
type input "1"
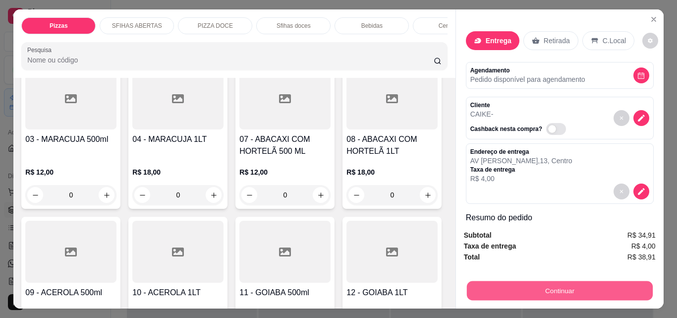
click at [594, 288] on button "Continuar" at bounding box center [560, 290] width 186 height 19
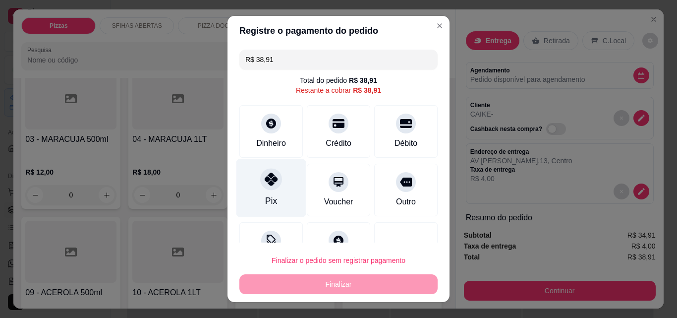
click at [265, 189] on div at bounding box center [271, 179] width 22 height 22
type input "R$ 0,00"
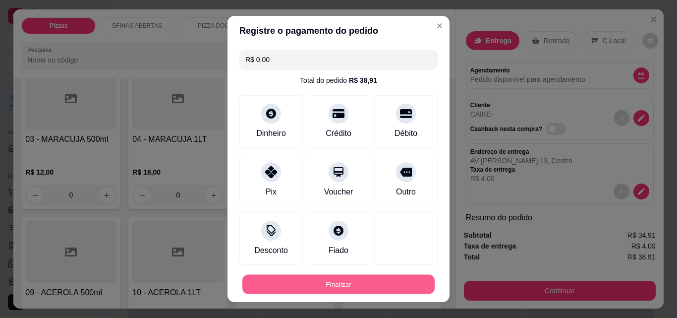
click at [323, 277] on button "Finalizar" at bounding box center [338, 284] width 192 height 19
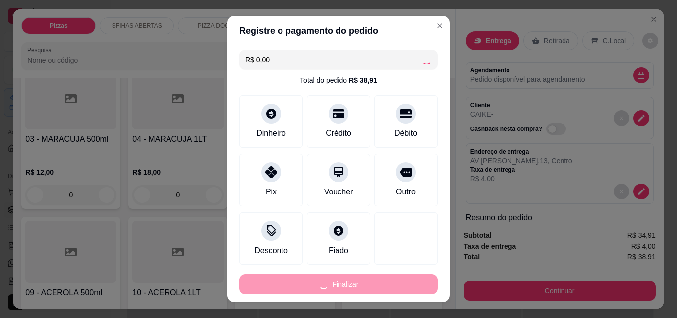
type input "0"
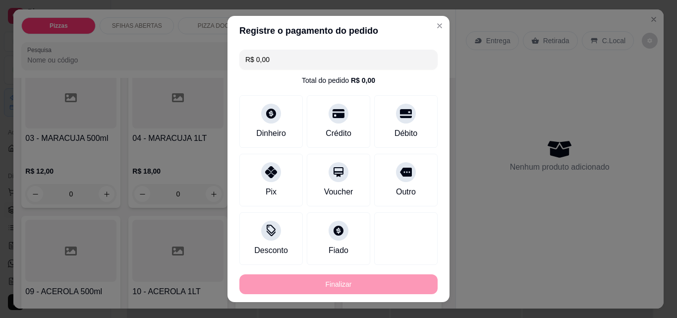
type input "-R$ 38,91"
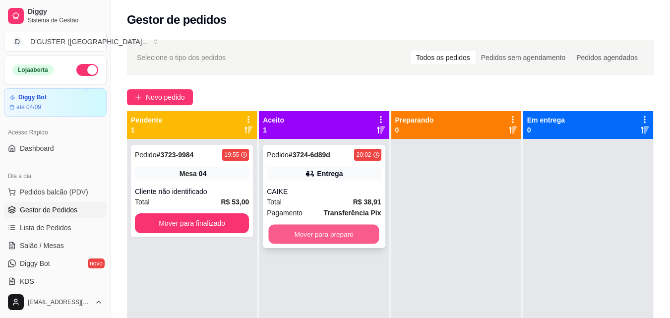
click at [345, 234] on button "Mover para preparo" at bounding box center [324, 234] width 111 height 19
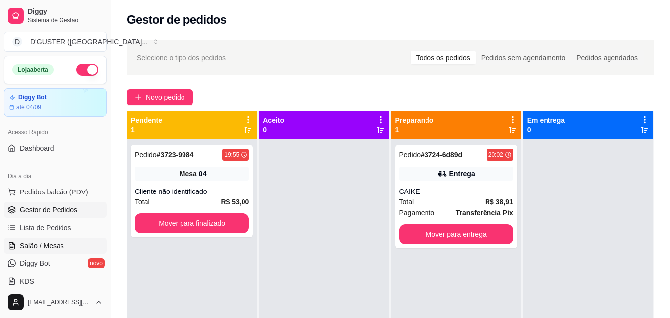
click at [44, 249] on span "Salão / Mesas" at bounding box center [42, 245] width 44 height 10
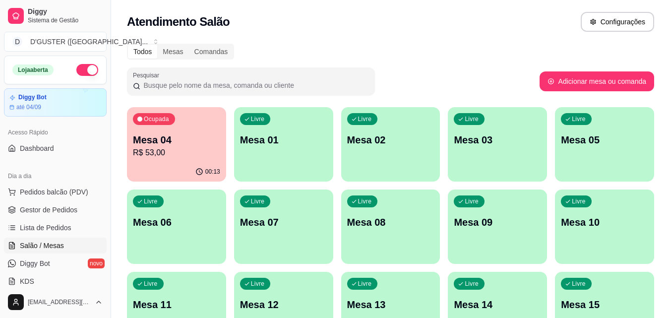
click at [101, 182] on div "Dia a dia Pedidos balcão (PDV) Gestor de Pedidos Lista de Pedidos Salão / Mesas…" at bounding box center [55, 228] width 111 height 129
click at [153, 173] on div "00:13" at bounding box center [176, 171] width 99 height 19
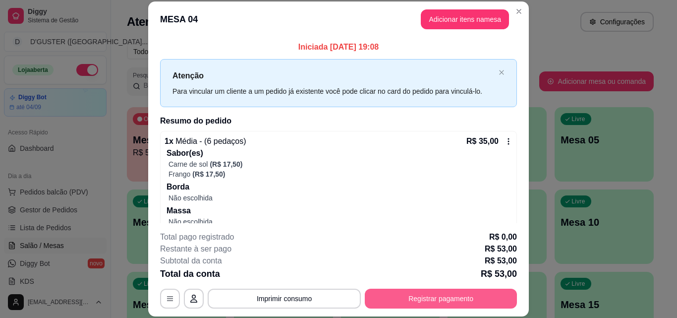
click at [460, 293] on button "Registrar pagamento" at bounding box center [441, 299] width 152 height 20
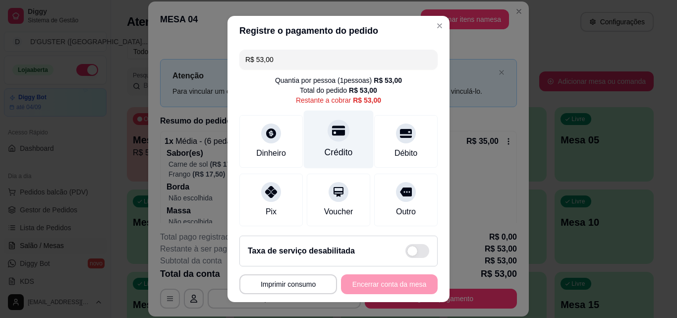
click at [325, 146] on div "Crédito" at bounding box center [339, 152] width 28 height 13
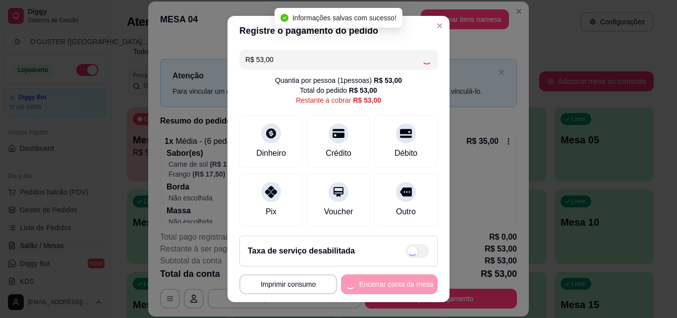
type input "R$ 0,00"
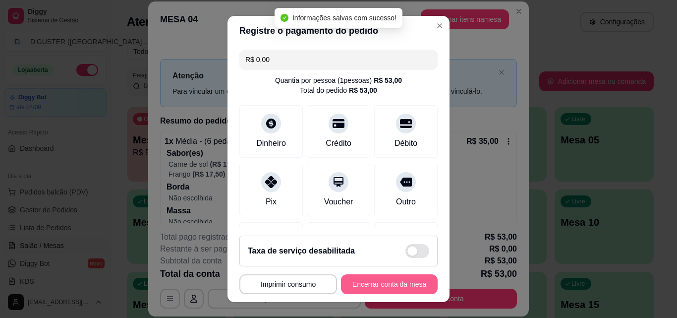
click at [392, 285] on button "Encerrar conta da mesa" at bounding box center [389, 284] width 97 height 20
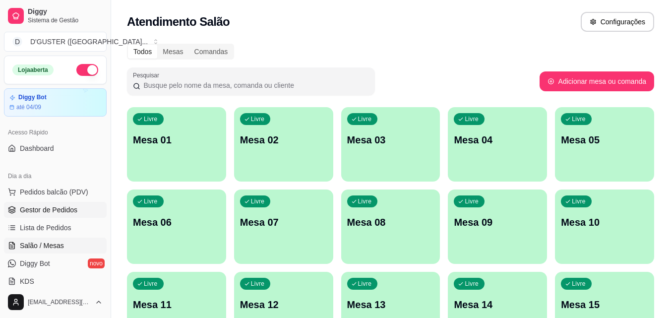
click at [44, 211] on span "Gestor de Pedidos" at bounding box center [49, 210] width 58 height 10
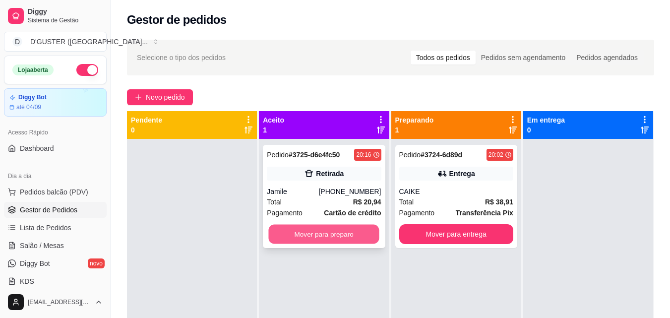
click at [354, 229] on button "Mover para preparo" at bounding box center [324, 234] width 111 height 19
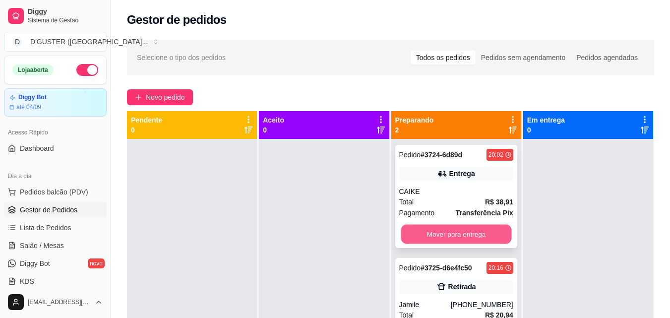
click at [462, 240] on button "Mover para entrega" at bounding box center [456, 234] width 111 height 19
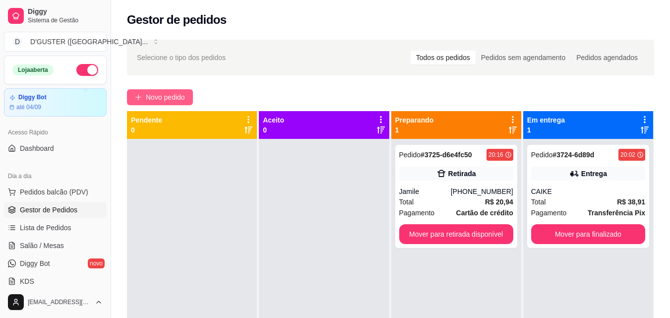
click at [154, 93] on span "Novo pedido" at bounding box center [165, 97] width 39 height 11
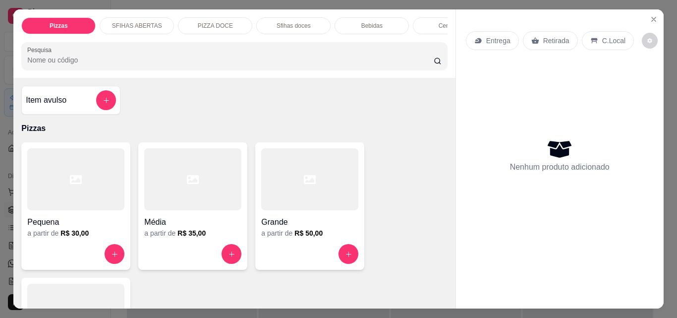
click at [547, 39] on p "Retirada" at bounding box center [556, 41] width 26 height 10
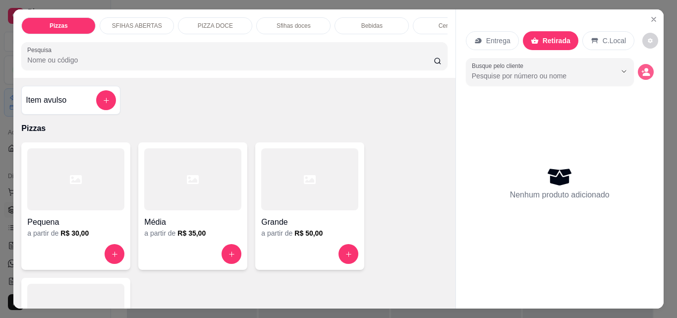
click at [644, 72] on icon "decrease-product-quantity" at bounding box center [645, 73] width 7 height 3
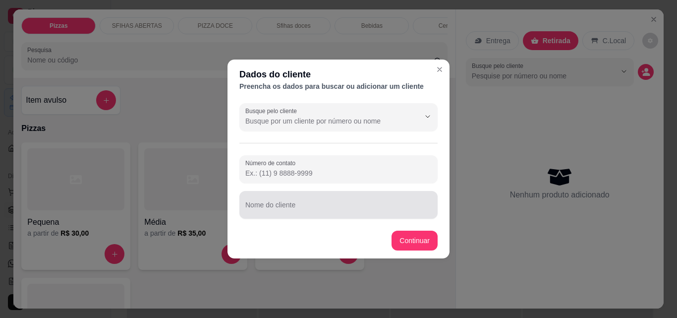
click at [317, 206] on input "Nome do cliente" at bounding box center [338, 209] width 186 height 10
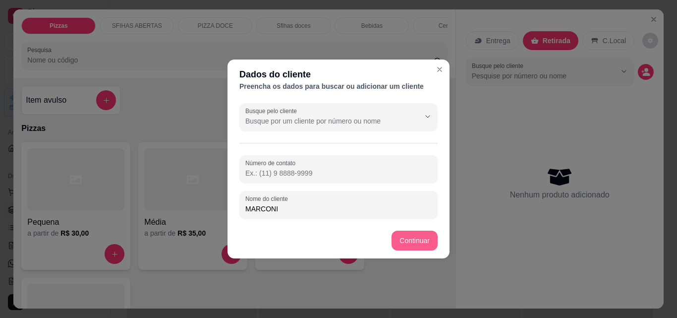
type input "MARCONI"
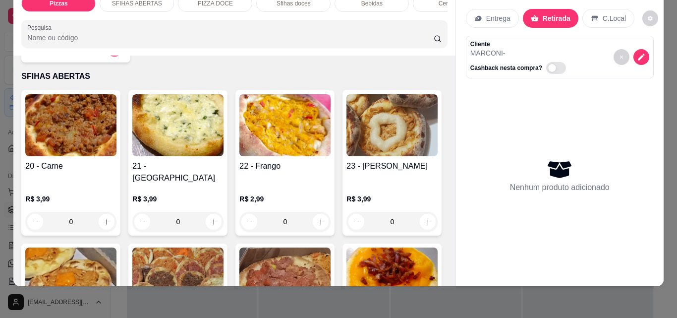
scroll to position [347, 0]
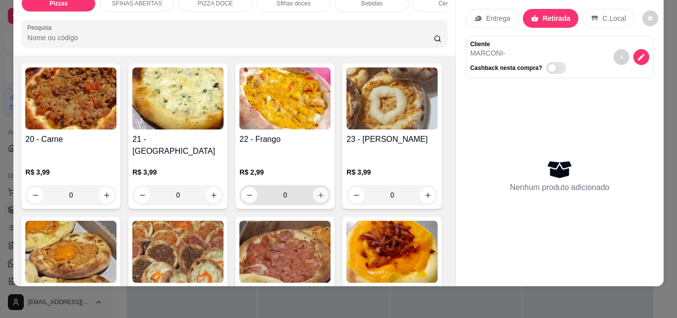
click at [320, 191] on icon "increase-product-quantity" at bounding box center [320, 194] width 7 height 7
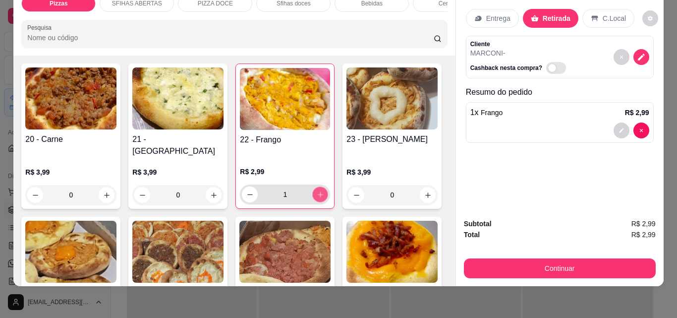
click at [320, 191] on icon "increase-product-quantity" at bounding box center [320, 194] width 7 height 7
type input "5"
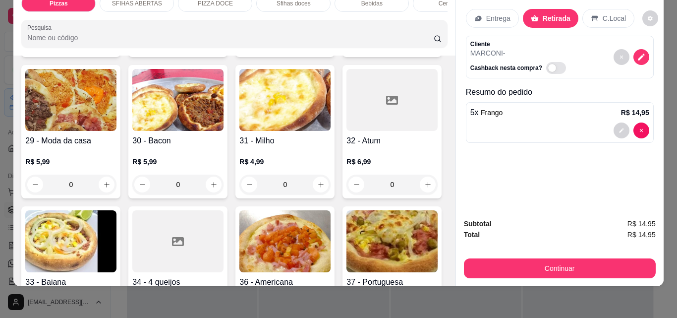
scroll to position [644, 0]
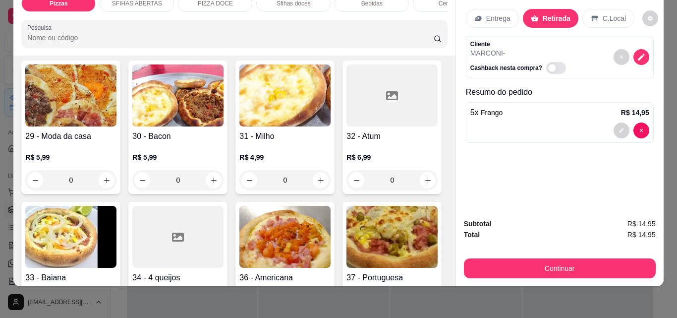
click at [317, 43] on icon "increase-product-quantity" at bounding box center [320, 38] width 7 height 7
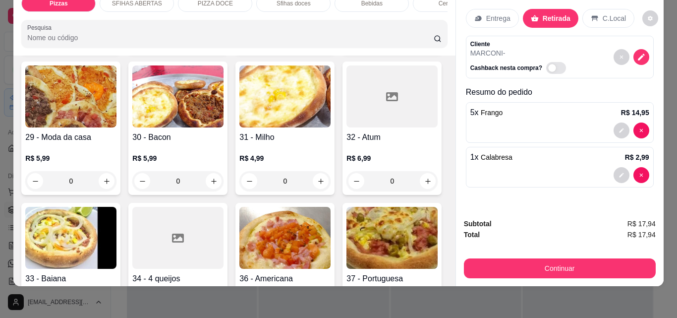
scroll to position [645, 0]
click at [317, 43] on icon "increase-product-quantity" at bounding box center [320, 38] width 7 height 7
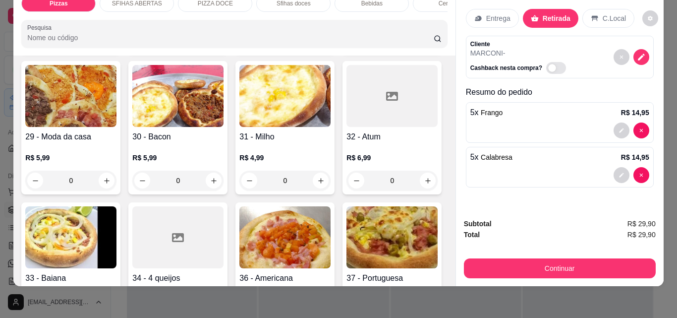
click at [317, 43] on icon "increase-product-quantity" at bounding box center [320, 38] width 7 height 7
type input "8"
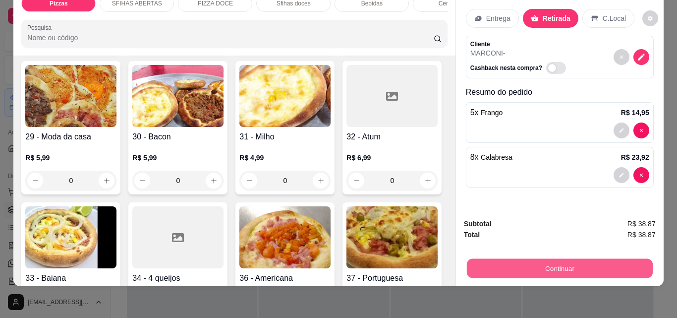
click at [521, 258] on button "Continuar" at bounding box center [560, 267] width 186 height 19
click at [528, 259] on button "Continuar" at bounding box center [560, 268] width 192 height 20
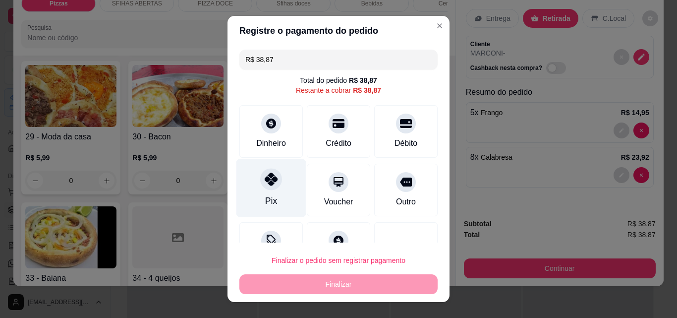
click at [260, 187] on div at bounding box center [271, 179] width 22 height 22
type input "R$ 0,00"
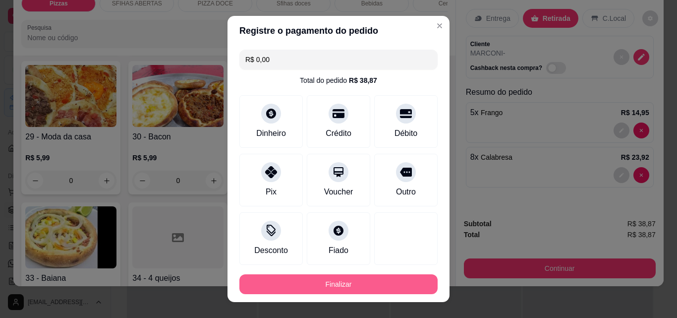
click at [339, 282] on button "Finalizar" at bounding box center [338, 284] width 198 height 20
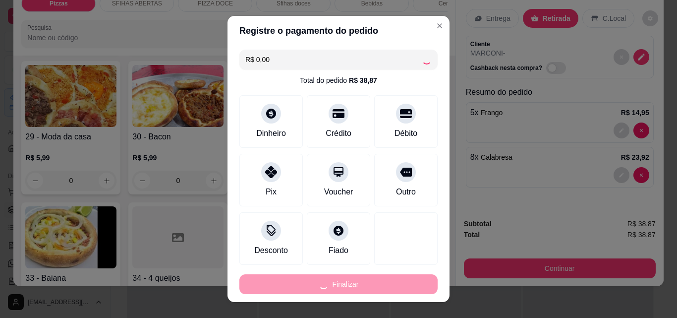
type input "0"
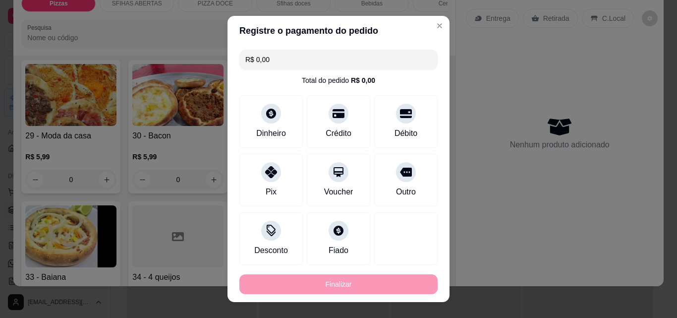
type input "-R$ 38,87"
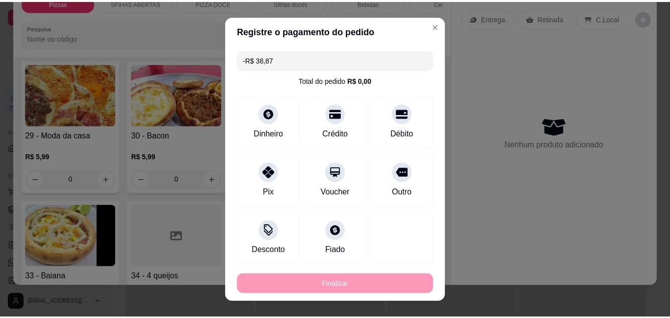
scroll to position [643, 0]
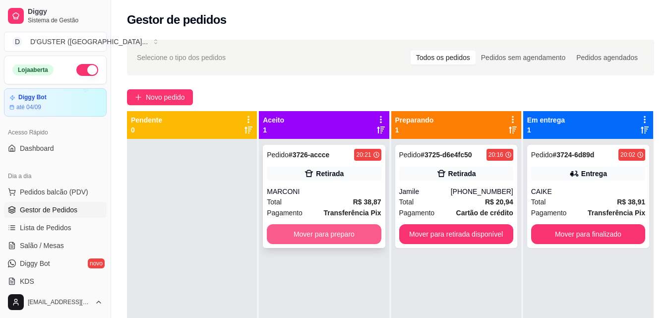
click at [318, 231] on button "Mover para preparo" at bounding box center [324, 234] width 114 height 20
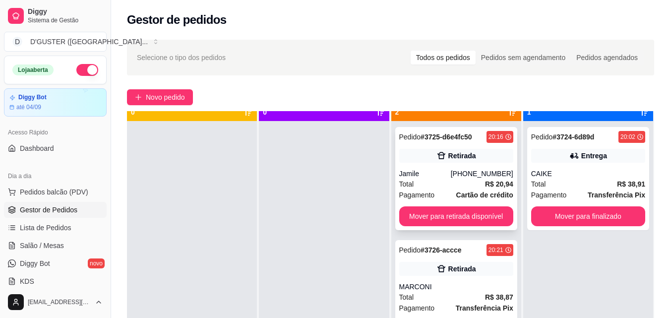
scroll to position [28, 0]
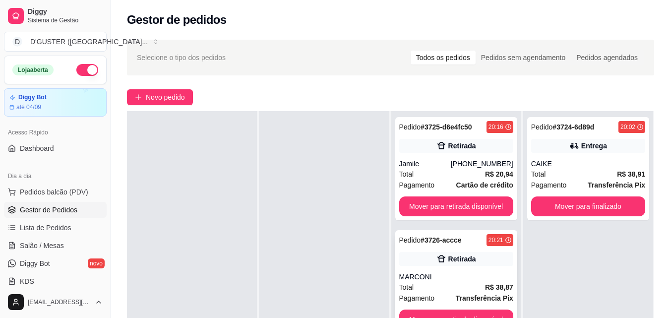
click at [464, 269] on div "Pedido # 3726-accce 20:21 Retirada MARCONI Total R$ 38,87 Pagamento Transferênc…" at bounding box center [456, 281] width 122 height 103
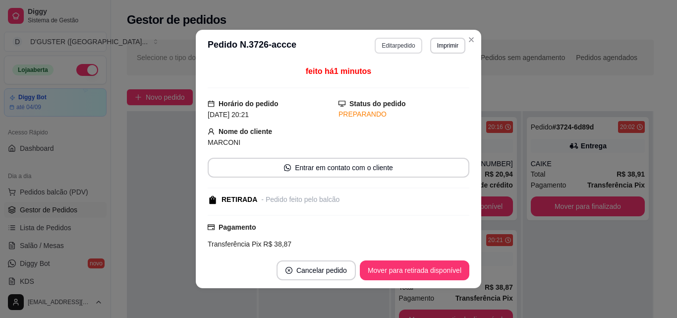
click at [395, 50] on button "Editar pedido" at bounding box center [398, 46] width 47 height 16
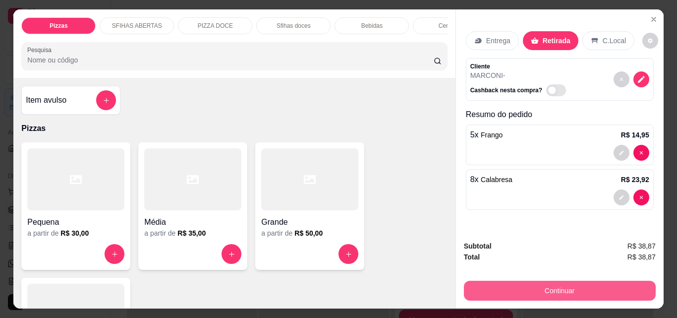
click at [543, 288] on button "Continuar" at bounding box center [560, 291] width 192 height 20
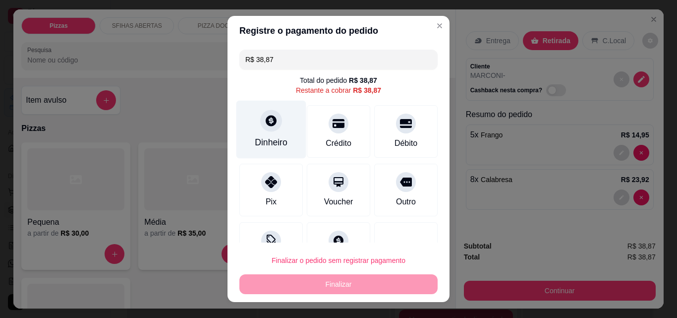
click at [257, 131] on div "Dinheiro" at bounding box center [271, 130] width 70 height 58
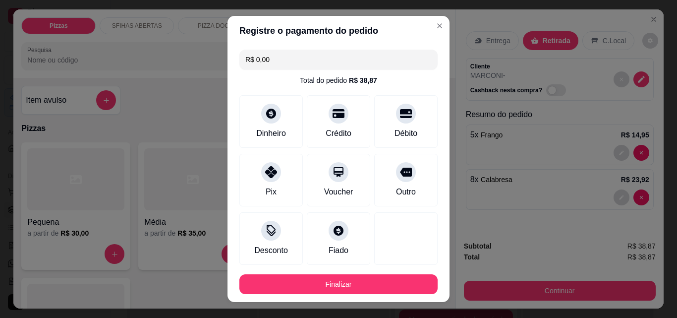
type input "R$ 0,00"
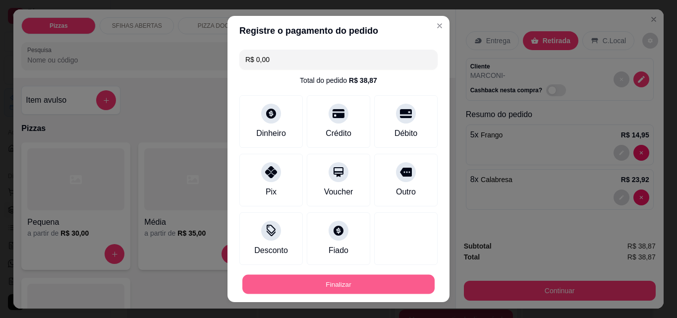
click at [351, 282] on button "Finalizar" at bounding box center [338, 284] width 192 height 19
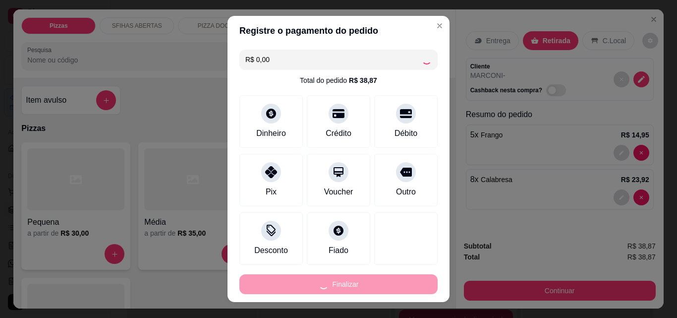
type input "0"
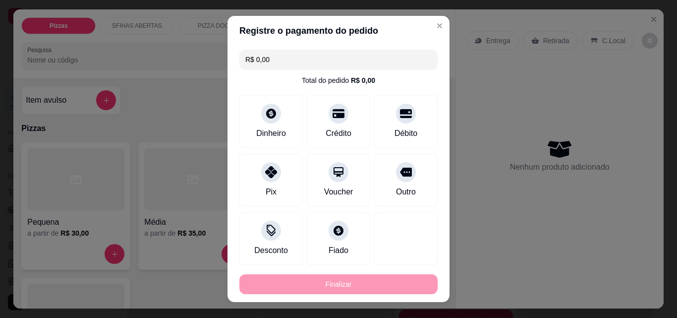
type input "-R$ 38,87"
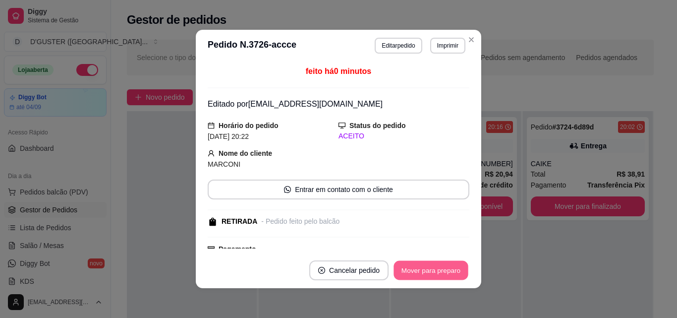
click at [404, 267] on button "Mover para preparo" at bounding box center [431, 270] width 74 height 19
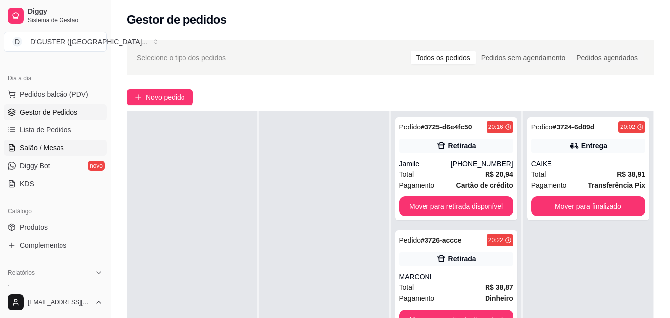
scroll to position [99, 0]
click at [58, 229] on link "Produtos" at bounding box center [55, 226] width 103 height 16
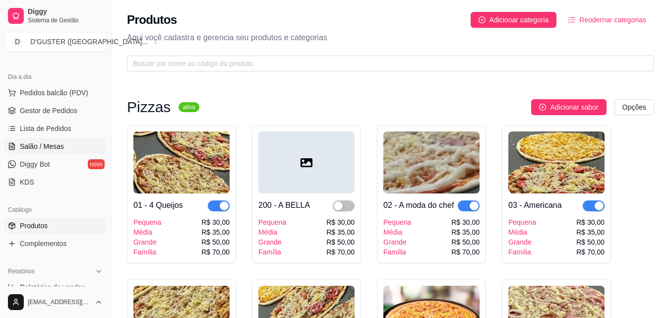
click at [44, 143] on span "Salão / Mesas" at bounding box center [42, 146] width 44 height 10
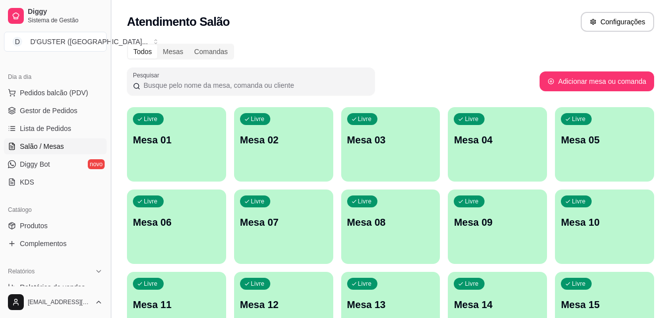
click at [109, 130] on button "Toggle Sidebar" at bounding box center [111, 159] width 8 height 318
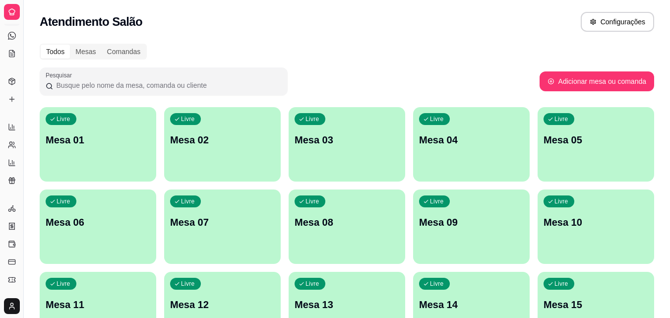
scroll to position [34, 0]
click at [20, 35] on button "Toggle Sidebar" at bounding box center [23, 159] width 8 height 318
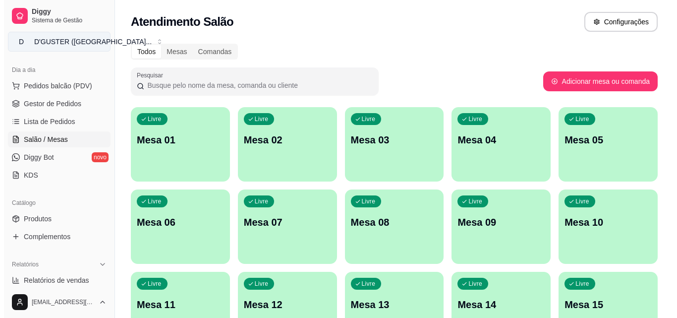
scroll to position [99, 0]
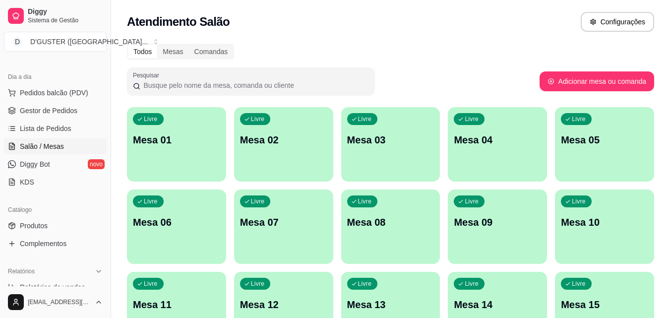
click at [161, 143] on p "Mesa 01" at bounding box center [176, 140] width 87 height 14
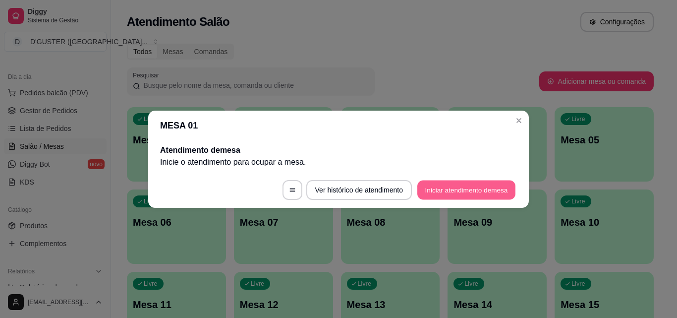
click at [472, 190] on button "Iniciar atendimento de mesa" at bounding box center [466, 189] width 98 height 19
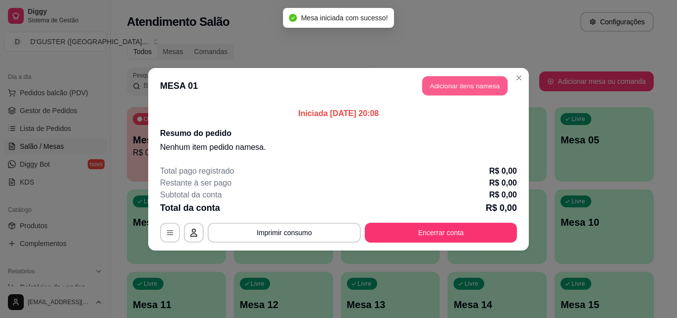
click at [446, 92] on button "Adicionar itens na mesa" at bounding box center [464, 85] width 85 height 19
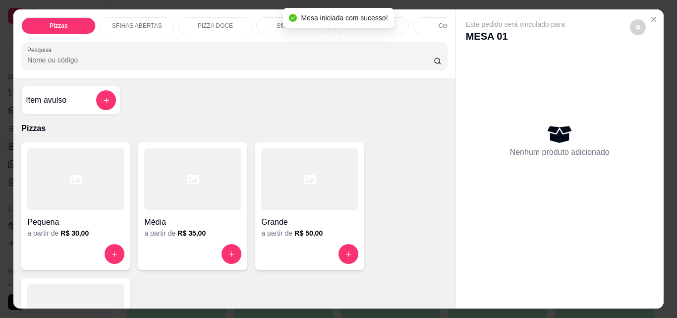
click at [324, 197] on div at bounding box center [309, 179] width 97 height 62
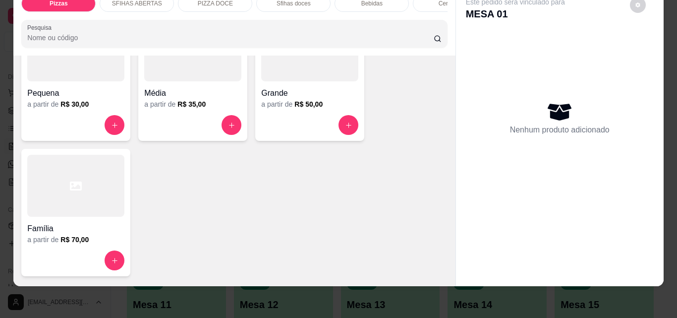
scroll to position [149, 0]
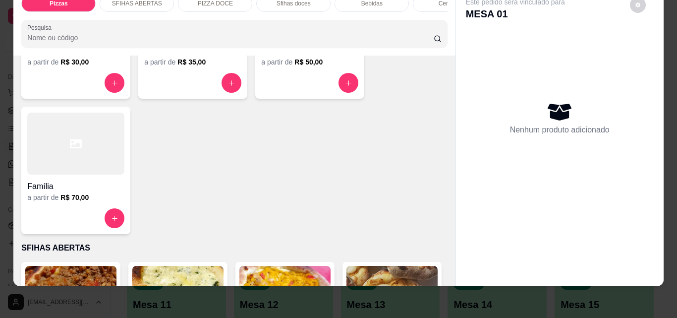
click at [95, 192] on h4 "Família" at bounding box center [75, 186] width 97 height 12
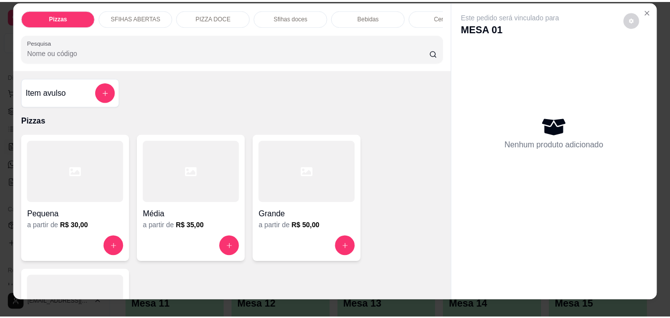
scroll to position [0, 0]
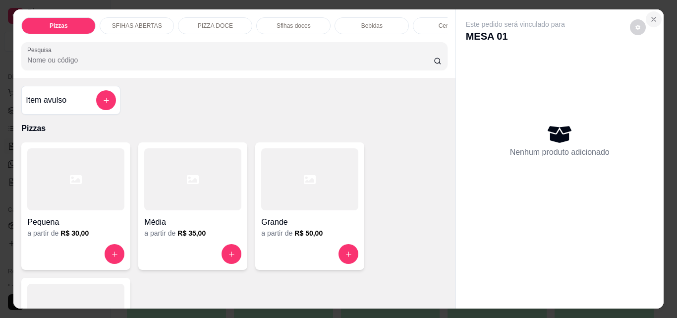
click at [652, 17] on icon "Close" at bounding box center [654, 19] width 4 height 4
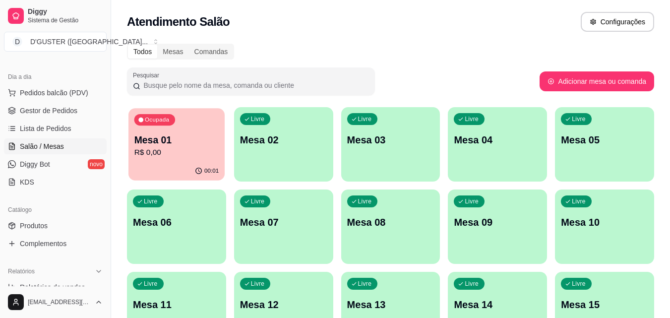
click at [171, 146] on p "Mesa 01" at bounding box center [176, 139] width 85 height 13
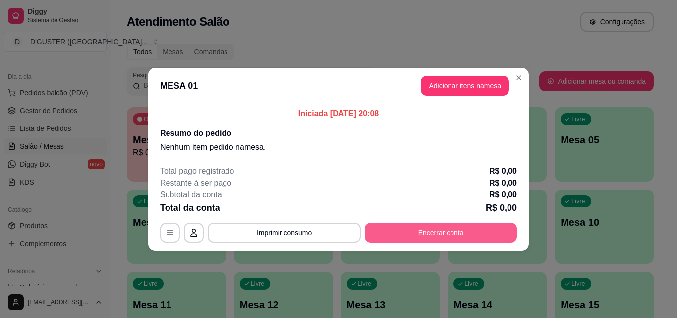
click at [409, 231] on button "Encerrar conta" at bounding box center [441, 233] width 152 height 20
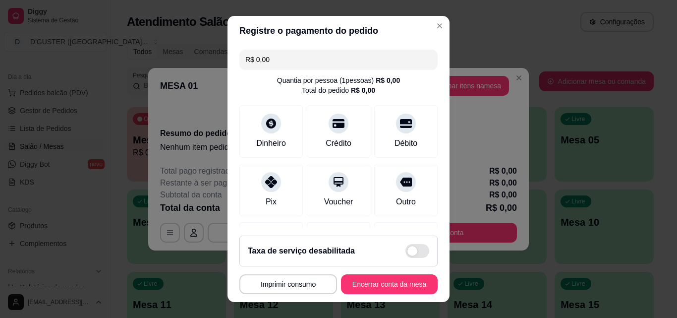
drag, startPoint x: 373, startPoint y: 273, endPoint x: 372, endPoint y: 299, distance: 26.3
click at [373, 274] on footer "Taxa de serviço desabilitada MESA 01 Tempo de permanência: 1 minutos Cod. Segur…" at bounding box center [339, 265] width 222 height 74
click at [365, 289] on button "Encerrar conta da mesa" at bounding box center [389, 284] width 97 height 20
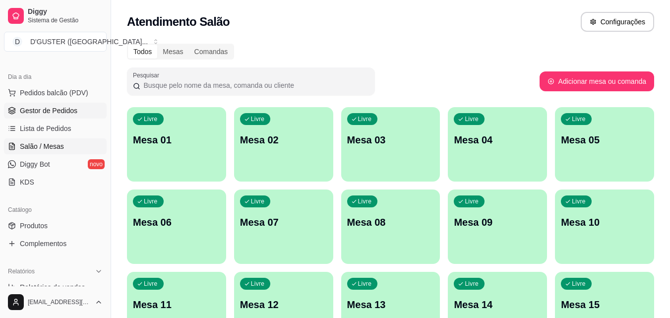
click at [73, 107] on span "Gestor de Pedidos" at bounding box center [49, 111] width 58 height 10
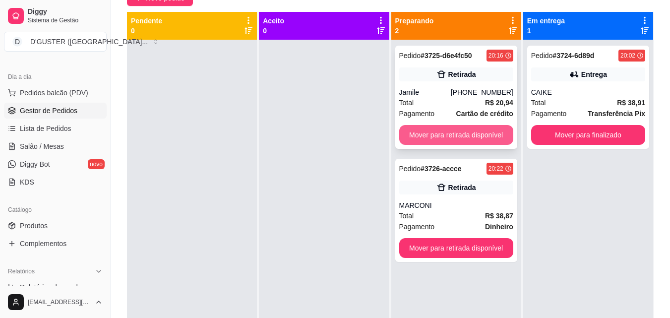
click at [440, 136] on button "Mover para retirada disponível" at bounding box center [456, 135] width 114 height 20
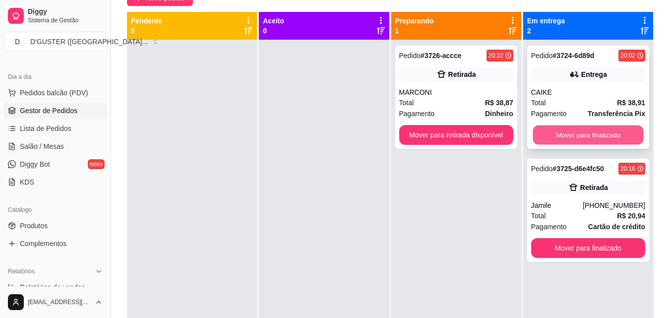
click at [593, 128] on button "Mover para finalizado" at bounding box center [587, 134] width 111 height 19
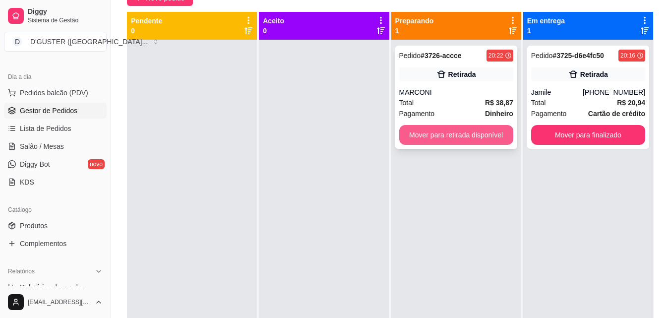
click at [466, 136] on button "Mover para retirada disponível" at bounding box center [456, 135] width 114 height 20
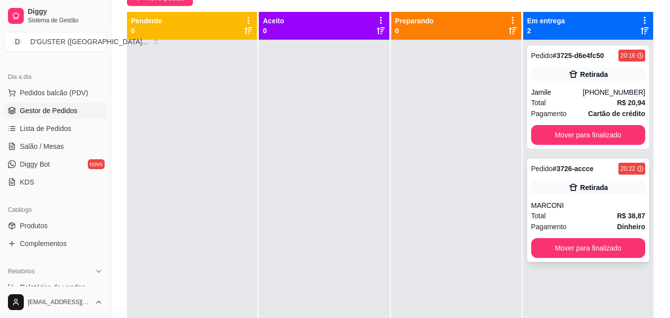
click at [554, 203] on div "MARCONI" at bounding box center [588, 205] width 114 height 10
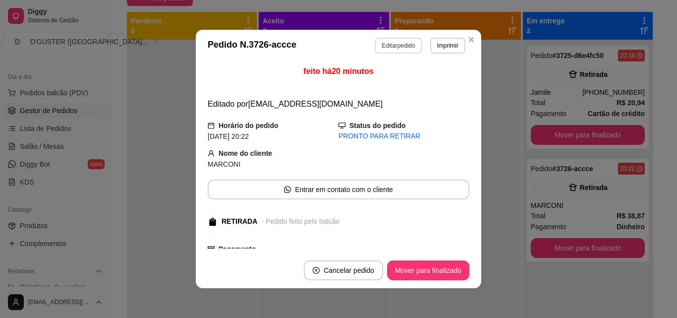
click at [402, 46] on button "Editar pedido" at bounding box center [398, 46] width 47 height 16
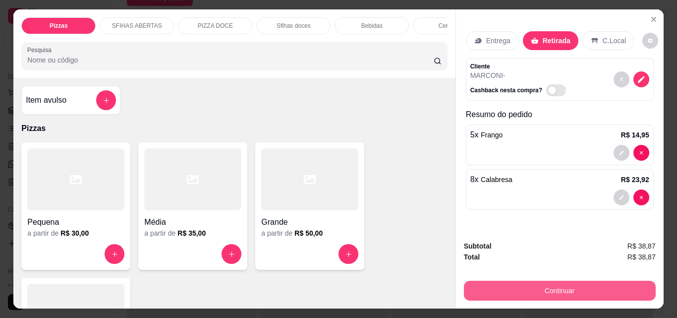
click at [573, 284] on button "Continuar" at bounding box center [560, 291] width 192 height 20
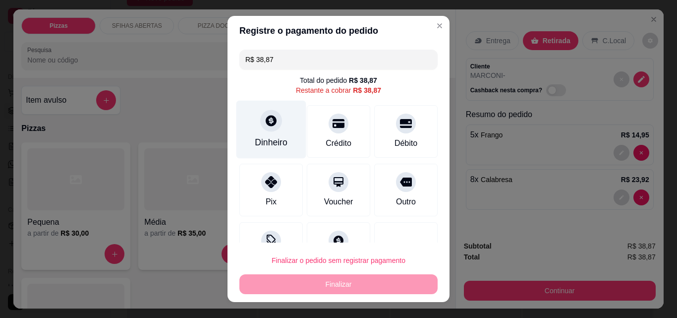
click at [265, 126] on icon at bounding box center [271, 120] width 13 height 13
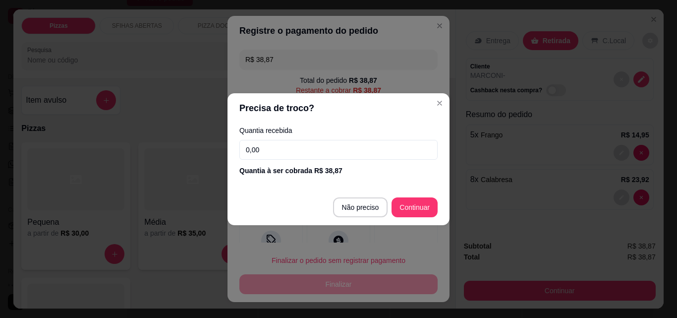
click at [311, 145] on input "0,00" at bounding box center [338, 150] width 198 height 20
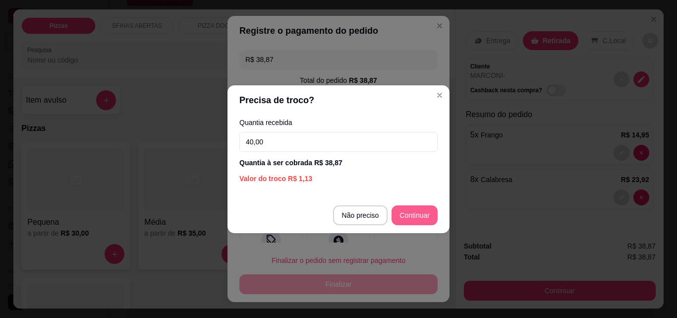
type input "40,00"
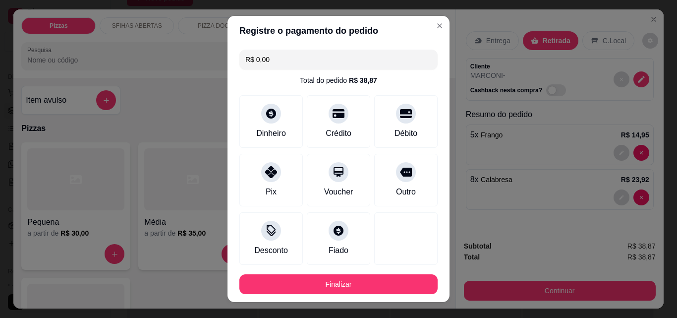
type input "R$ 0,00"
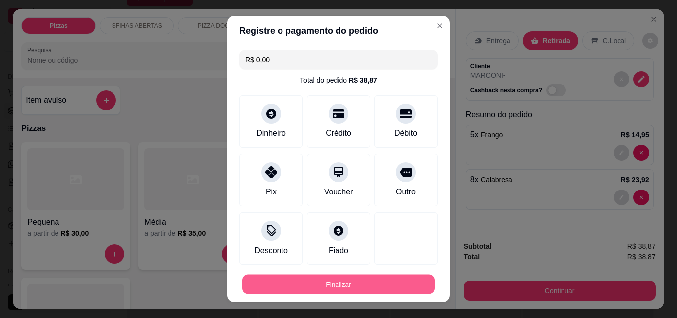
click at [406, 276] on button "Finalizar" at bounding box center [338, 284] width 192 height 19
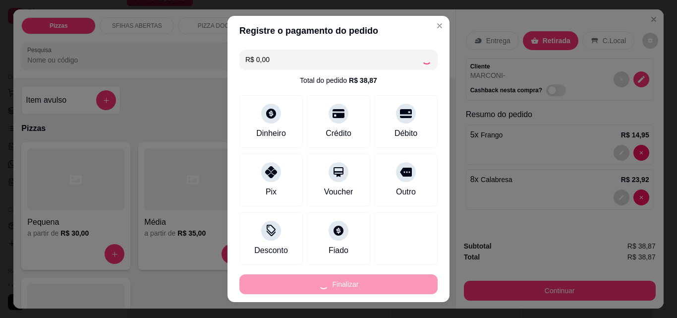
type input "0"
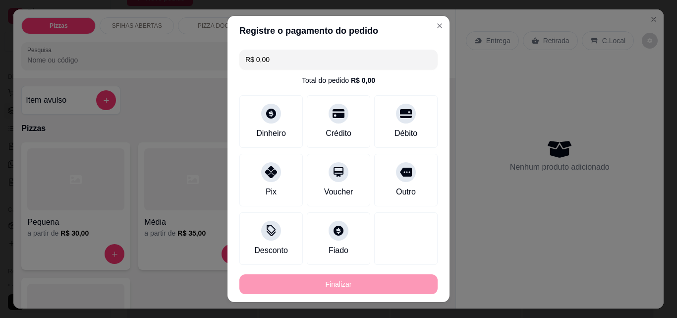
type input "-R$ 38,87"
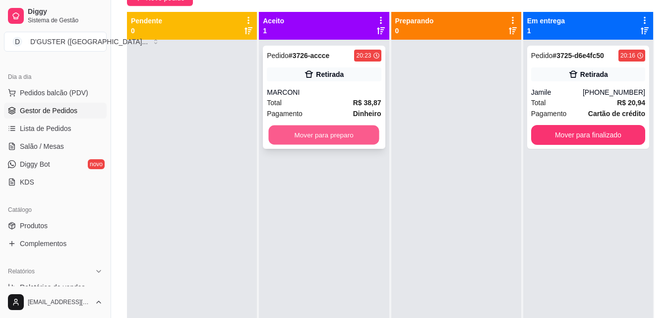
click at [318, 139] on button "Mover para preparo" at bounding box center [324, 134] width 111 height 19
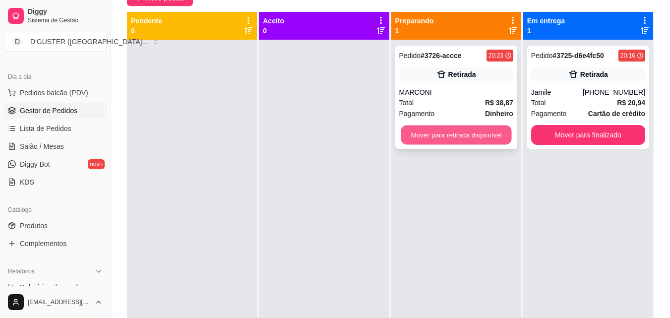
click at [478, 137] on button "Mover para retirada disponível" at bounding box center [456, 134] width 111 height 19
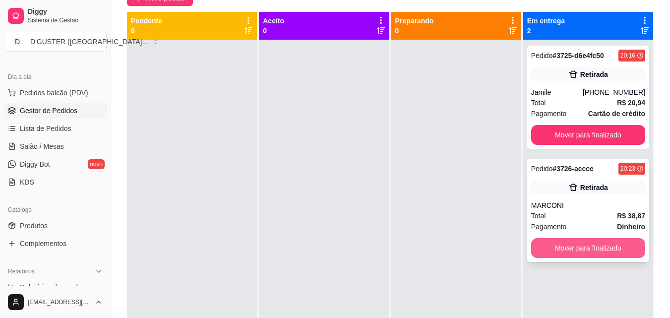
click at [600, 245] on button "Mover para finalizado" at bounding box center [588, 248] width 114 height 20
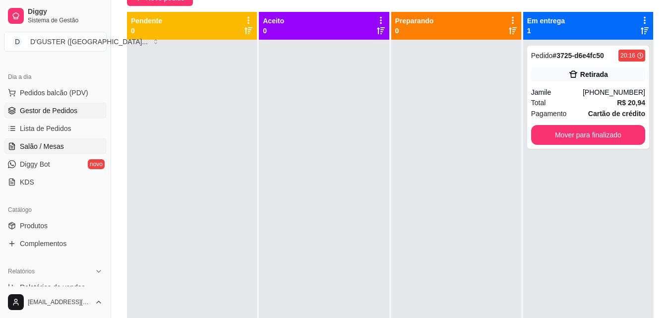
click at [59, 146] on span "Salão / Mesas" at bounding box center [42, 146] width 44 height 10
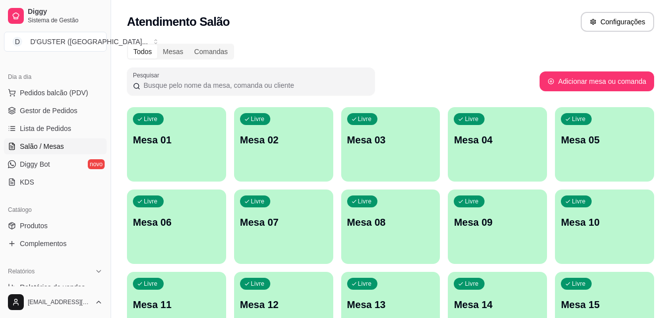
click at [199, 133] on p "Mesa 01" at bounding box center [176, 140] width 87 height 14
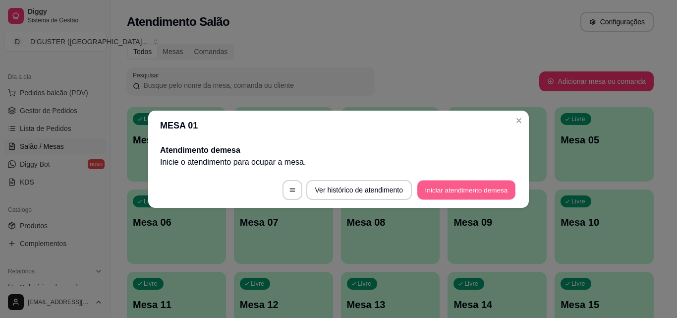
click at [467, 188] on button "Iniciar atendimento de mesa" at bounding box center [466, 189] width 98 height 19
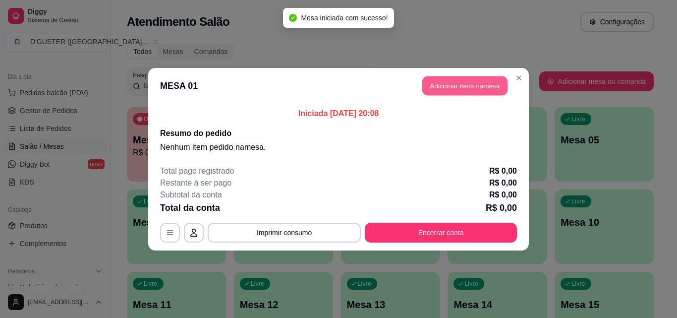
click at [468, 87] on button "Adicionar itens na mesa" at bounding box center [464, 85] width 85 height 19
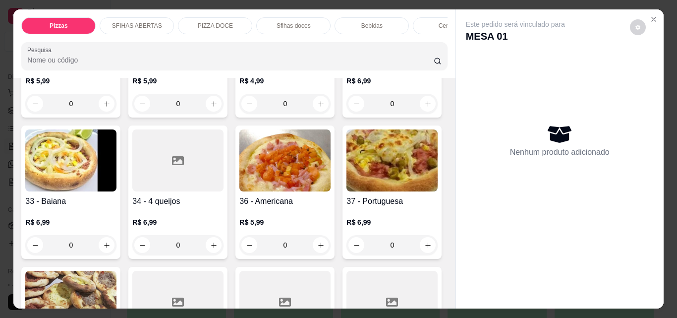
scroll to position [744, 0]
click at [420, 111] on button "increase-product-quantity" at bounding box center [428, 103] width 16 height 16
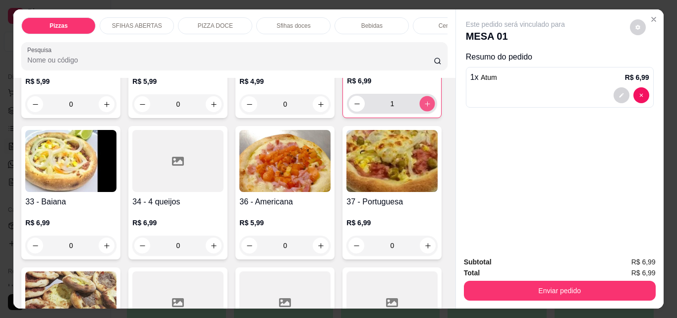
click at [420, 112] on button "increase-product-quantity" at bounding box center [427, 103] width 15 height 15
type input "2"
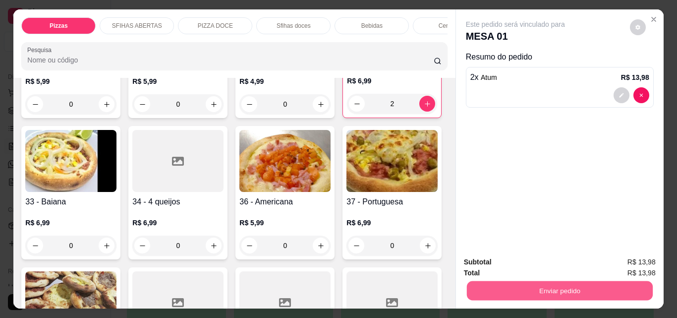
click at [541, 291] on button "Enviar pedido" at bounding box center [560, 290] width 186 height 19
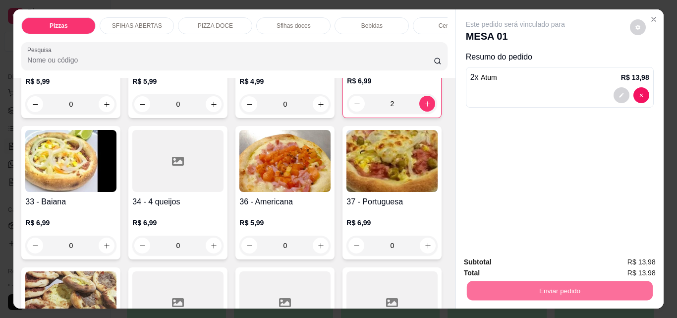
click at [518, 265] on button "Não registrar e enviar pedido" at bounding box center [527, 262] width 100 height 18
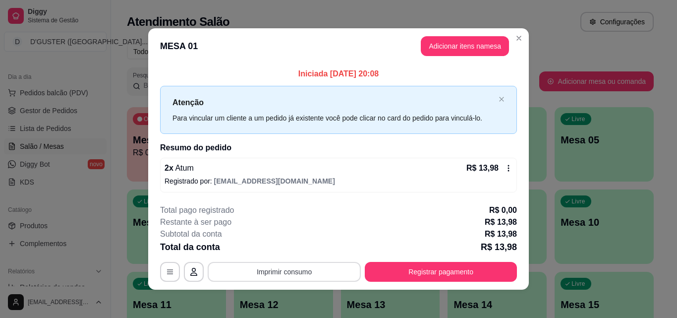
click at [274, 279] on button "Imprimir consumo" at bounding box center [284, 272] width 153 height 20
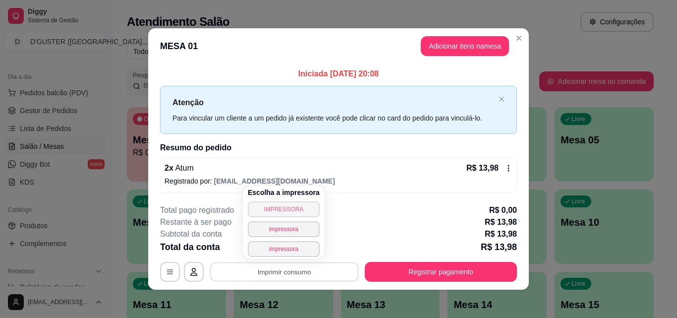
click at [292, 210] on button "IMPRESSORA" at bounding box center [284, 209] width 72 height 16
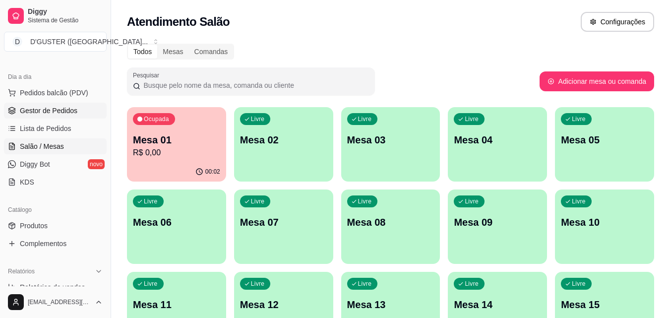
click at [46, 117] on link "Gestor de Pedidos" at bounding box center [55, 111] width 103 height 16
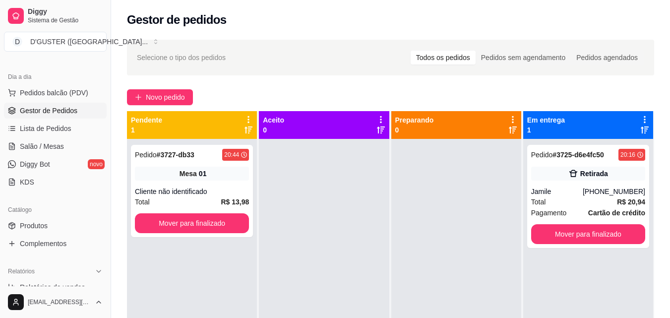
click at [59, 136] on ul "Pedidos balcão (PDV) Gestor de Pedidos Lista de Pedidos Salão / Mesas Diggy Bot…" at bounding box center [55, 137] width 103 height 105
click at [58, 142] on span "Salão / Mesas" at bounding box center [42, 146] width 44 height 10
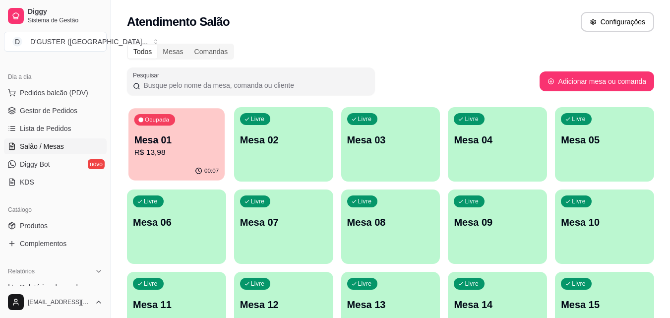
click at [182, 156] on p "R$ 13,98" at bounding box center [176, 152] width 85 height 11
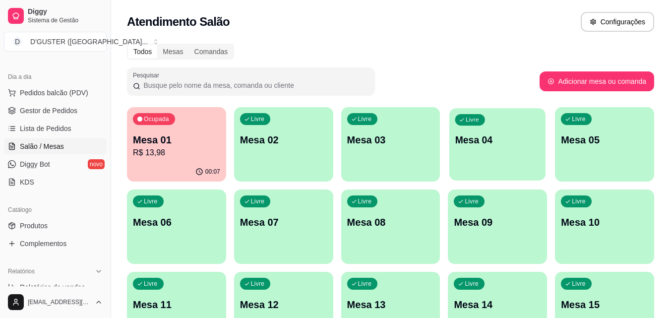
click at [504, 149] on div "Livre Mesa 04" at bounding box center [497, 138] width 96 height 60
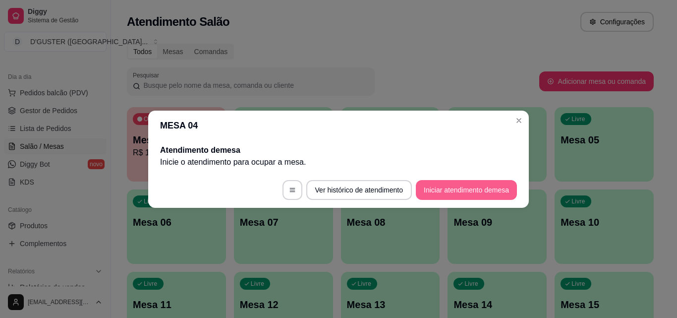
click at [442, 185] on button "Iniciar atendimento de mesa" at bounding box center [466, 190] width 101 height 20
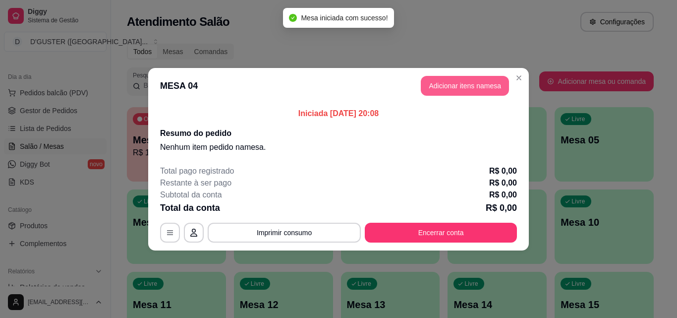
click at [469, 95] on button "Adicionar itens na mesa" at bounding box center [465, 86] width 88 height 20
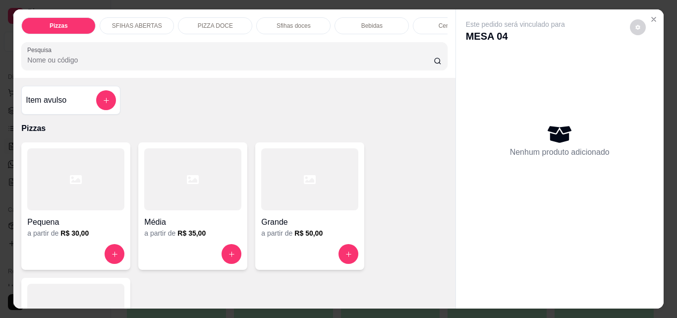
click at [295, 217] on div "Grande" at bounding box center [309, 219] width 97 height 18
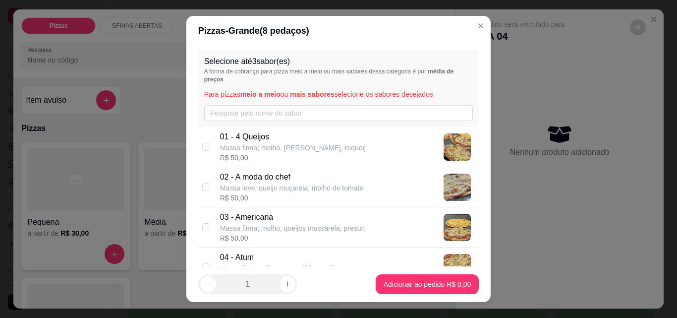
scroll to position [50, 0]
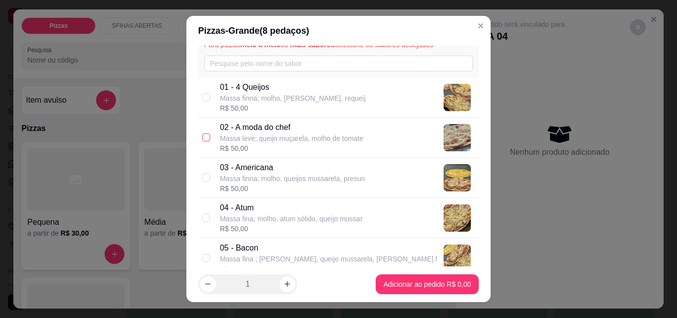
click at [202, 137] on input "checkbox" at bounding box center [206, 137] width 8 height 8
checkbox input "true"
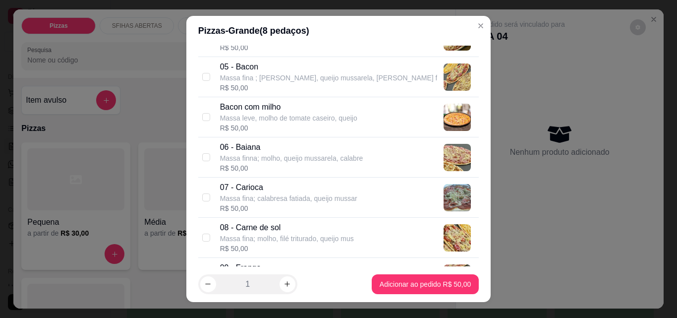
scroll to position [248, 0]
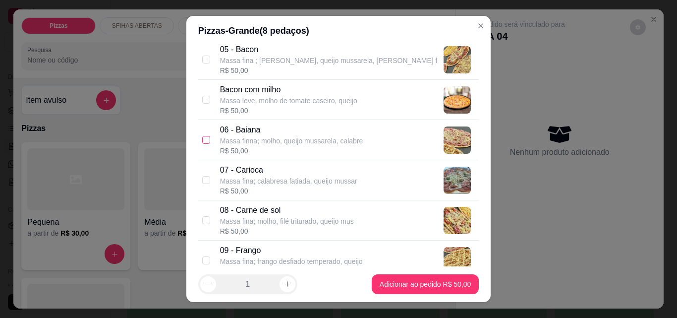
click at [202, 142] on input "checkbox" at bounding box center [206, 140] width 8 height 8
checkbox input "true"
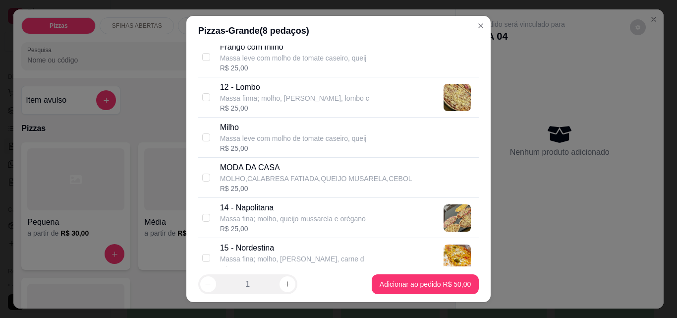
scroll to position [595, 0]
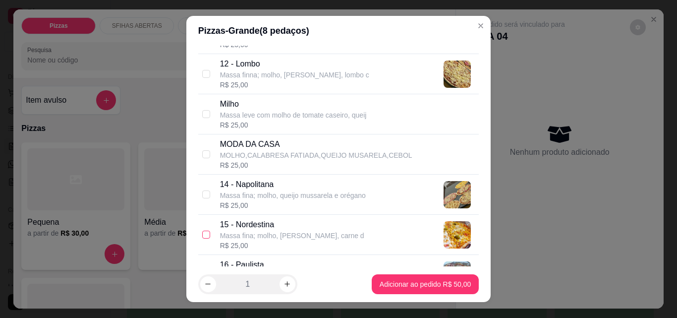
click at [202, 230] on label at bounding box center [206, 234] width 8 height 11
click at [202, 231] on input "checkbox" at bounding box center [206, 235] width 8 height 8
click at [203, 235] on input "checkbox" at bounding box center [206, 235] width 8 height 8
checkbox input "true"
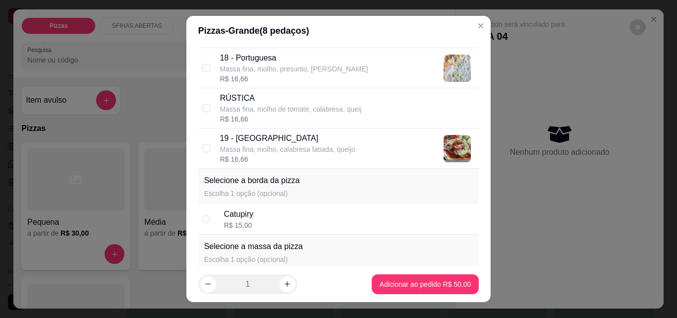
scroll to position [942, 0]
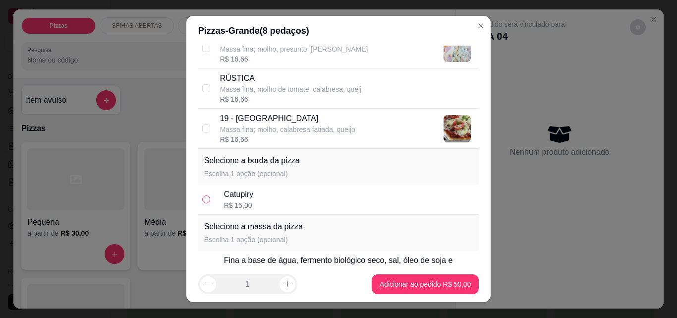
click at [204, 201] on input "radio" at bounding box center [206, 199] width 8 height 8
radio input "true"
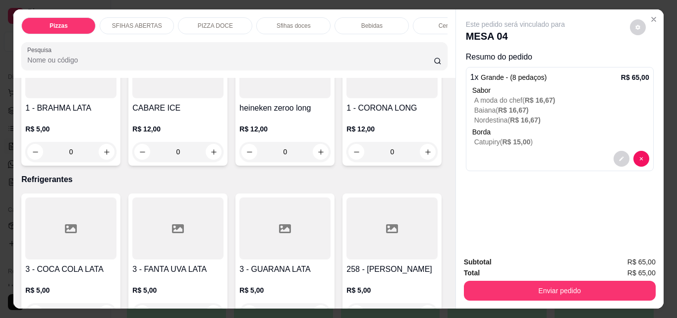
scroll to position [2677, 0]
type input "1"
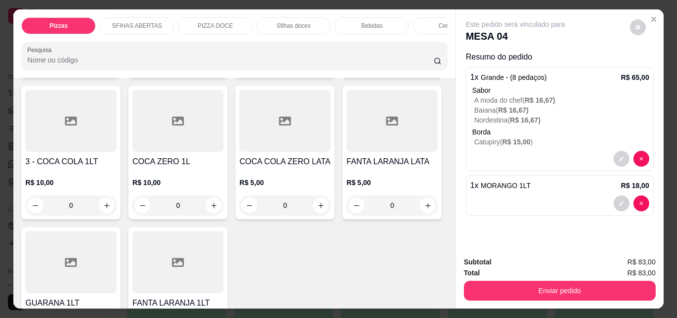
scroll to position [2975, 0]
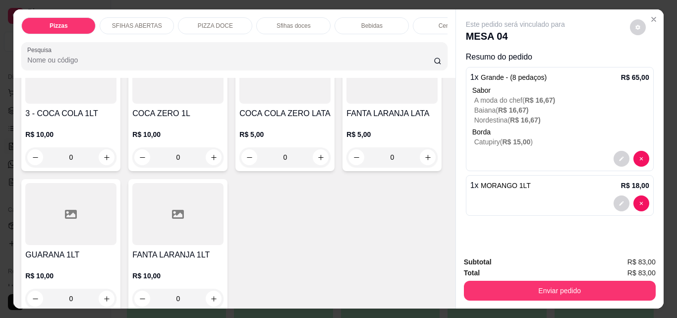
type input "2"
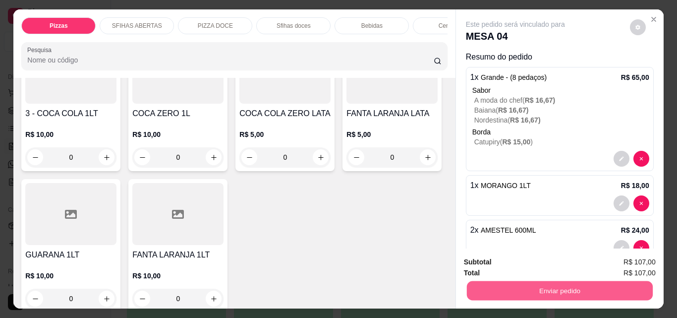
click at [601, 287] on button "Enviar pedido" at bounding box center [560, 290] width 186 height 19
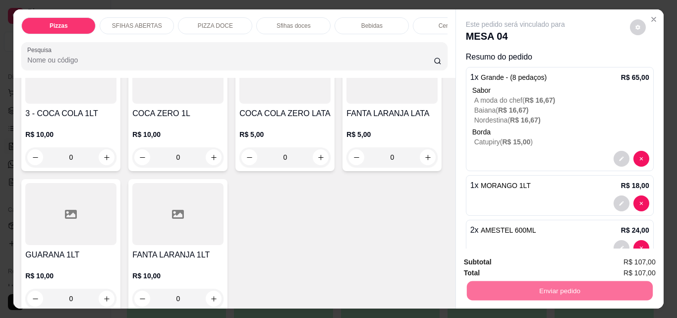
click at [510, 265] on button "Não registrar e enviar pedido" at bounding box center [527, 262] width 100 height 18
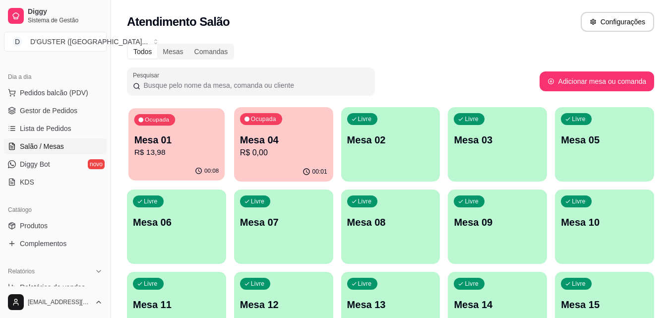
click at [175, 152] on p "R$ 13,98" at bounding box center [176, 152] width 85 height 11
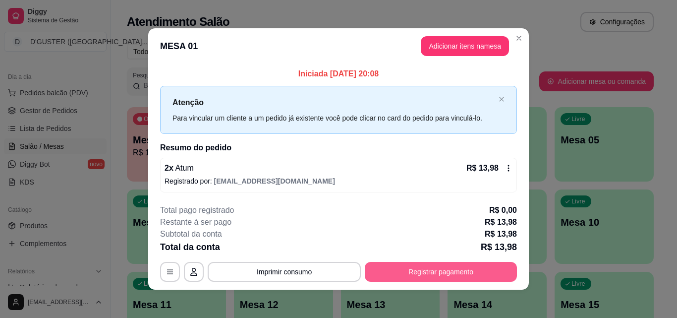
click at [391, 272] on button "Registrar pagamento" at bounding box center [441, 272] width 152 height 20
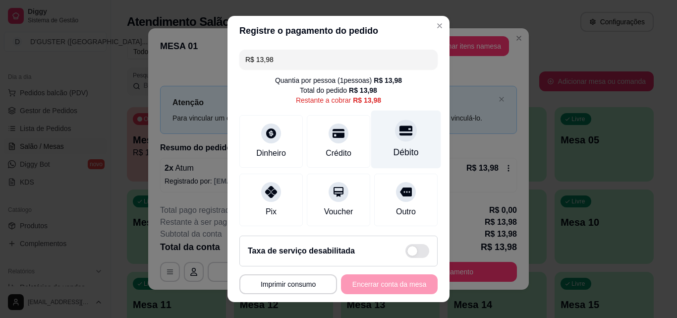
click at [399, 145] on div "Débito" at bounding box center [406, 140] width 70 height 58
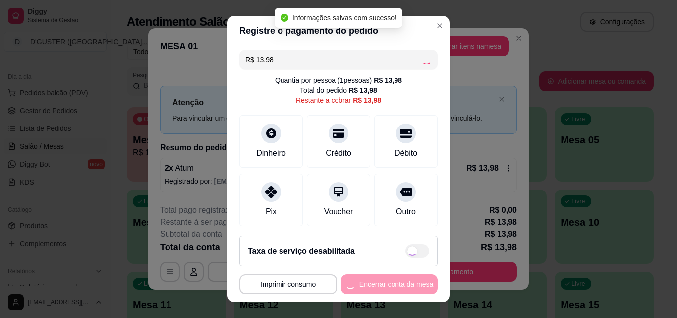
type input "R$ 0,00"
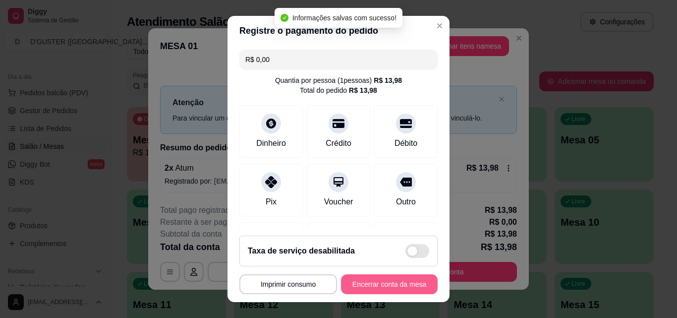
click at [379, 278] on button "Encerrar conta da mesa" at bounding box center [389, 284] width 97 height 20
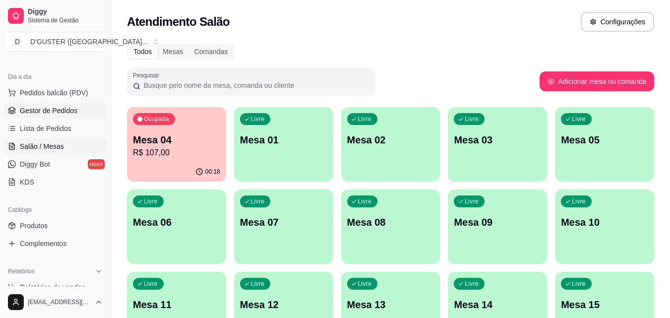
click at [68, 106] on span "Gestor de Pedidos" at bounding box center [49, 111] width 58 height 10
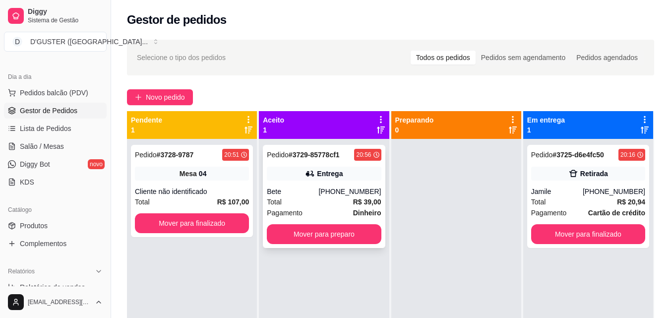
click at [341, 185] on div "Pedido # 3729-85778cf1 20:56 Entrega Bete [PHONE_NUMBER] Total R$ 39,00 Pagamen…" at bounding box center [324, 196] width 122 height 103
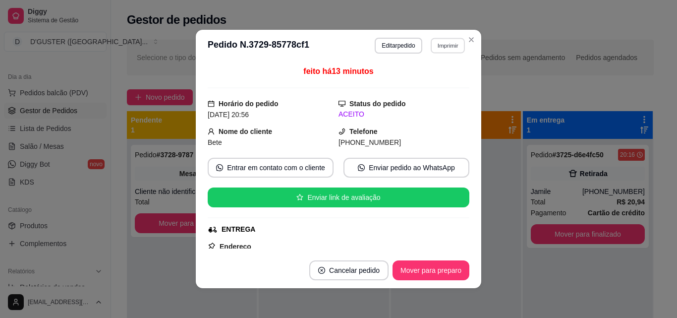
click at [442, 41] on button "Imprimir" at bounding box center [448, 45] width 34 height 15
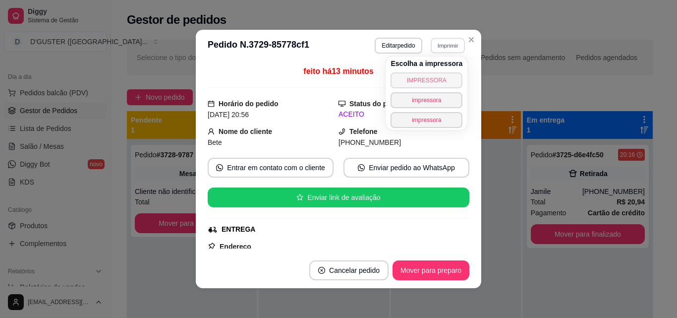
click at [412, 76] on button "IMPRESSORA" at bounding box center [427, 80] width 72 height 16
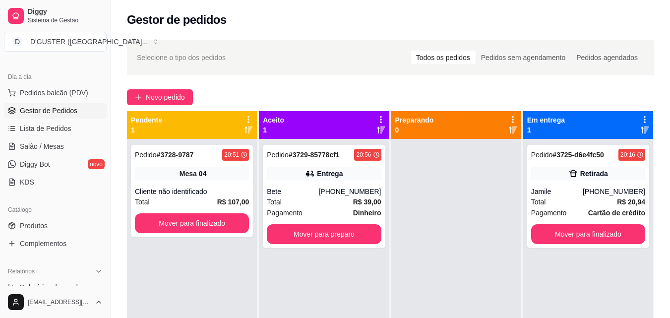
click at [513, 162] on div at bounding box center [456, 298] width 130 height 318
click at [578, 157] on strong "# 3725-d6e4fc50" at bounding box center [578, 155] width 52 height 8
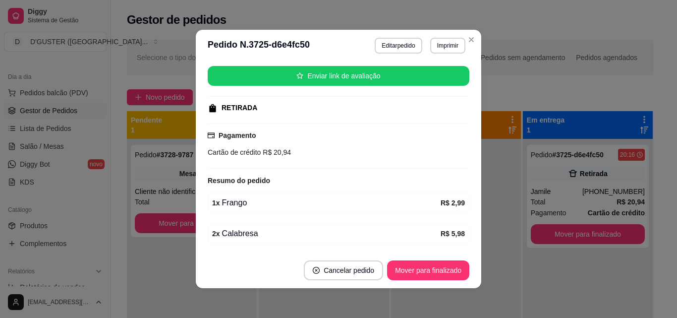
scroll to position [149, 0]
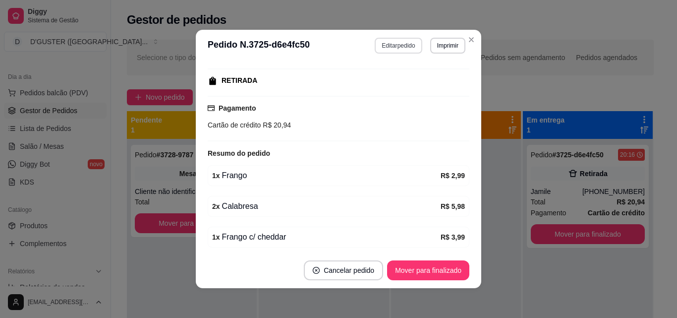
click at [397, 44] on button "Editar pedido" at bounding box center [398, 46] width 47 height 16
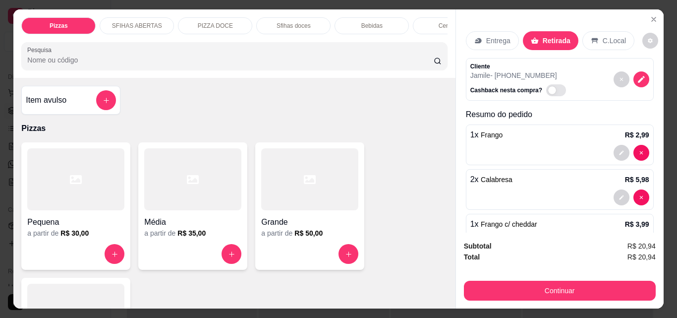
click at [496, 41] on p "Entrega" at bounding box center [498, 41] width 24 height 10
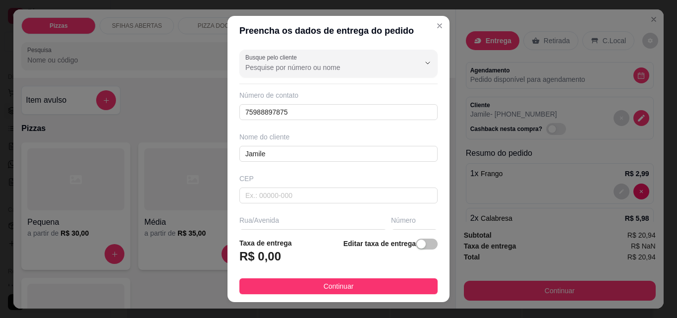
scroll to position [99, 0]
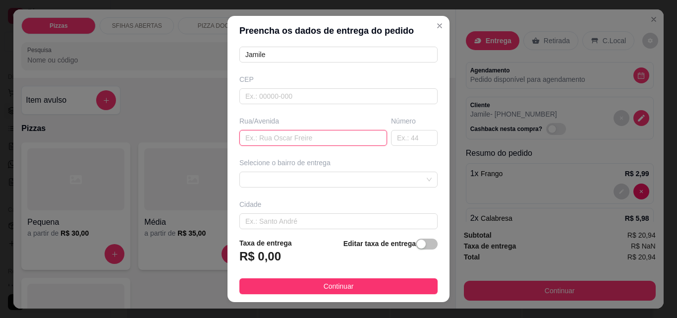
click at [305, 135] on input "text" at bounding box center [313, 138] width 148 height 16
click at [319, 177] on span at bounding box center [338, 179] width 186 height 15
type input "POSTO UTINGA"
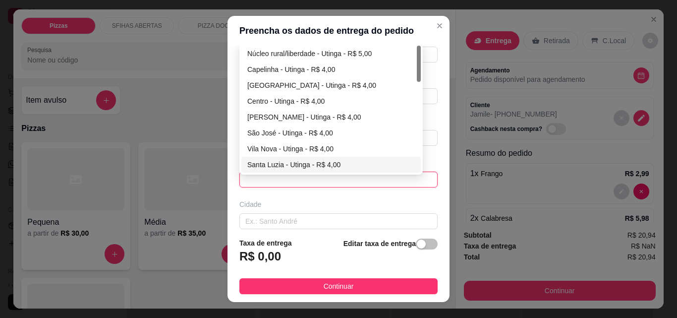
click at [284, 160] on div "Santa Luzia - Utinga - R$ 4,00" at bounding box center [331, 164] width 168 height 11
type input "Utinga"
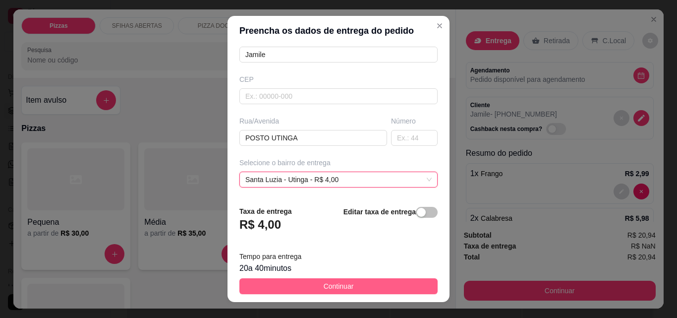
click at [365, 289] on button "Continuar" at bounding box center [338, 286] width 198 height 16
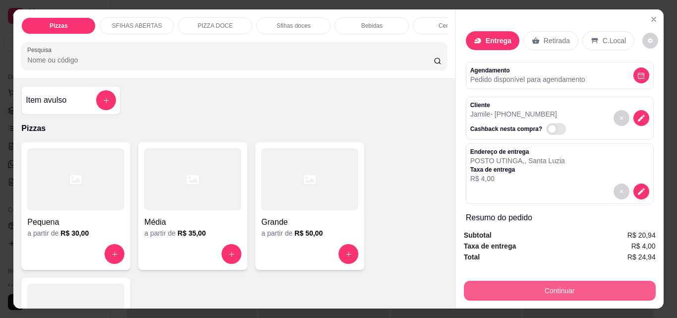
click at [496, 285] on button "Continuar" at bounding box center [560, 291] width 192 height 20
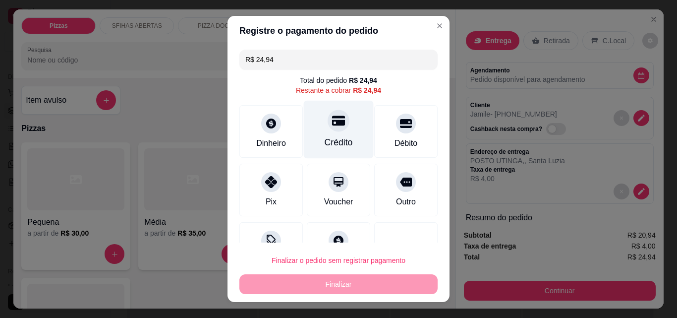
click at [325, 138] on div "Crédito" at bounding box center [339, 142] width 28 height 13
type input "R$ 0,00"
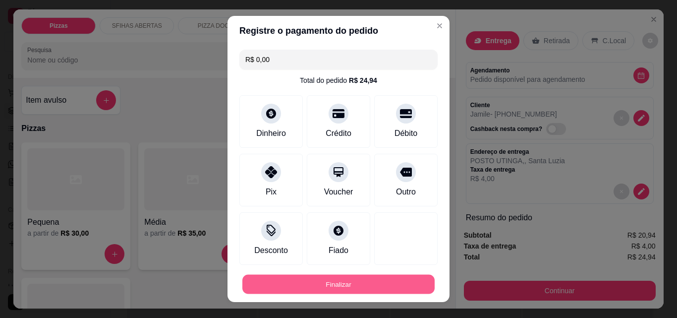
click at [395, 288] on button "Finalizar" at bounding box center [338, 284] width 192 height 19
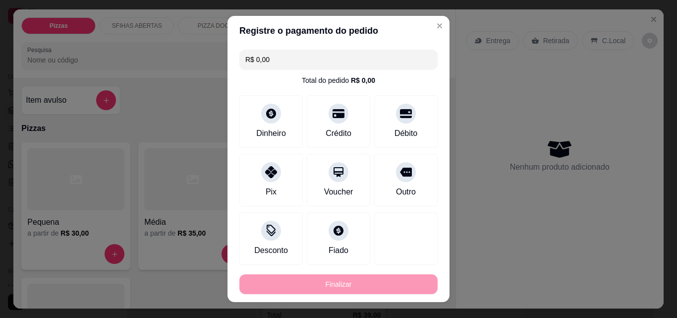
type input "0"
type input "-R$ 24,94"
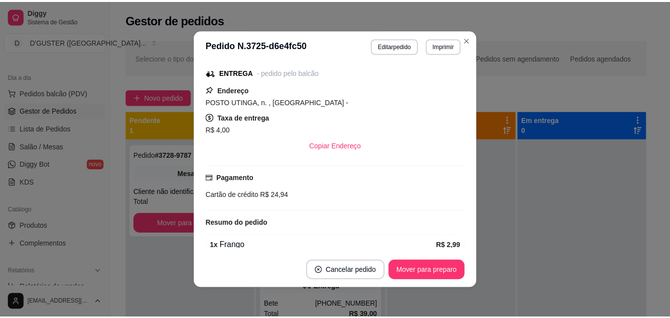
scroll to position [141, 0]
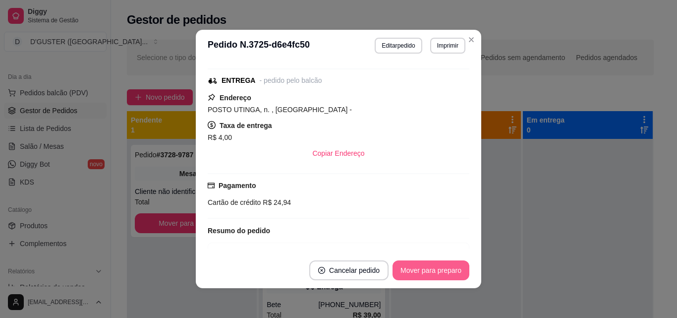
click at [427, 259] on footer "Cancelar pedido Mover para preparo" at bounding box center [339, 270] width 286 height 36
click at [445, 267] on button "Mover para preparo" at bounding box center [431, 270] width 74 height 19
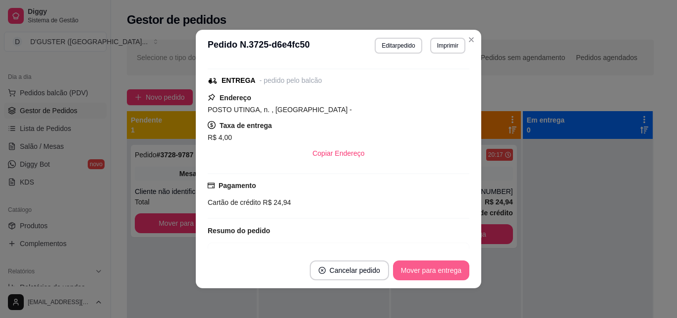
click at [444, 268] on button "Mover para entrega" at bounding box center [431, 270] width 76 height 20
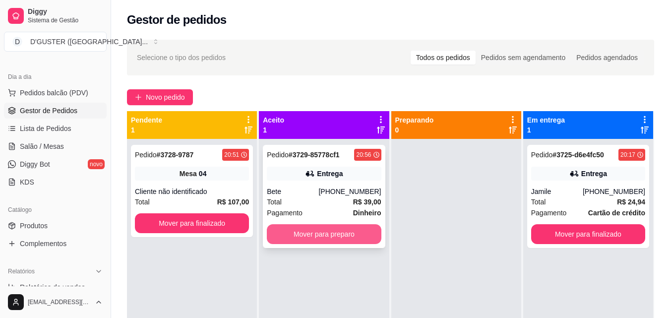
click at [347, 229] on button "Mover para preparo" at bounding box center [324, 234] width 114 height 20
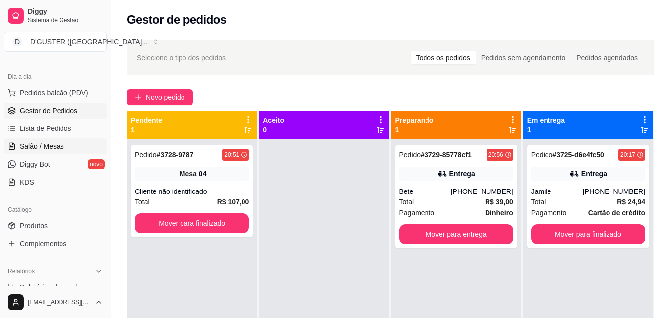
click at [49, 143] on span "Salão / Mesas" at bounding box center [42, 146] width 44 height 10
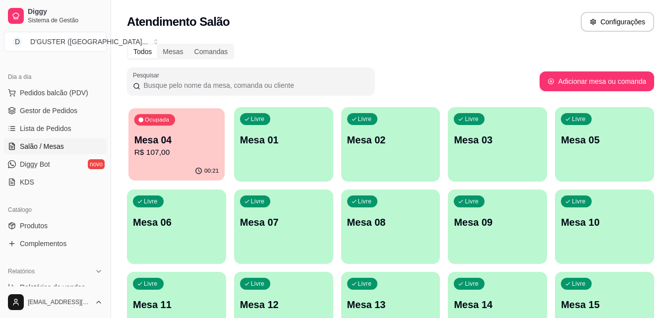
click at [185, 156] on p "R$ 107,00" at bounding box center [176, 152] width 85 height 11
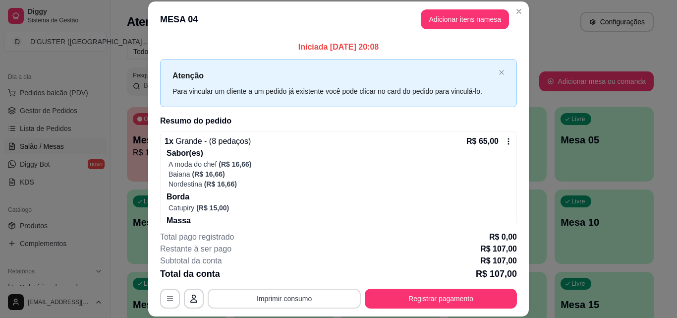
click at [285, 296] on button "Imprimir consumo" at bounding box center [284, 299] width 153 height 20
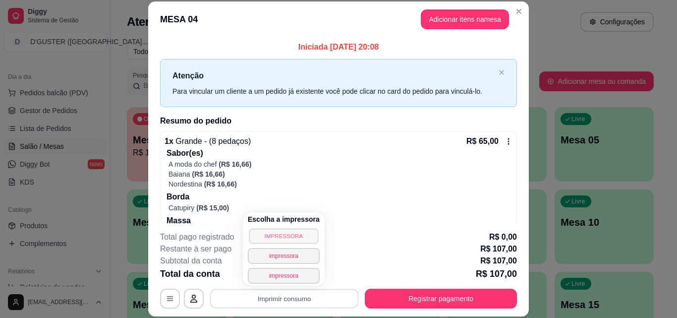
click at [283, 235] on button "IMPRESSORA" at bounding box center [283, 235] width 69 height 15
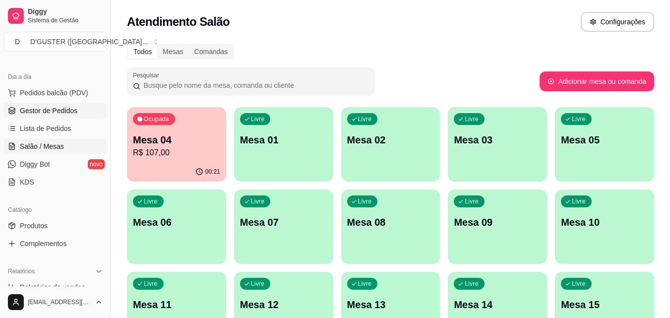
click at [58, 115] on span "Gestor de Pedidos" at bounding box center [49, 111] width 58 height 10
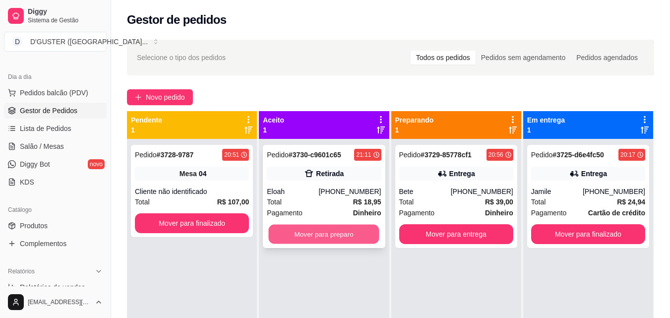
click at [312, 235] on button "Mover para preparo" at bounding box center [324, 234] width 111 height 19
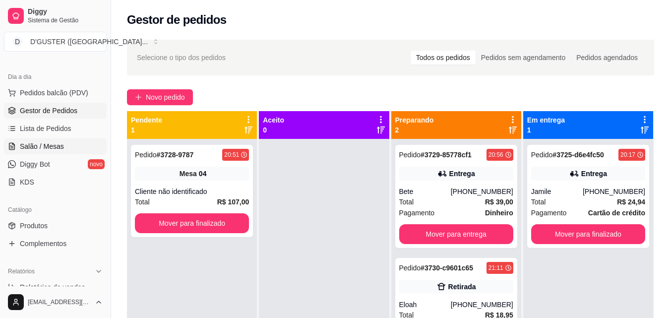
click at [60, 141] on span "Salão / Mesas" at bounding box center [42, 146] width 44 height 10
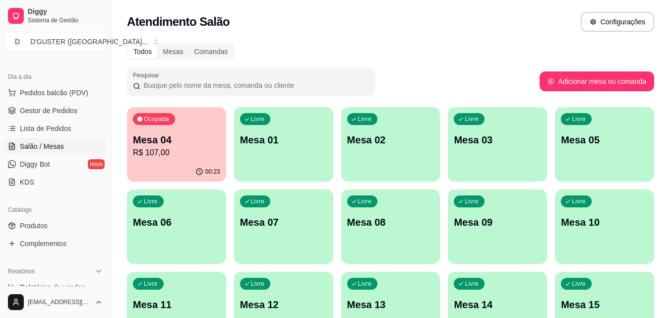
click at [166, 145] on p "Mesa 04" at bounding box center [176, 140] width 87 height 14
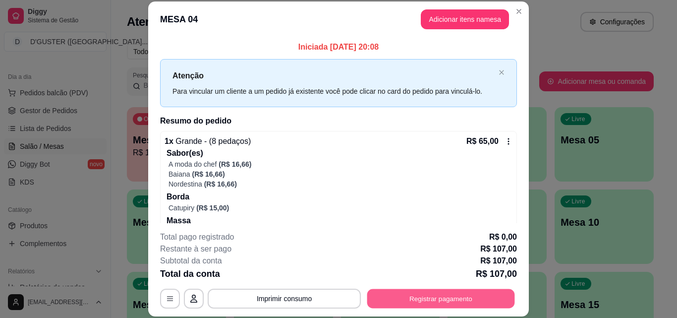
click at [472, 301] on button "Registrar pagamento" at bounding box center [441, 298] width 148 height 19
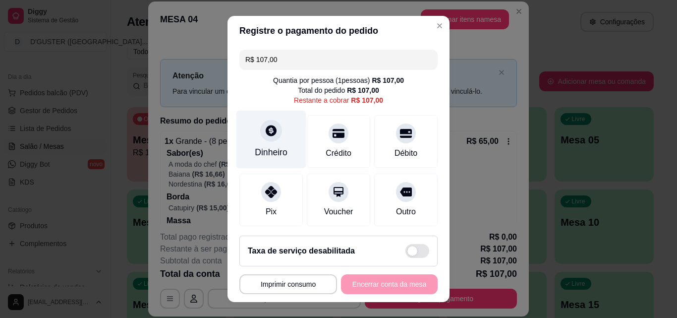
click at [267, 130] on icon at bounding box center [271, 130] width 11 height 11
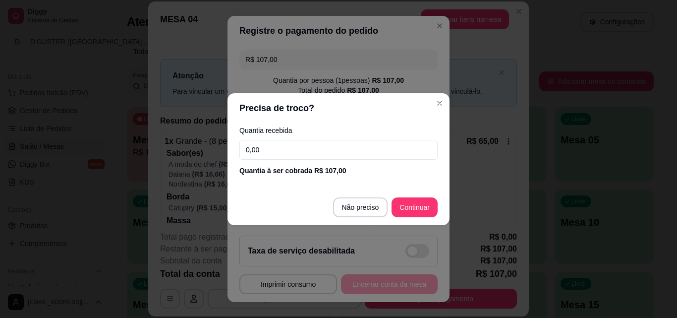
click at [339, 141] on input "0,00" at bounding box center [338, 150] width 198 height 20
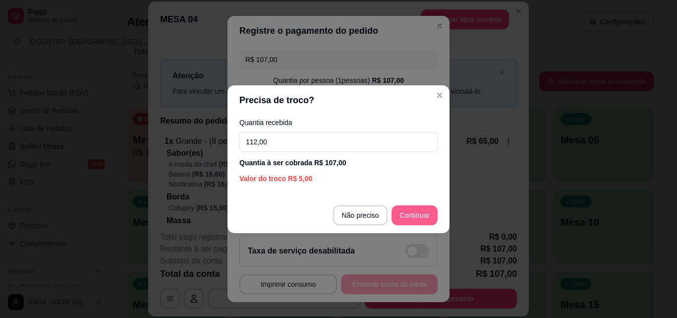
type input "112,00"
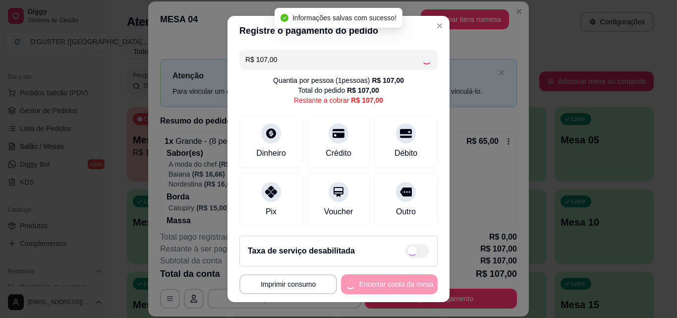
type input "R$ 0,00"
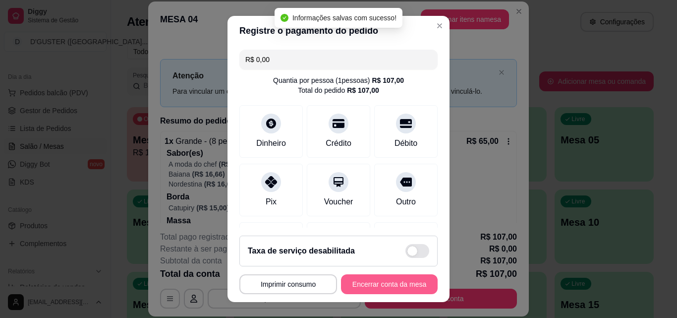
click at [394, 289] on button "Encerrar conta da mesa" at bounding box center [389, 284] width 97 height 20
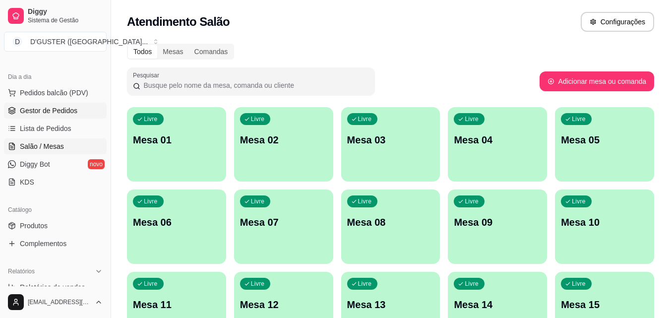
drag, startPoint x: 63, startPoint y: 102, endPoint x: 61, endPoint y: 114, distance: 12.6
click at [62, 106] on ul "Pedidos balcão (PDV) Gestor de Pedidos Lista de Pedidos Salão / Mesas Diggy Bot…" at bounding box center [55, 137] width 103 height 105
click at [61, 114] on span "Gestor de Pedidos" at bounding box center [49, 111] width 58 height 10
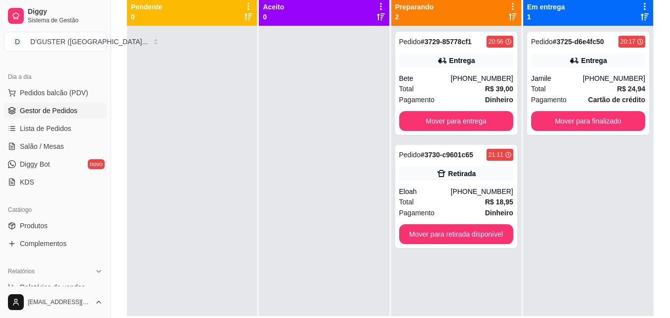
scroll to position [151, 0]
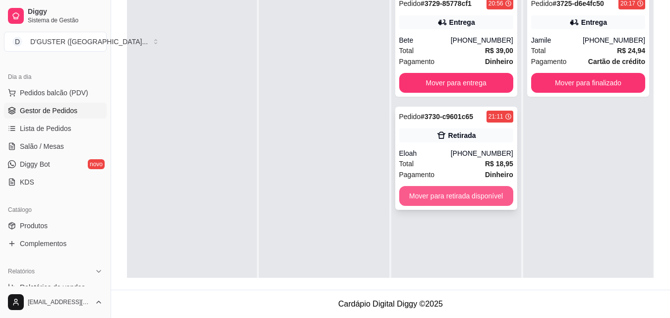
click at [464, 196] on button "Mover para retirada disponível" at bounding box center [456, 196] width 114 height 20
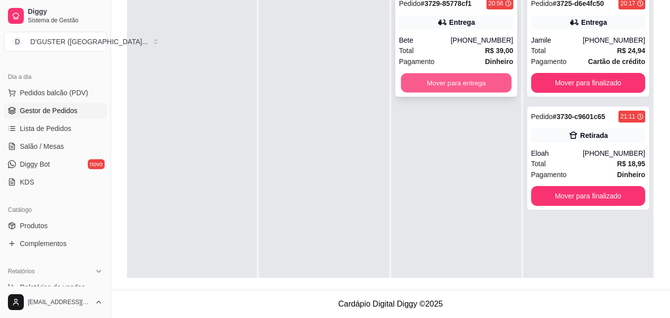
click at [480, 83] on button "Mover para entrega" at bounding box center [456, 82] width 111 height 19
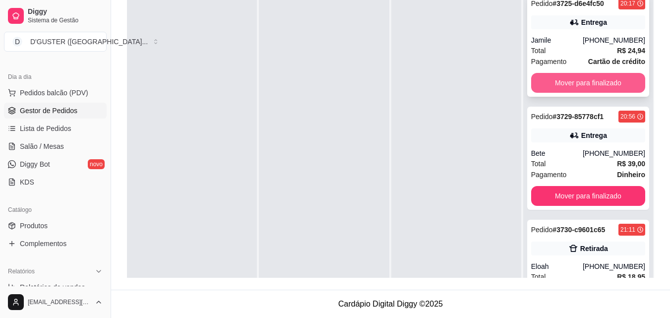
click at [588, 82] on button "Mover para finalizado" at bounding box center [588, 83] width 114 height 20
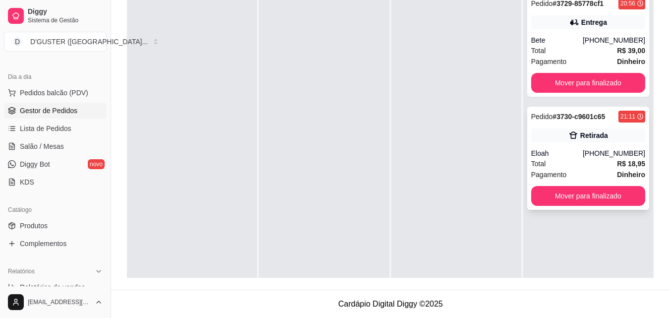
click at [588, 149] on div "[PHONE_NUMBER]" at bounding box center [614, 153] width 62 height 10
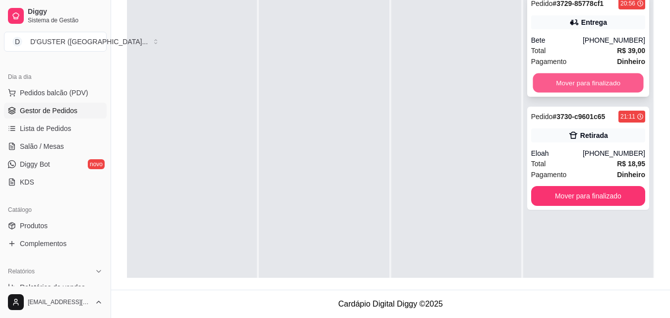
click at [585, 83] on button "Mover para finalizado" at bounding box center [587, 82] width 111 height 19
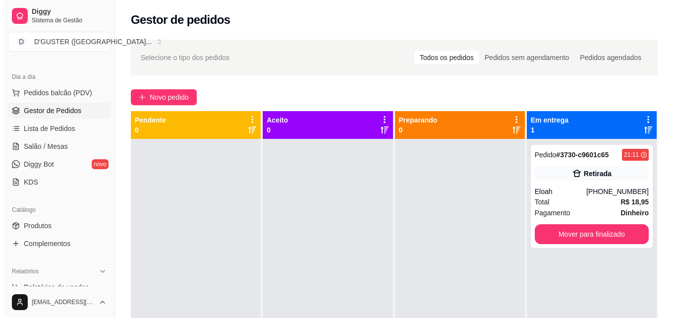
scroll to position [0, 0]
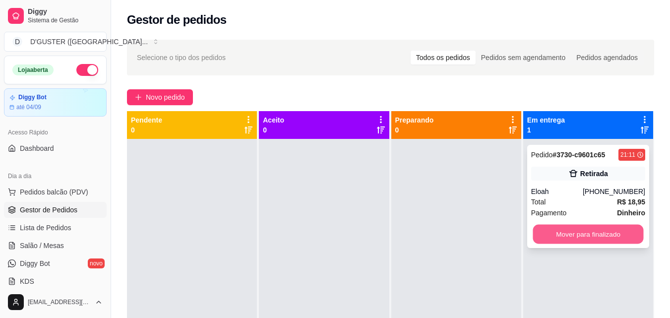
click at [590, 236] on button "Mover para finalizado" at bounding box center [587, 234] width 111 height 19
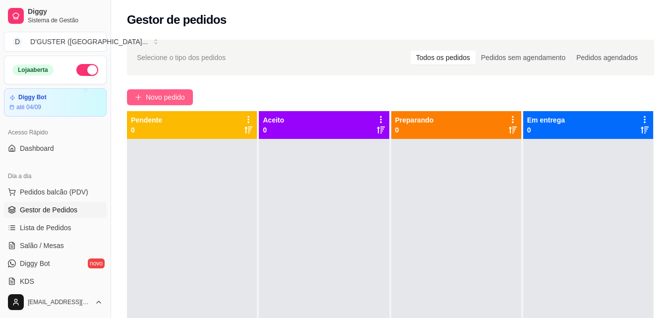
click at [179, 101] on span "Novo pedido" at bounding box center [165, 97] width 39 height 11
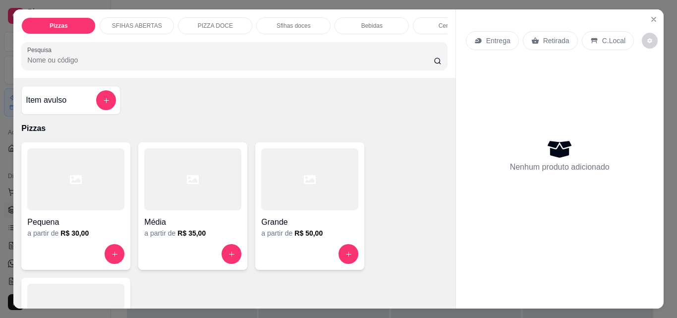
click at [535, 35] on div "Retirada" at bounding box center [550, 40] width 55 height 19
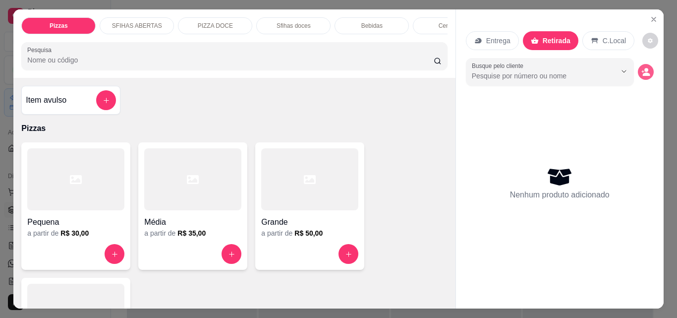
click at [642, 67] on icon "decrease-product-quantity" at bounding box center [646, 71] width 9 height 9
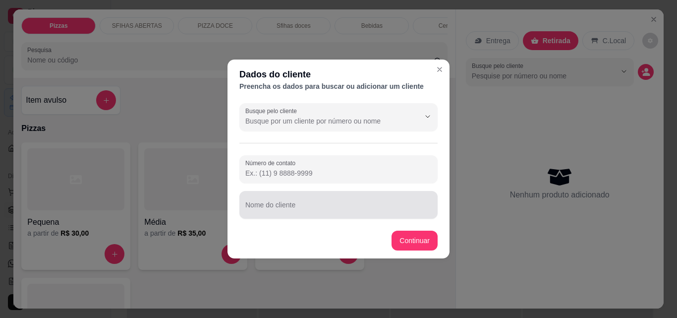
click at [352, 196] on div at bounding box center [338, 205] width 186 height 20
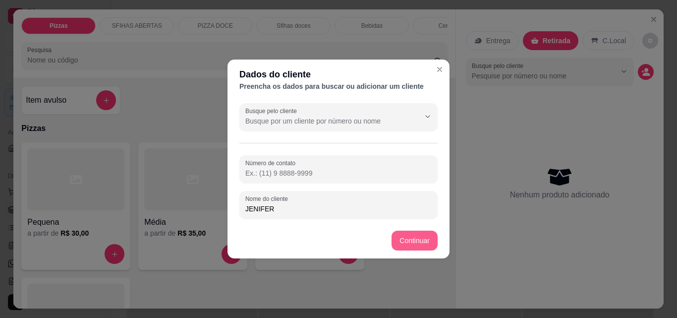
type input "JENIFER"
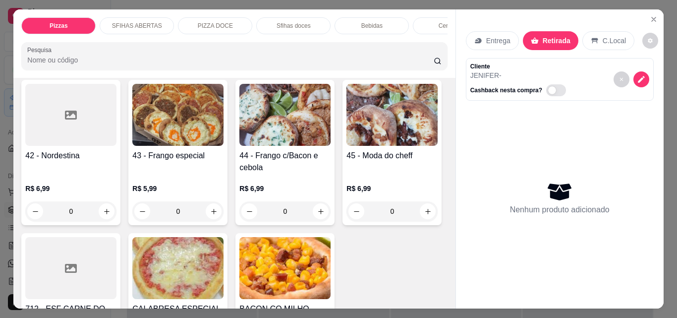
scroll to position [1041, 0]
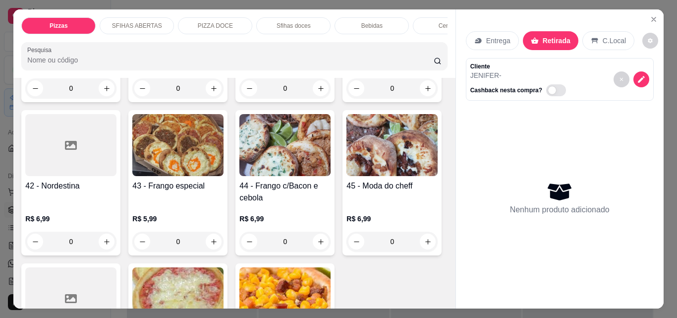
type input "1"
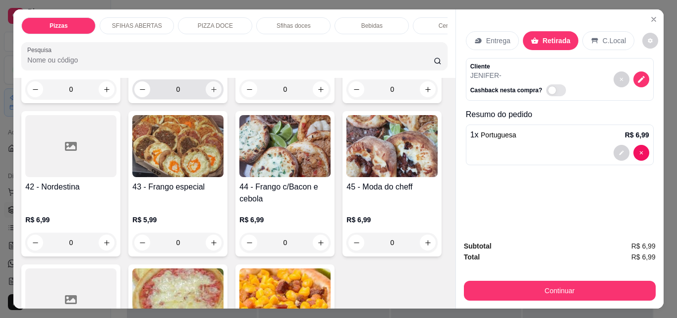
click at [218, 93] on icon "increase-product-quantity" at bounding box center [213, 89] width 7 height 7
type input "1"
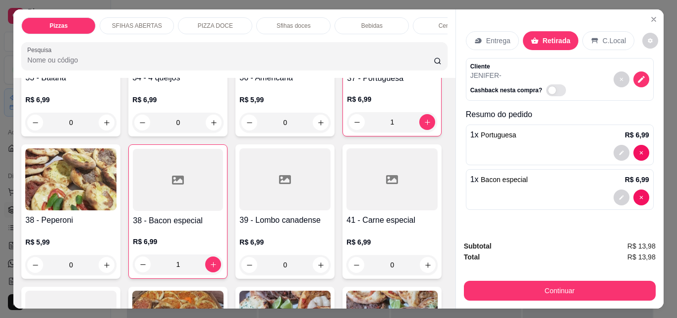
scroll to position [843, 0]
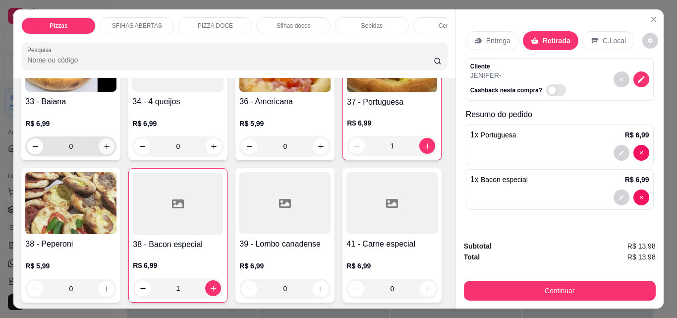
click at [106, 150] on icon "increase-product-quantity" at bounding box center [106, 146] width 7 height 7
type input "1"
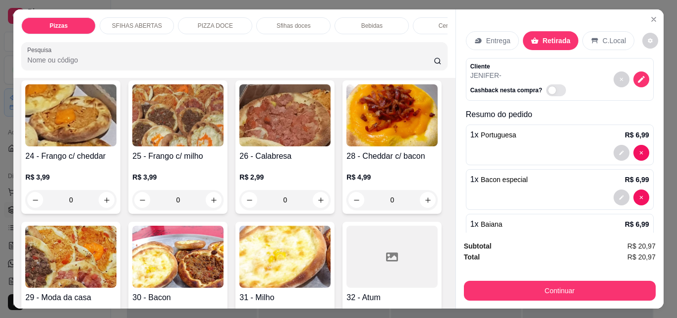
scroll to position [496, 0]
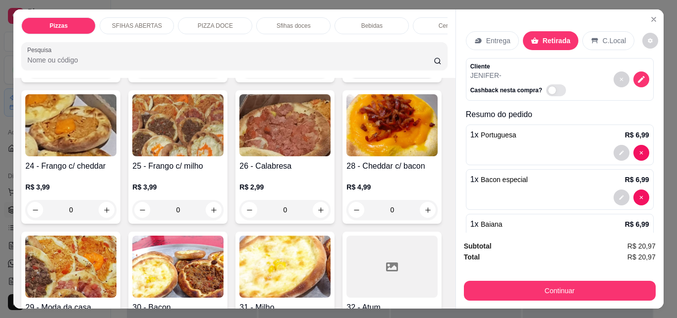
click at [424, 72] on icon "increase-product-quantity" at bounding box center [427, 68] width 7 height 7
type input "1"
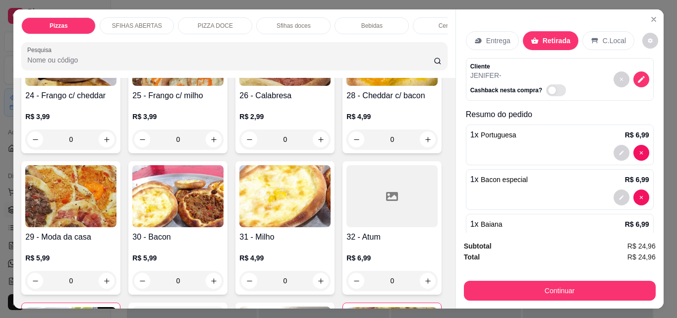
scroll to position [595, 0]
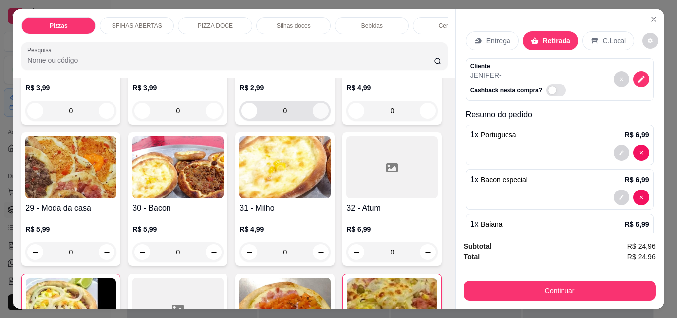
click at [317, 115] on icon "increase-product-quantity" at bounding box center [320, 110] width 7 height 7
type input "1"
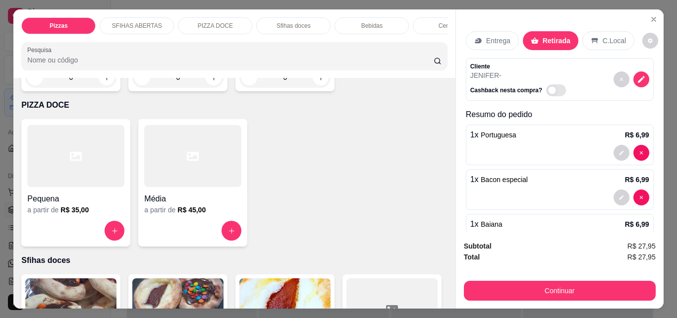
scroll to position [1388, 0]
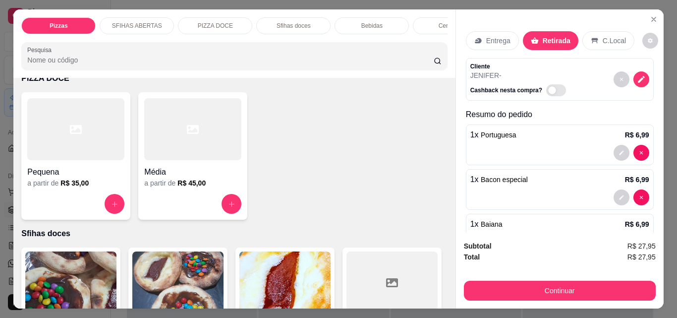
type input "1"
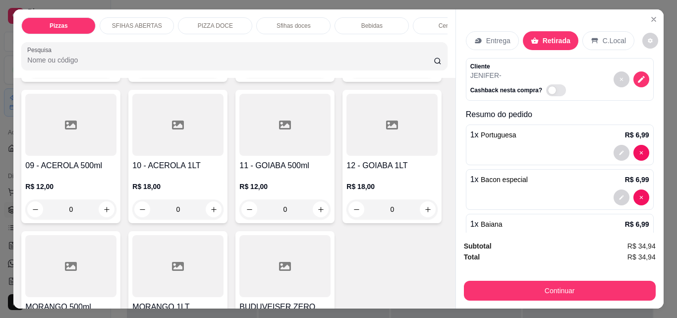
scroll to position [1983, 0]
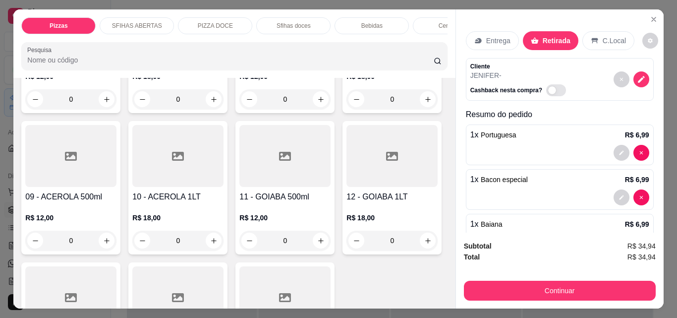
type input "1"
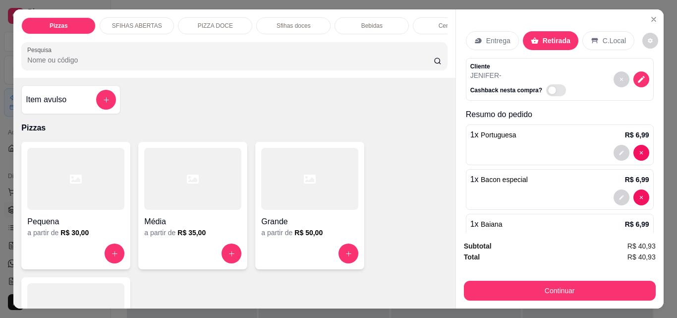
scroll to position [0, 0]
click at [59, 106] on h4 "Item avulso" at bounding box center [46, 100] width 41 height 12
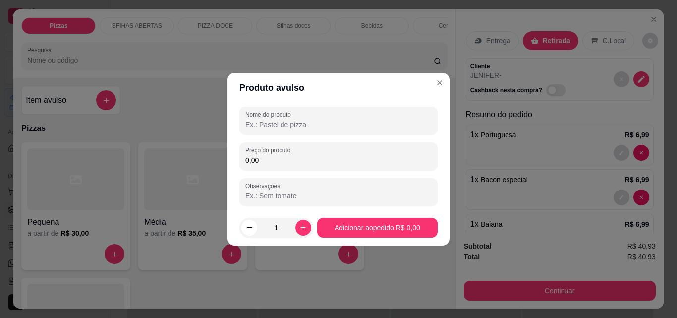
click at [251, 122] on input "Nome do produto" at bounding box center [338, 124] width 186 height 10
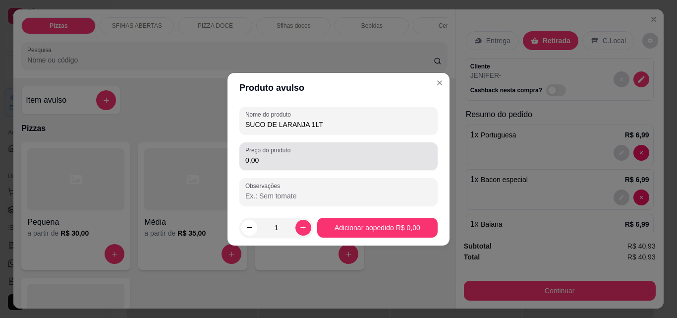
type input "SUCO DE LARANJA 1LT"
click at [287, 151] on label "Preço do produto" at bounding box center [269, 150] width 49 height 8
click at [287, 155] on input "0,00" at bounding box center [338, 160] width 186 height 10
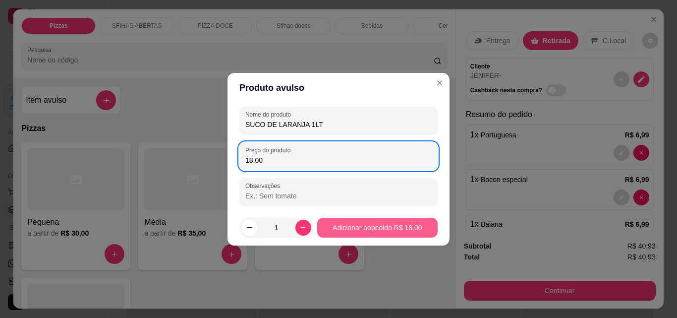
type input "18,00"
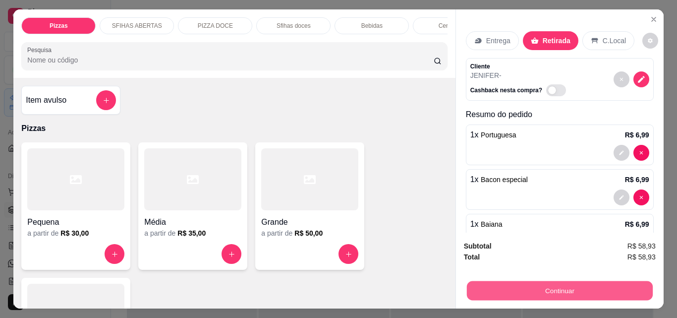
click at [567, 284] on button "Continuar" at bounding box center [560, 290] width 186 height 19
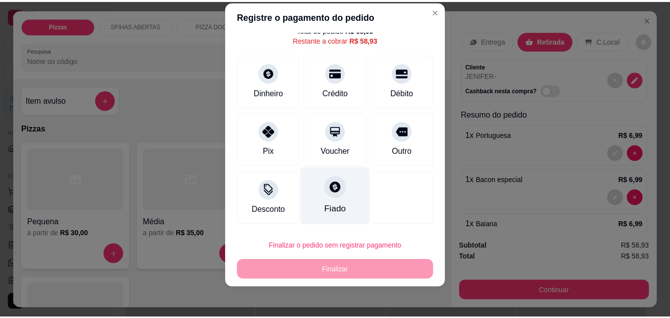
scroll to position [16, 0]
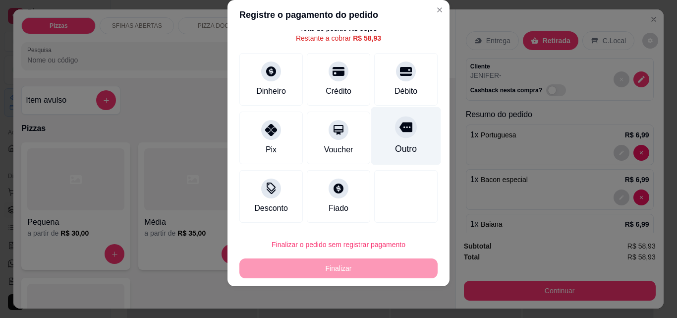
click at [395, 134] on div at bounding box center [406, 127] width 22 height 22
type input "R$ 0,00"
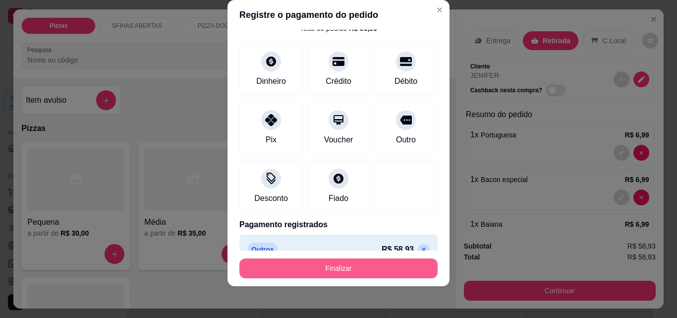
click at [381, 265] on button "Finalizar" at bounding box center [338, 268] width 198 height 20
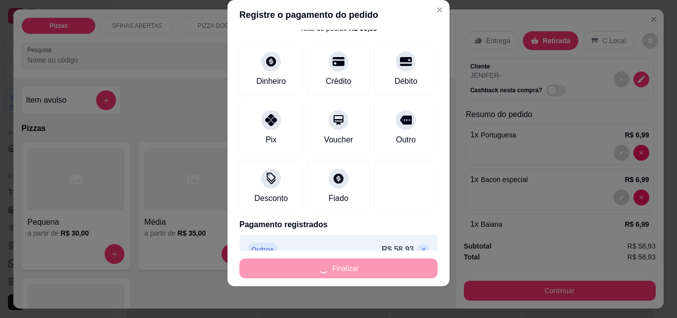
type input "0"
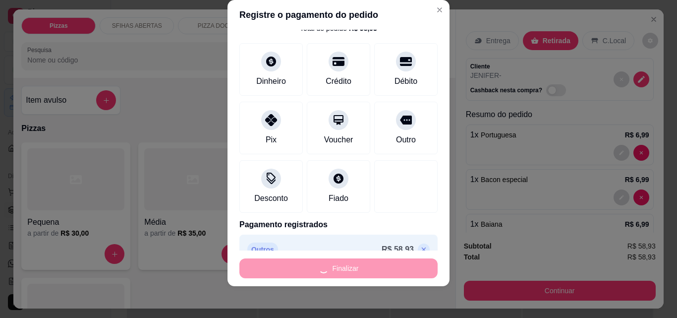
type input "0"
type input "-R$ 58,93"
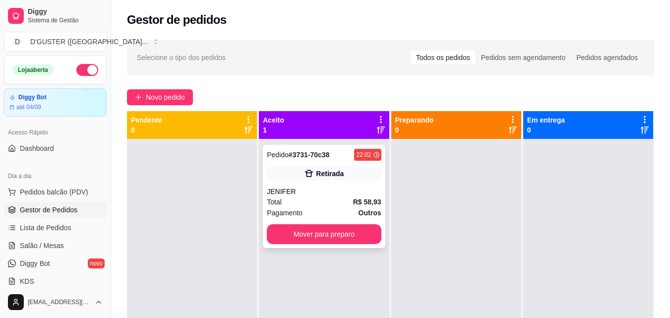
click at [332, 189] on div "JENIFER" at bounding box center [324, 191] width 114 height 10
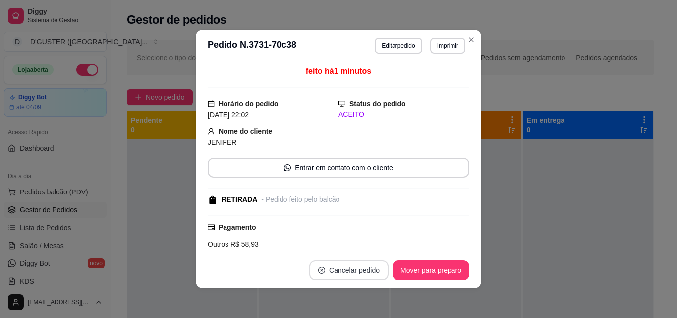
click at [358, 270] on button "Cancelar pedido" at bounding box center [348, 270] width 79 height 20
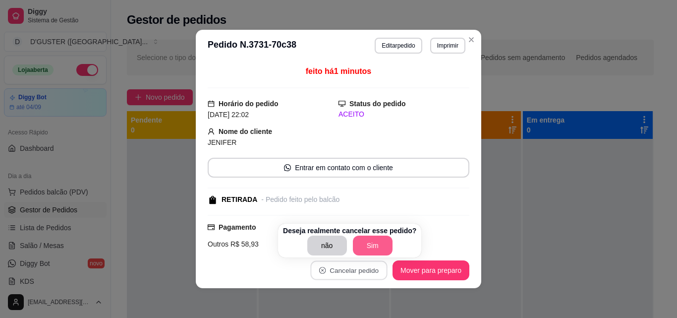
click at [369, 247] on button "Sim" at bounding box center [373, 245] width 40 height 20
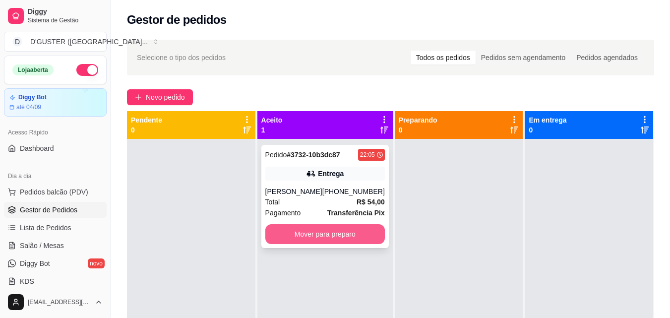
click at [349, 239] on button "Mover para preparo" at bounding box center [324, 234] width 119 height 20
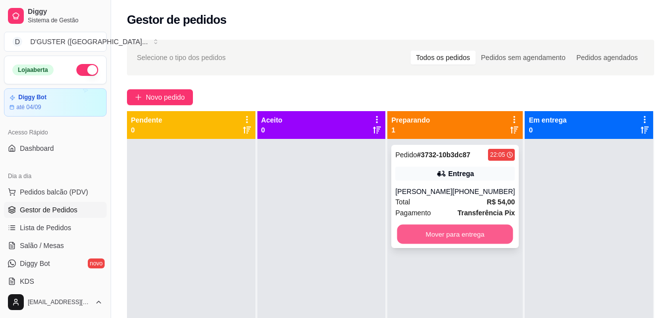
click at [465, 244] on button "Mover para entrega" at bounding box center [455, 234] width 116 height 19
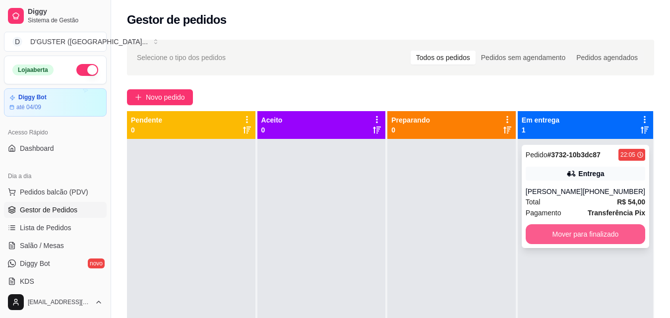
click at [582, 240] on button "Mover para finalizado" at bounding box center [584, 234] width 119 height 20
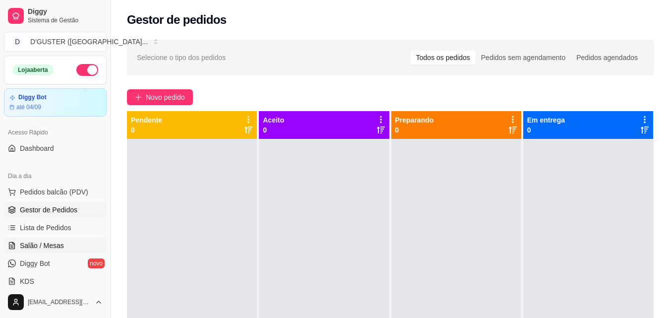
click at [62, 245] on span "Salão / Mesas" at bounding box center [42, 245] width 44 height 10
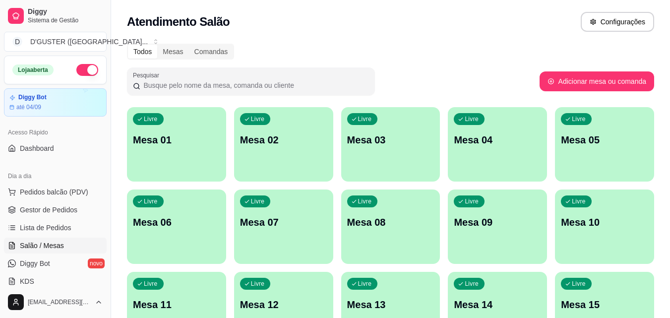
click at [175, 156] on div "Livre Mesa 01" at bounding box center [176, 138] width 99 height 62
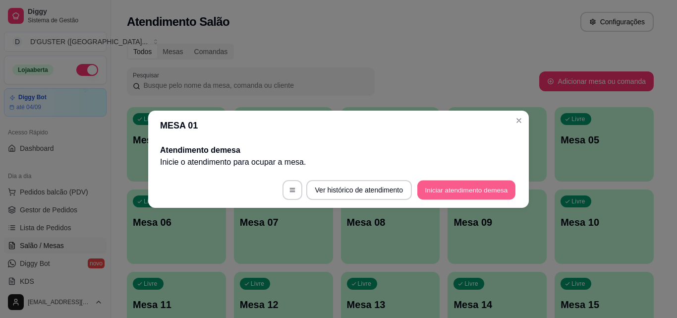
click at [441, 189] on button "Iniciar atendimento de mesa" at bounding box center [466, 189] width 98 height 19
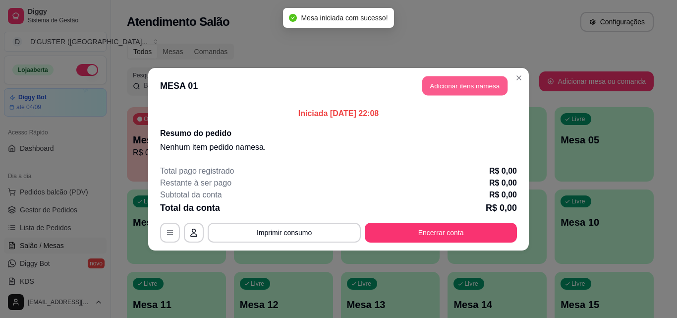
click at [472, 83] on button "Adicionar itens na mesa" at bounding box center [464, 85] width 85 height 19
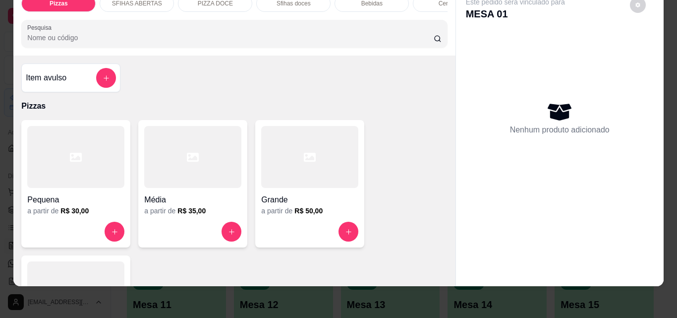
scroll to position [198, 0]
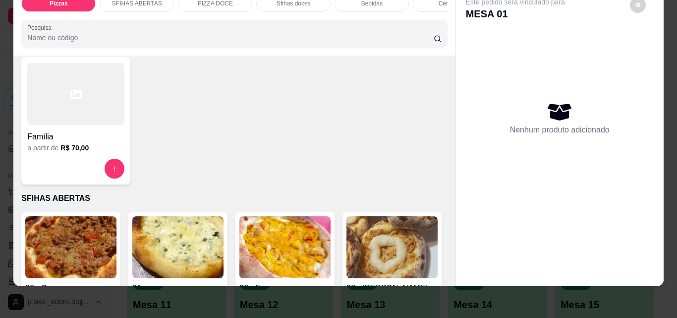
click at [73, 126] on div "Família" at bounding box center [75, 134] width 97 height 18
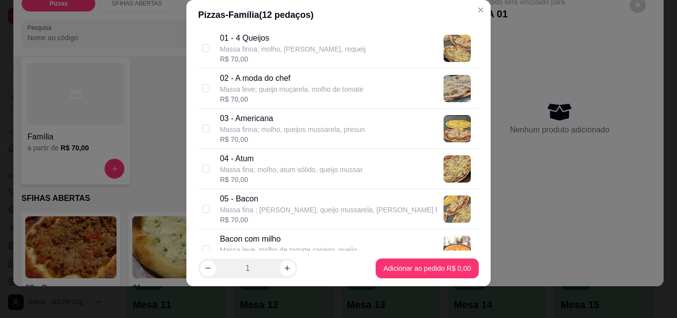
scroll to position [99, 0]
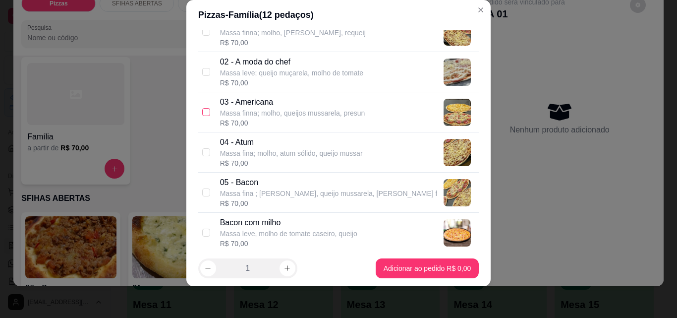
click at [202, 114] on input "checkbox" at bounding box center [206, 112] width 8 height 8
checkbox input "true"
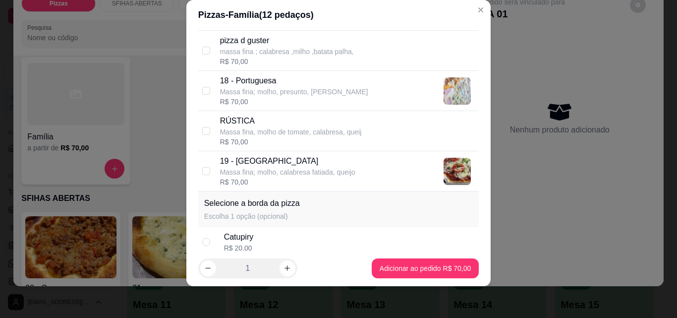
scroll to position [892, 0]
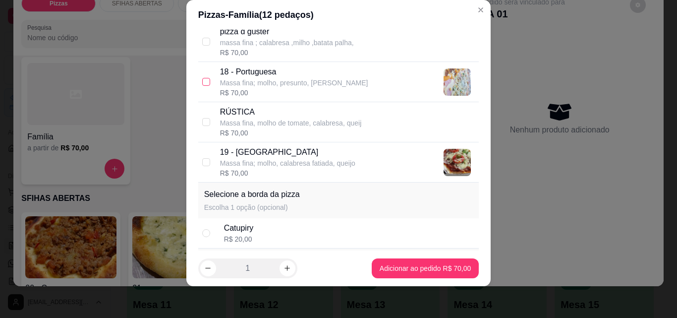
click at [202, 78] on input "checkbox" at bounding box center [206, 82] width 8 height 8
checkbox input "true"
click at [198, 162] on div "19 - Toscana Massa fina; molho, calabresa fatiada, queijo R$ 35,00" at bounding box center [338, 162] width 281 height 40
checkbox input "true"
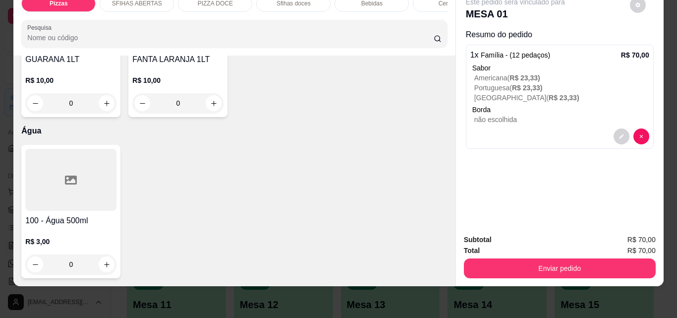
scroll to position [3569, 0]
type input "1"
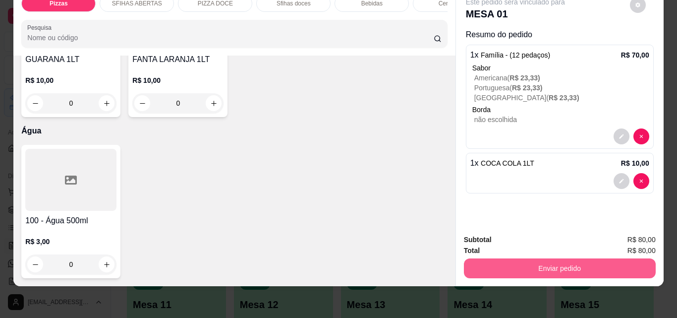
click at [517, 260] on button "Enviar pedido" at bounding box center [560, 268] width 192 height 20
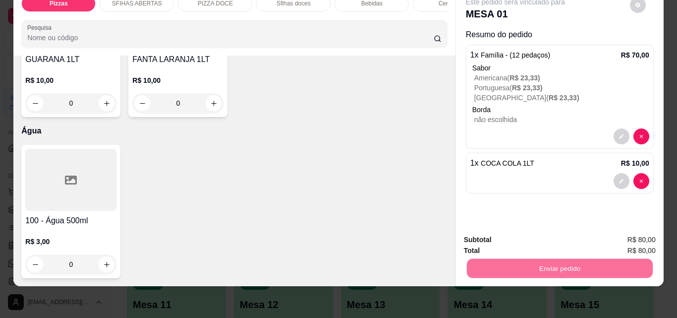
click at [515, 237] on button "Não registrar e enviar pedido" at bounding box center [526, 236] width 103 height 19
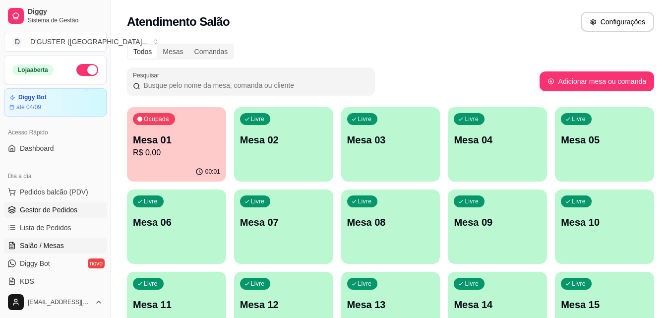
click at [65, 207] on span "Gestor de Pedidos" at bounding box center [49, 210] width 58 height 10
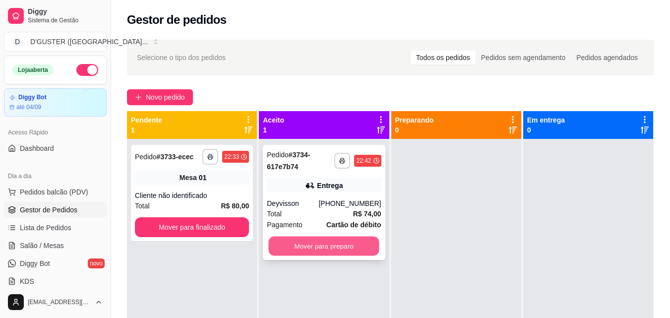
click at [314, 240] on button "Mover para preparo" at bounding box center [324, 245] width 111 height 19
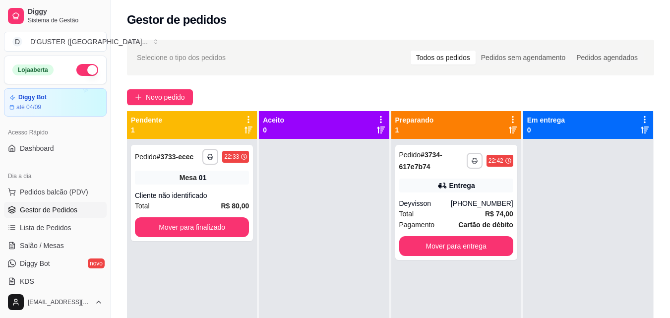
click at [76, 73] on button "button" at bounding box center [87, 70] width 22 height 12
click at [38, 245] on span "Salão / Mesas" at bounding box center [42, 245] width 44 height 10
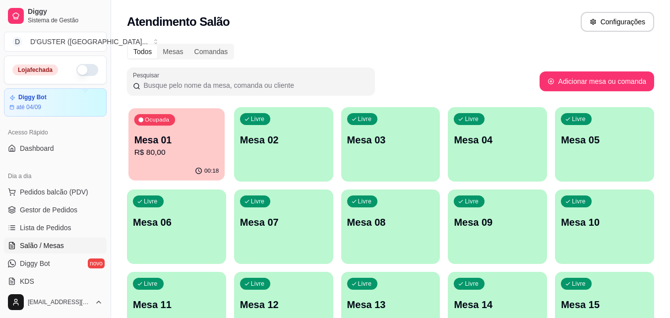
click at [178, 171] on div "00:18" at bounding box center [176, 171] width 96 height 19
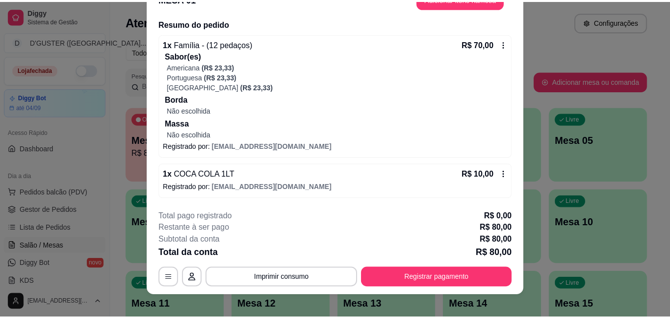
scroll to position [30, 0]
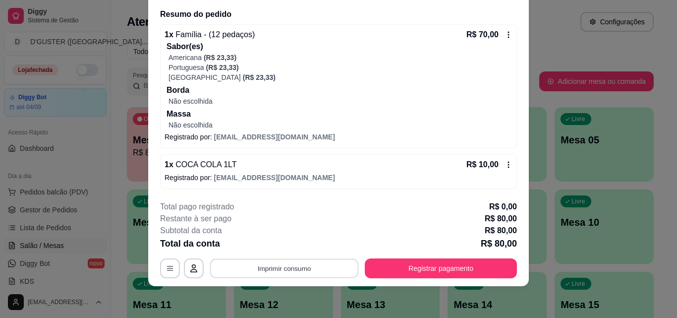
click at [281, 270] on button "Imprimir consumo" at bounding box center [284, 267] width 149 height 19
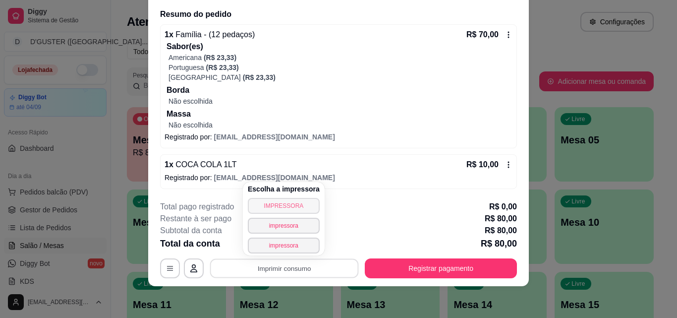
click at [275, 203] on button "IMPRESSORA" at bounding box center [284, 206] width 72 height 16
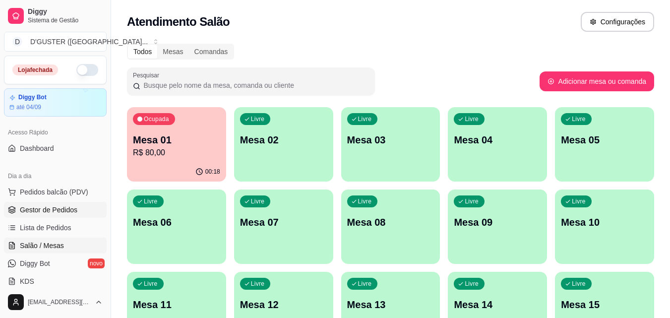
click at [39, 208] on span "Gestor de Pedidos" at bounding box center [49, 210] width 58 height 10
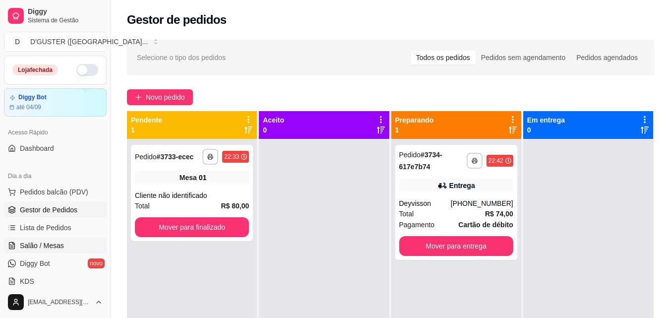
click at [63, 244] on link "Salão / Mesas" at bounding box center [55, 245] width 103 height 16
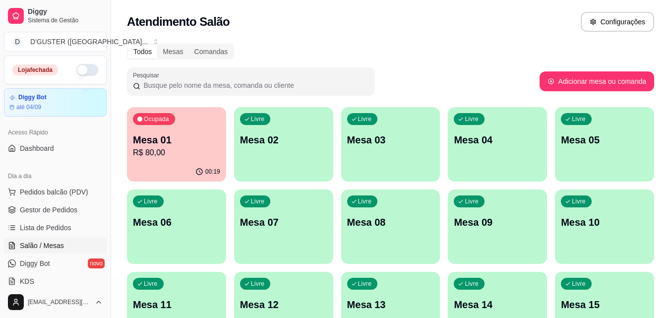
click at [193, 140] on p "Mesa 01" at bounding box center [176, 140] width 87 height 14
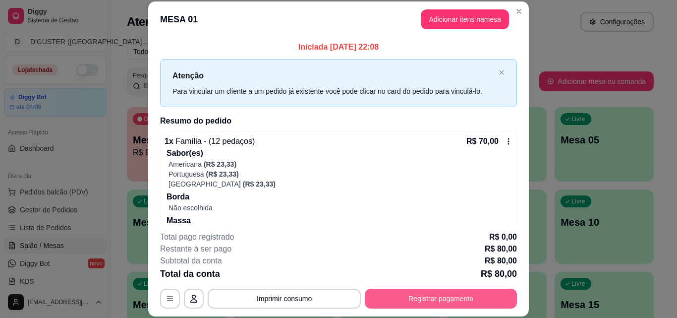
click at [420, 292] on button "Registrar pagamento" at bounding box center [441, 299] width 152 height 20
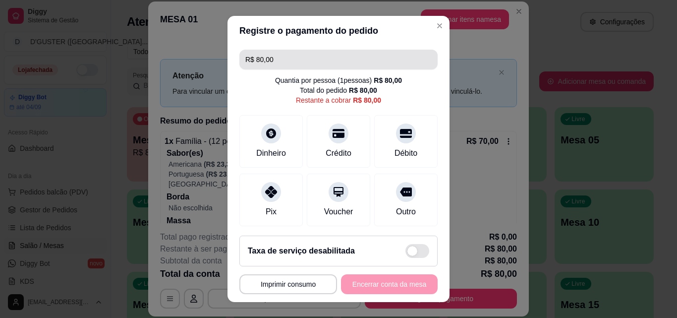
click at [307, 65] on input "R$ 80,00" at bounding box center [338, 60] width 186 height 20
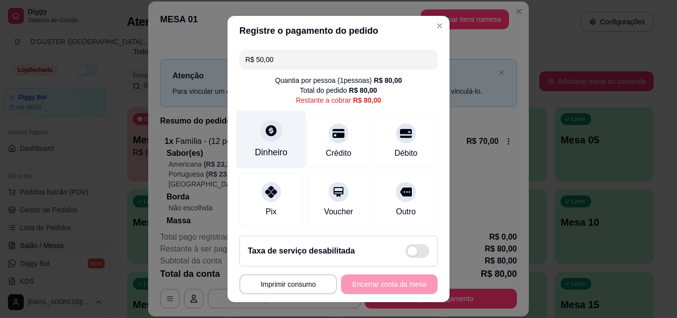
click at [254, 134] on div "Dinheiro" at bounding box center [271, 140] width 70 height 58
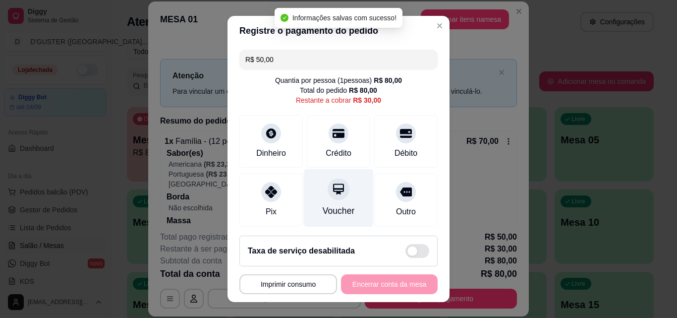
type input "R$ 30,00"
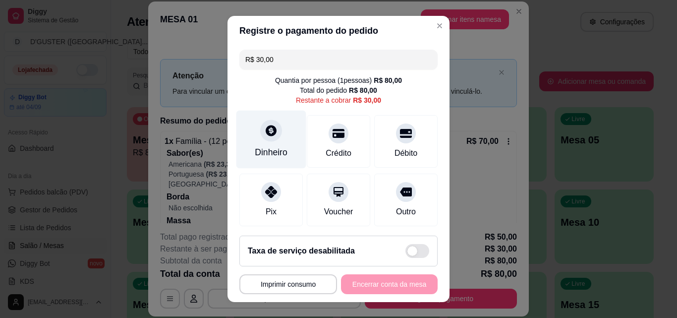
click at [267, 149] on div "Dinheiro" at bounding box center [271, 152] width 33 height 13
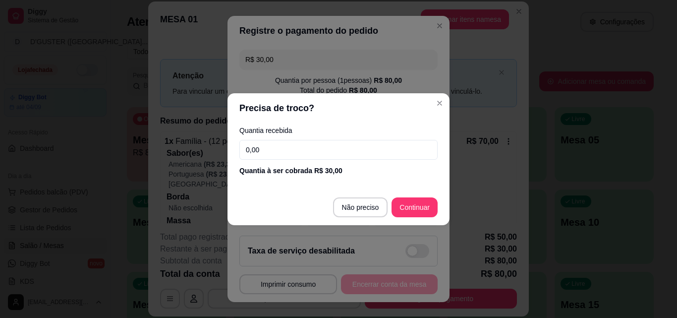
click at [320, 144] on input "0,00" at bounding box center [338, 150] width 198 height 20
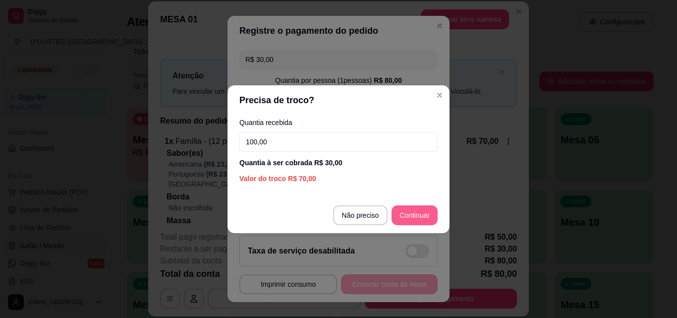
type input "100,00"
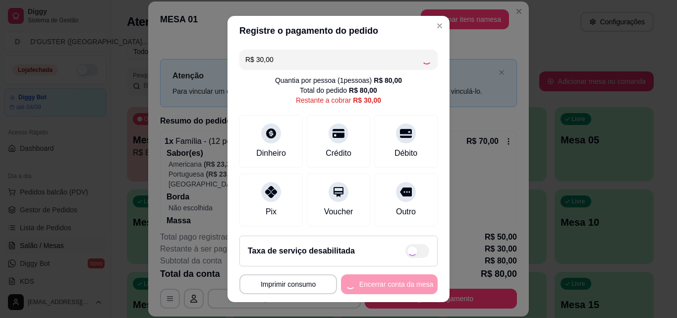
click at [380, 281] on div "**********" at bounding box center [338, 284] width 198 height 20
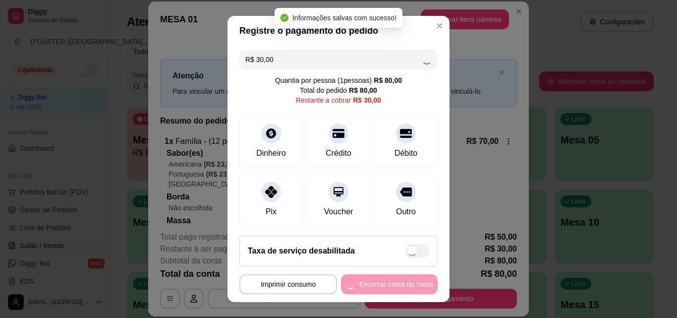
type input "R$ 0,00"
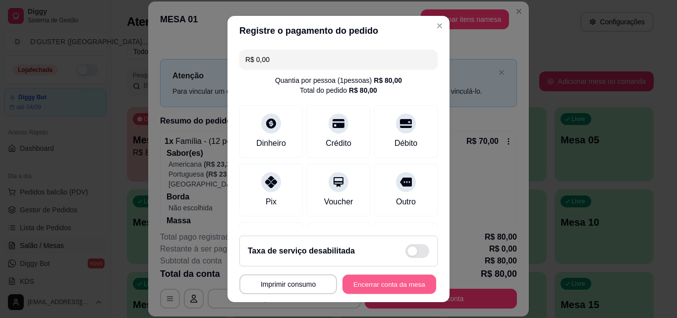
click at [393, 289] on button "Encerrar conta da mesa" at bounding box center [390, 284] width 94 height 19
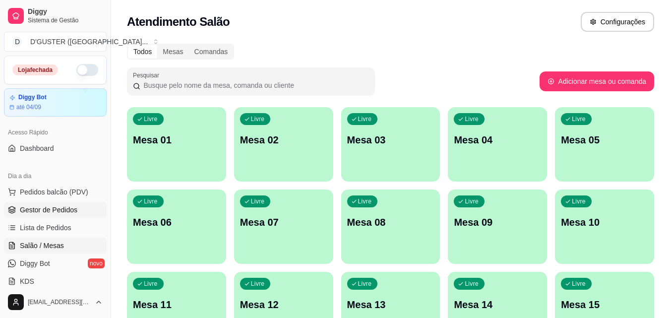
click at [61, 209] on span "Gestor de Pedidos" at bounding box center [49, 210] width 58 height 10
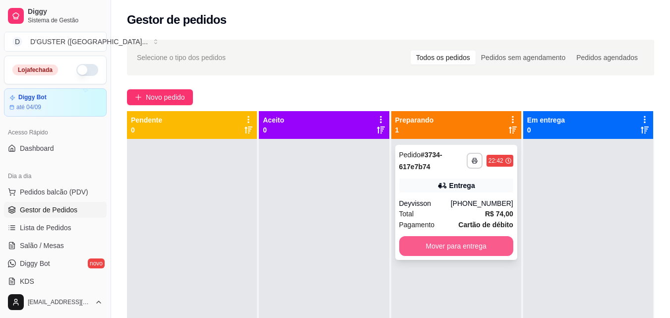
click at [440, 248] on button "Mover para entrega" at bounding box center [456, 246] width 114 height 20
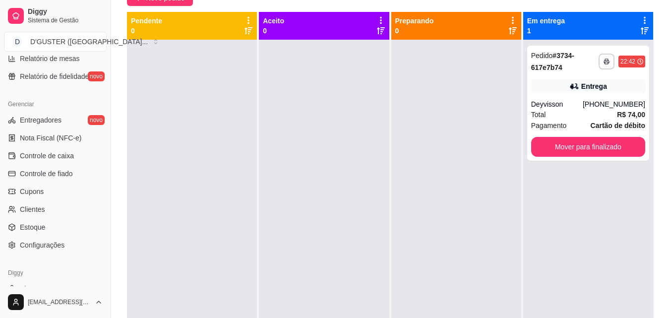
scroll to position [346, 0]
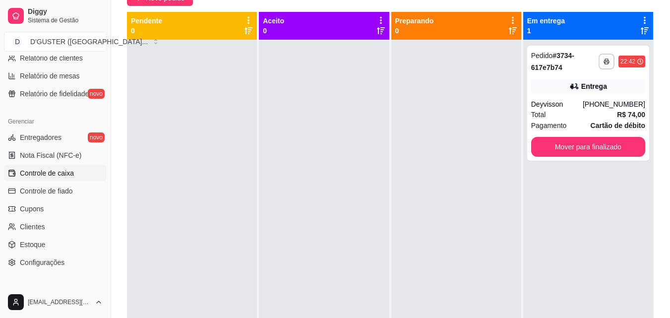
click at [41, 178] on link "Controle de caixa" at bounding box center [55, 173] width 103 height 16
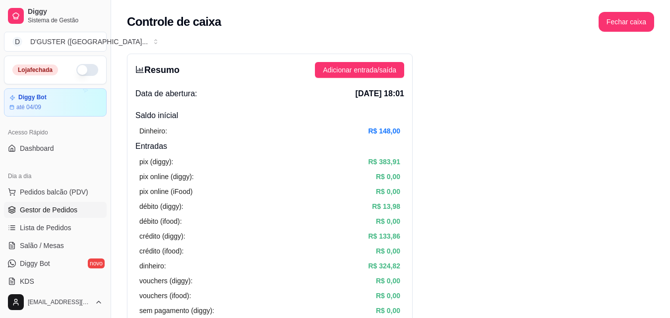
click at [59, 213] on span "Gestor de Pedidos" at bounding box center [49, 210] width 58 height 10
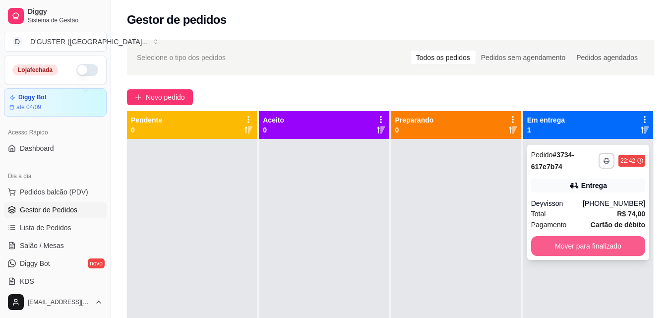
click at [586, 242] on button "Mover para finalizado" at bounding box center [588, 246] width 114 height 20
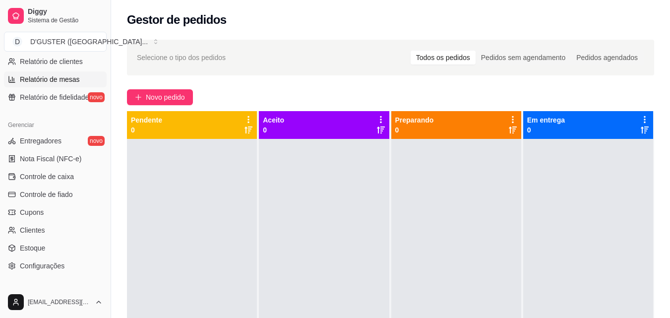
scroll to position [347, 0]
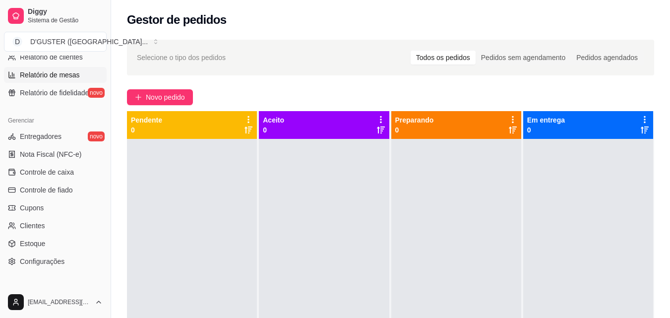
click at [56, 169] on span "Controle de caixa" at bounding box center [47, 172] width 54 height 10
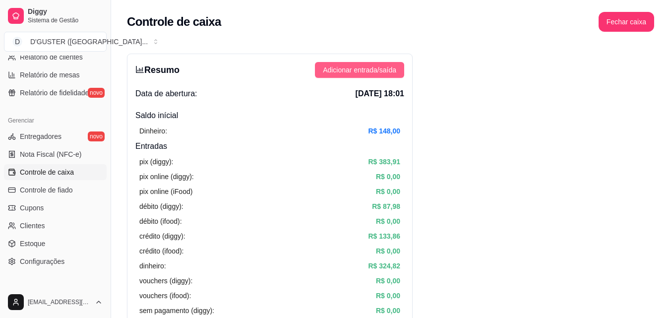
click at [360, 74] on span "Adicionar entrada/saída" at bounding box center [359, 69] width 73 height 11
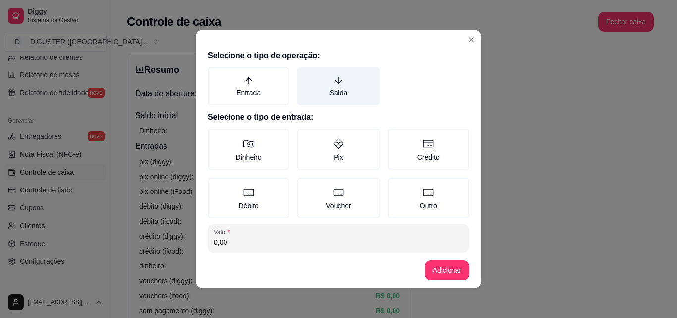
click at [334, 84] on icon "arrow-down" at bounding box center [338, 80] width 9 height 9
click at [305, 75] on button "Saída" at bounding box center [301, 71] width 8 height 8
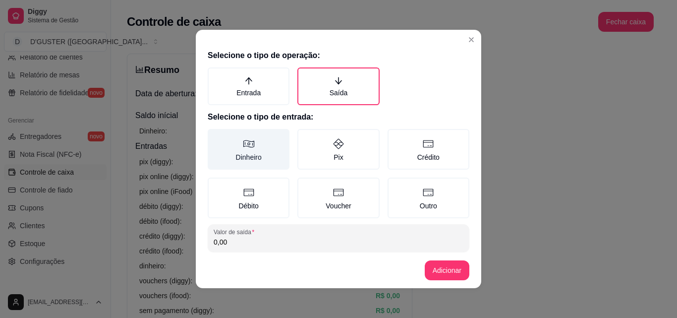
click at [245, 146] on icon at bounding box center [249, 144] width 12 height 12
click at [215, 136] on button "Dinheiro" at bounding box center [211, 132] width 8 height 8
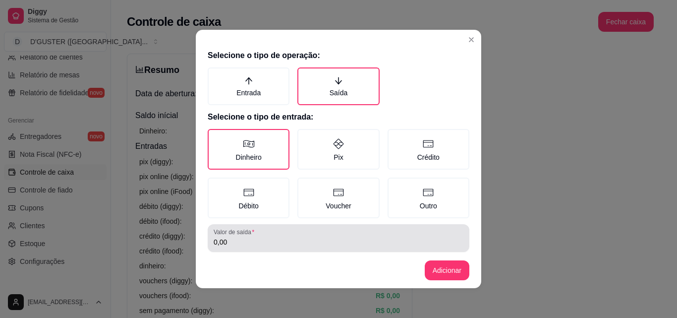
click at [306, 227] on div "Valor de saída 0,00" at bounding box center [339, 238] width 262 height 28
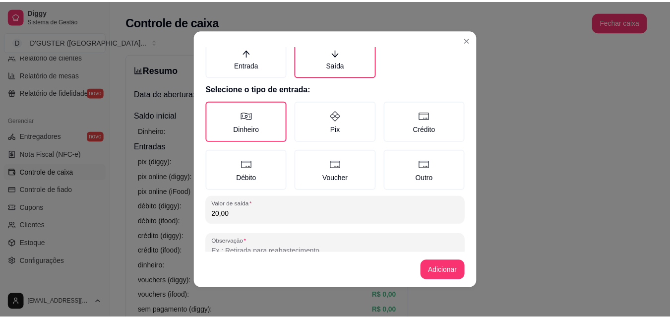
scroll to position [53, 0]
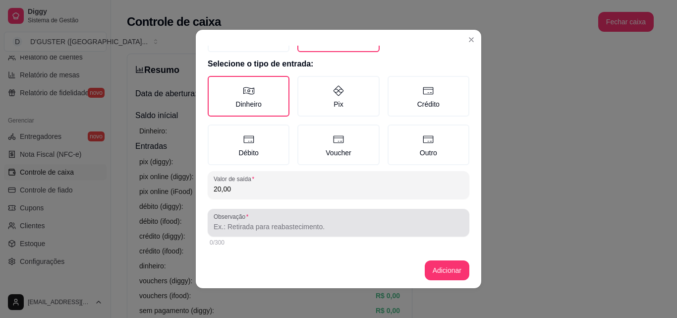
type input "20,00"
click at [333, 227] on input "Observação" at bounding box center [339, 227] width 250 height 10
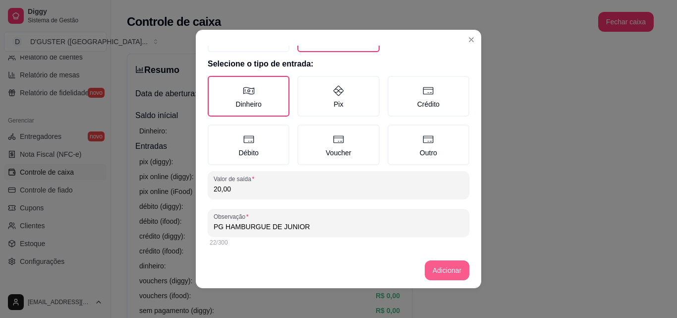
type input "PG HAMBURGUE DE JUNIOR"
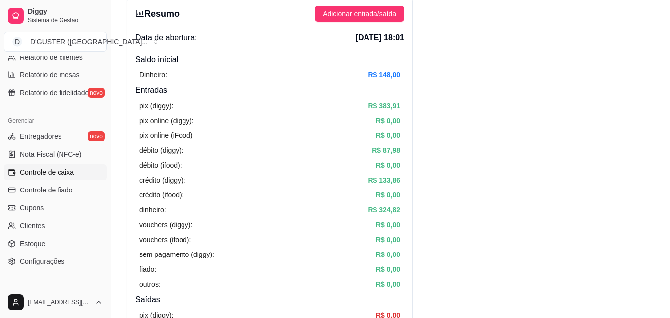
scroll to position [0, 0]
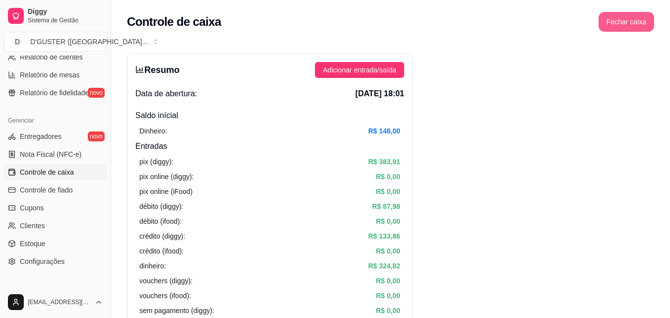
click at [636, 24] on button "Fechar caixa" at bounding box center [626, 22] width 56 height 20
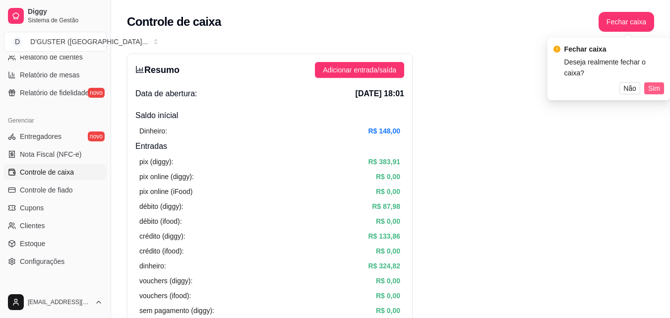
click at [655, 83] on span "Sim" at bounding box center [654, 88] width 12 height 11
